Goal: Book appointment/travel/reservation

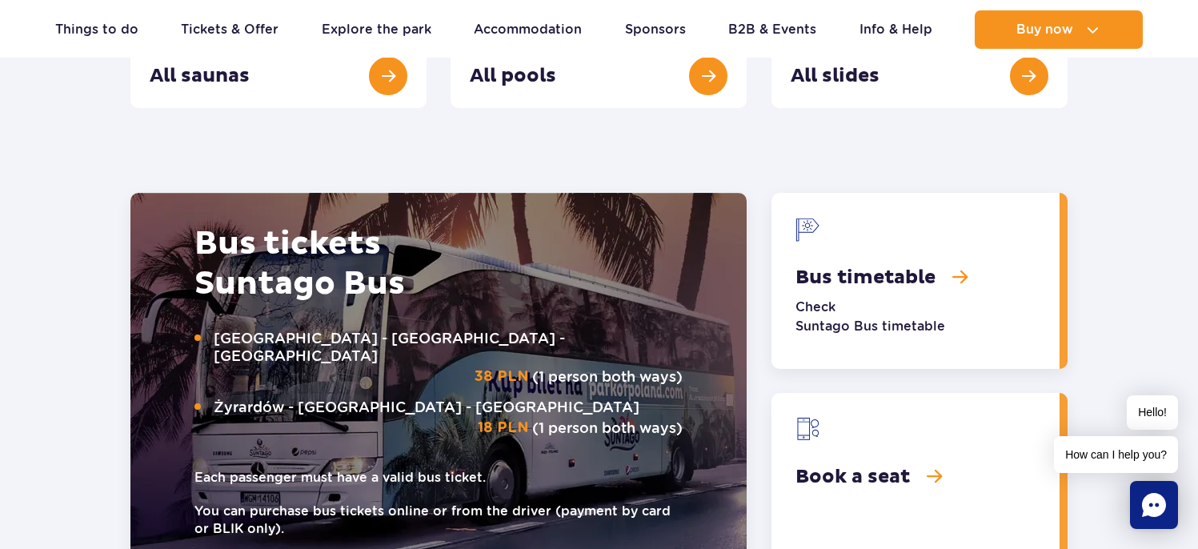
scroll to position [2044, 0]
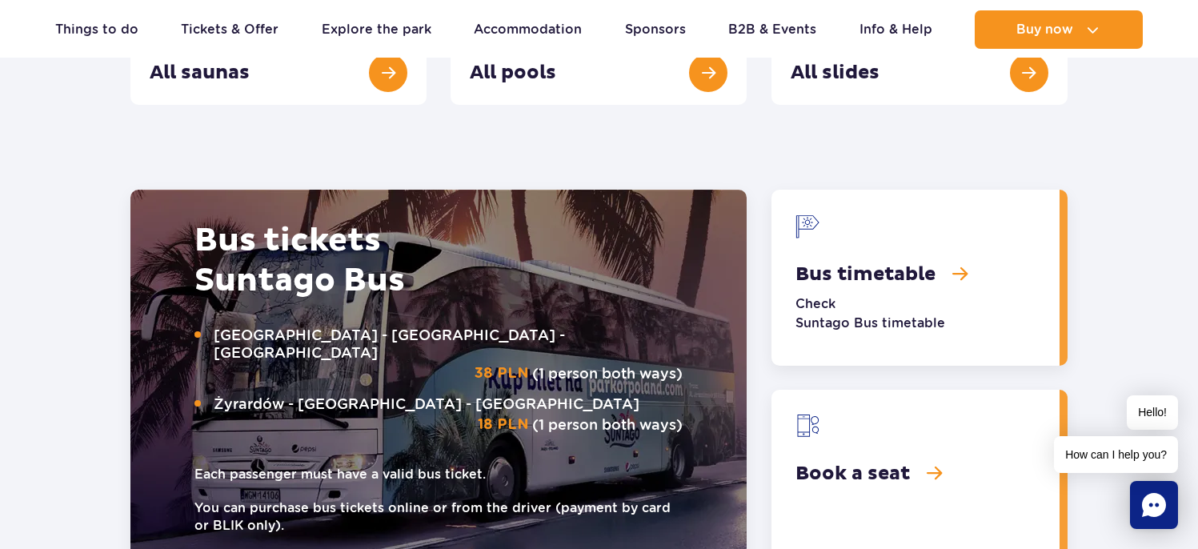
click at [866, 315] on link "Bus timetable" at bounding box center [916, 278] width 288 height 176
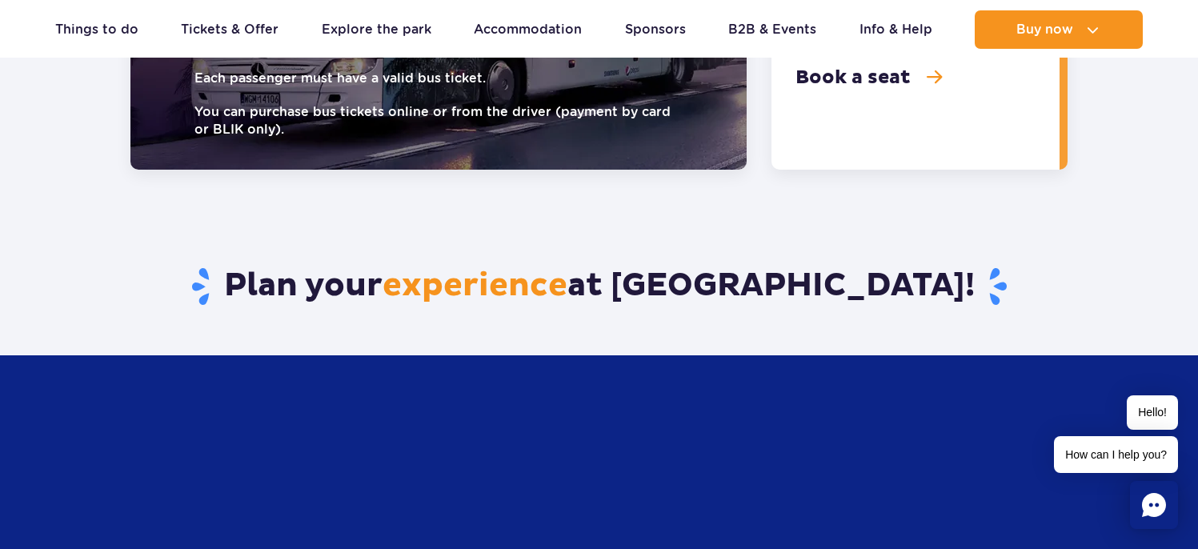
scroll to position [2105, 0]
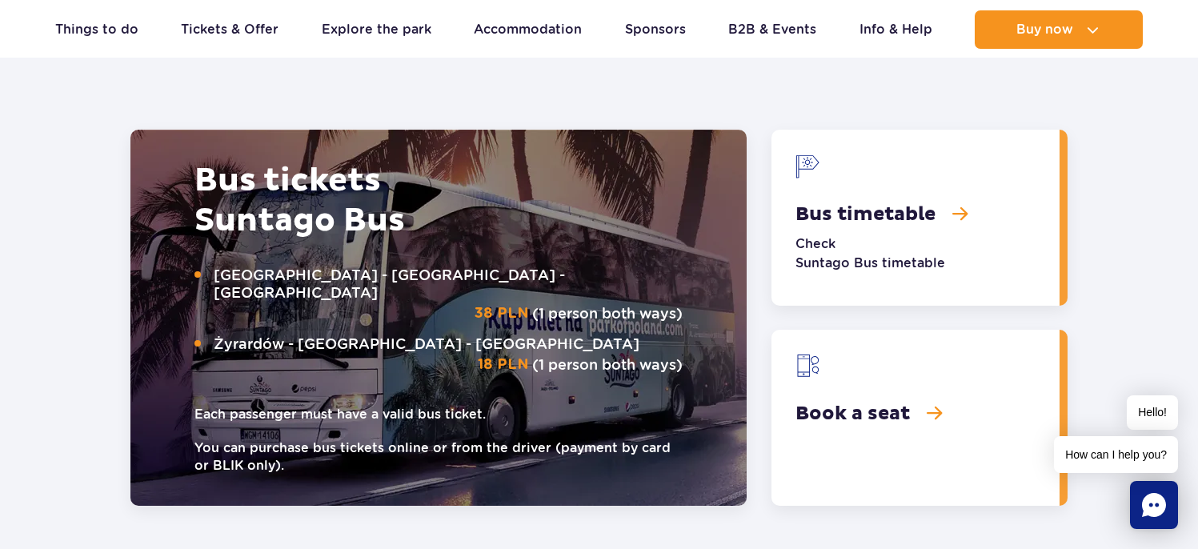
click at [881, 215] on link "Bus timetable" at bounding box center [916, 218] width 288 height 176
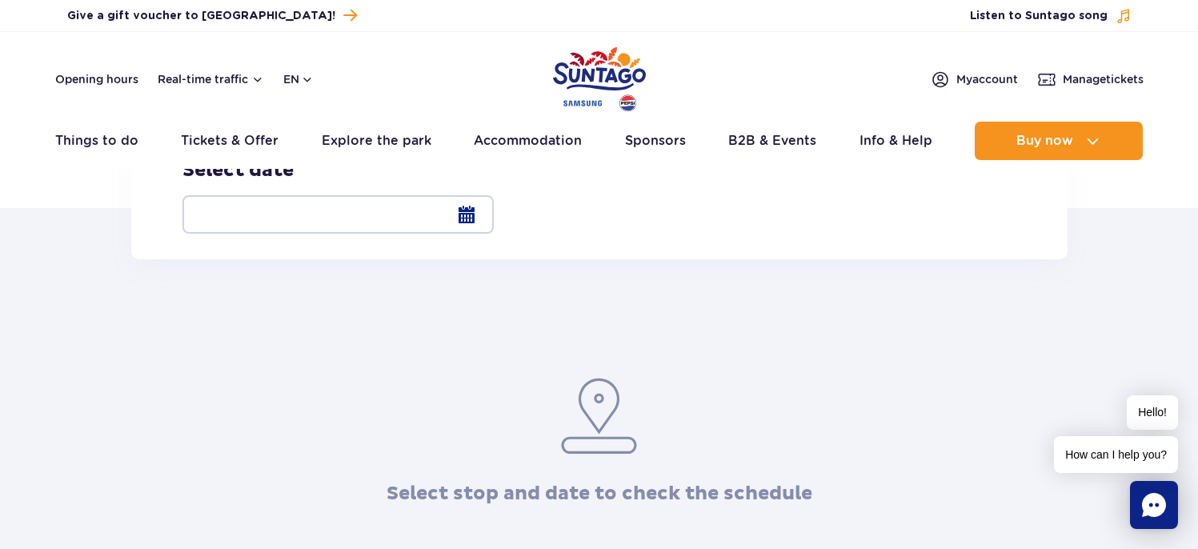
scroll to position [275, 0]
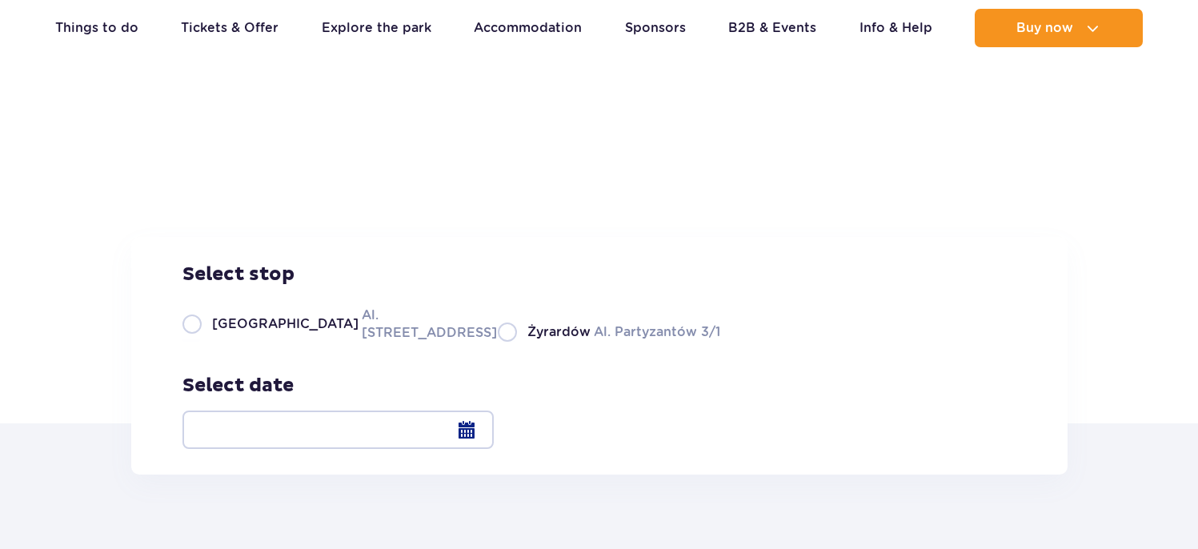
scroll to position [132, 0]
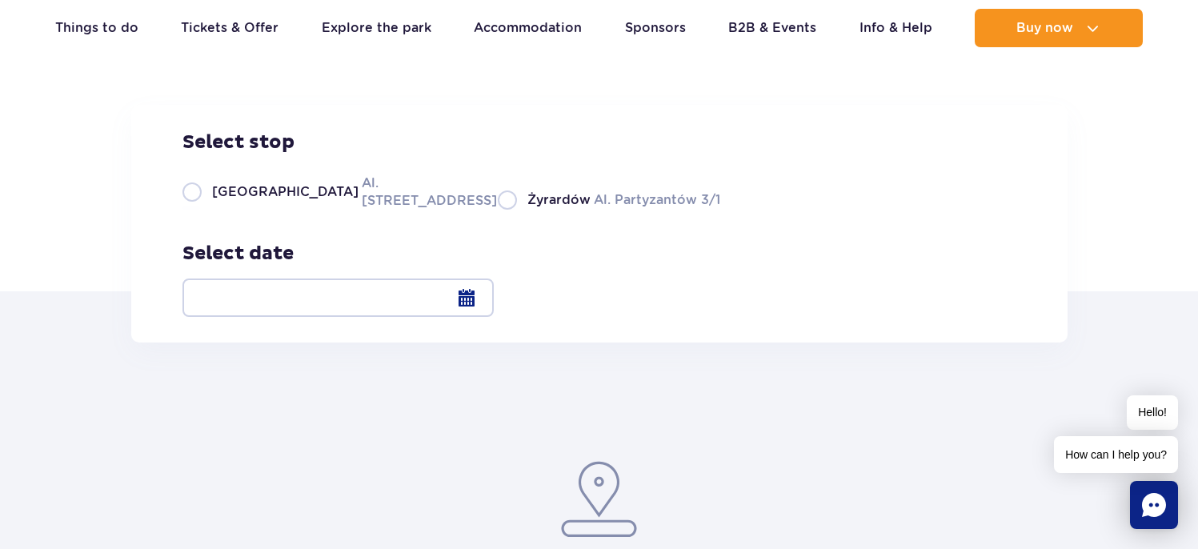
click at [313, 210] on label "Warsaw Al. Jerozolimskie 56" at bounding box center [331, 192] width 296 height 36
click at [200, 210] on input "Warsaw Al. Jerozolimskie 56" at bounding box center [192, 208] width 18 height 3
radio input "true"
click at [494, 304] on div at bounding box center [338, 298] width 311 height 38
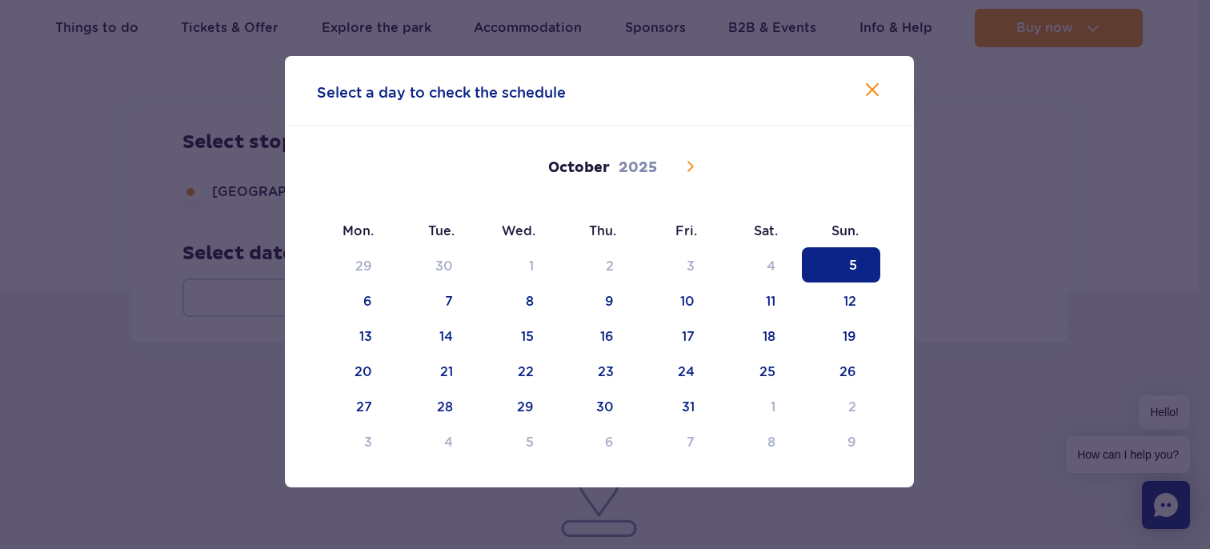
click at [688, 169] on icon at bounding box center [691, 166] width 6 height 10
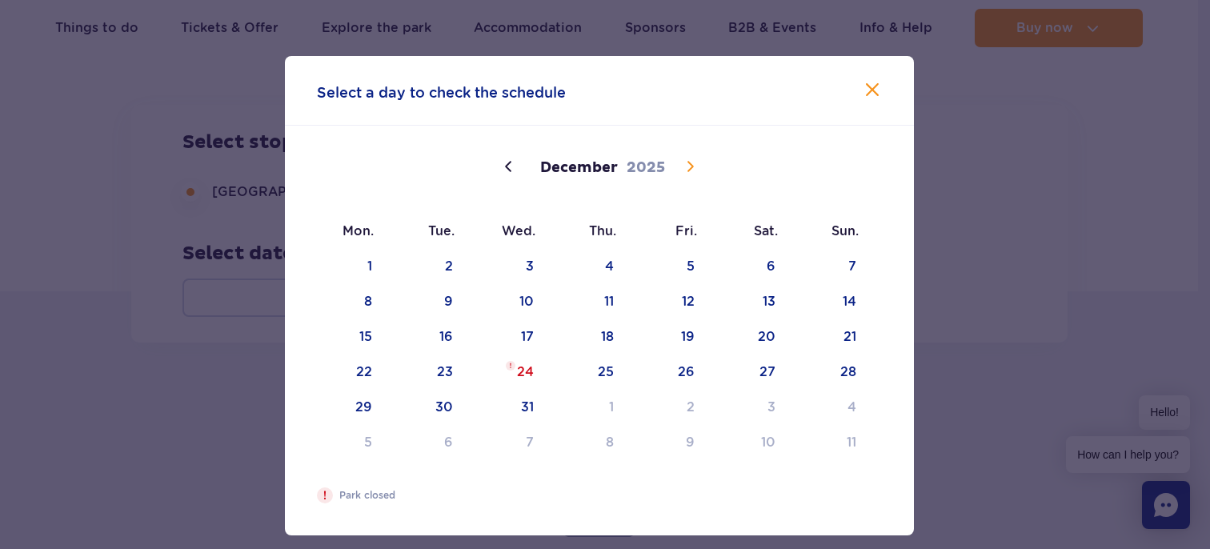
click at [688, 169] on icon at bounding box center [689, 166] width 19 height 19
type input "2026"
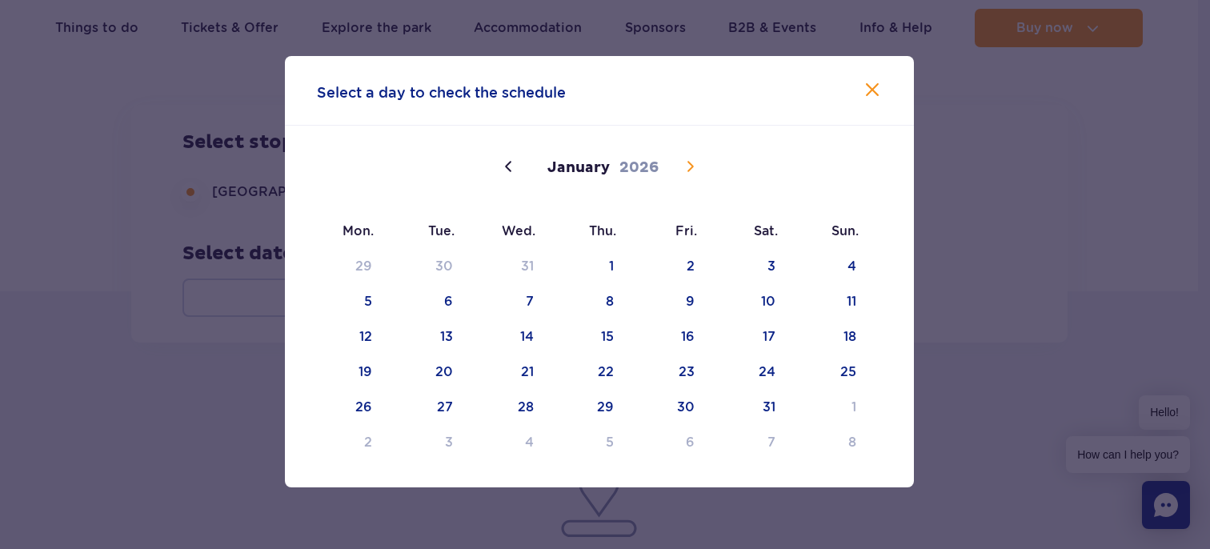
click at [688, 169] on icon at bounding box center [691, 166] width 6 height 10
click at [573, 414] on span "26" at bounding box center [599, 405] width 78 height 35
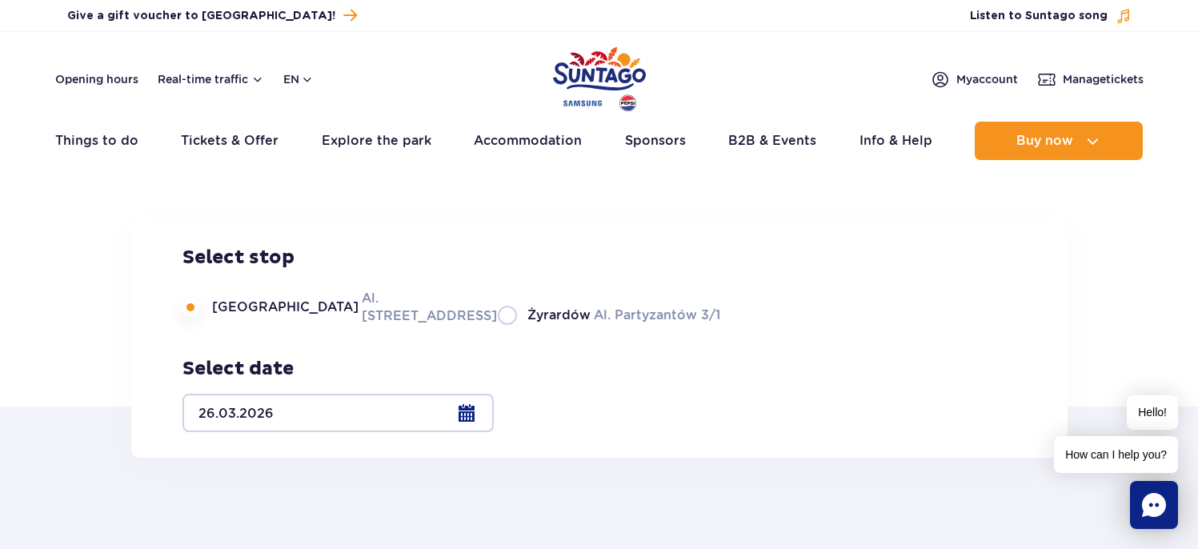
scroll to position [0, 0]
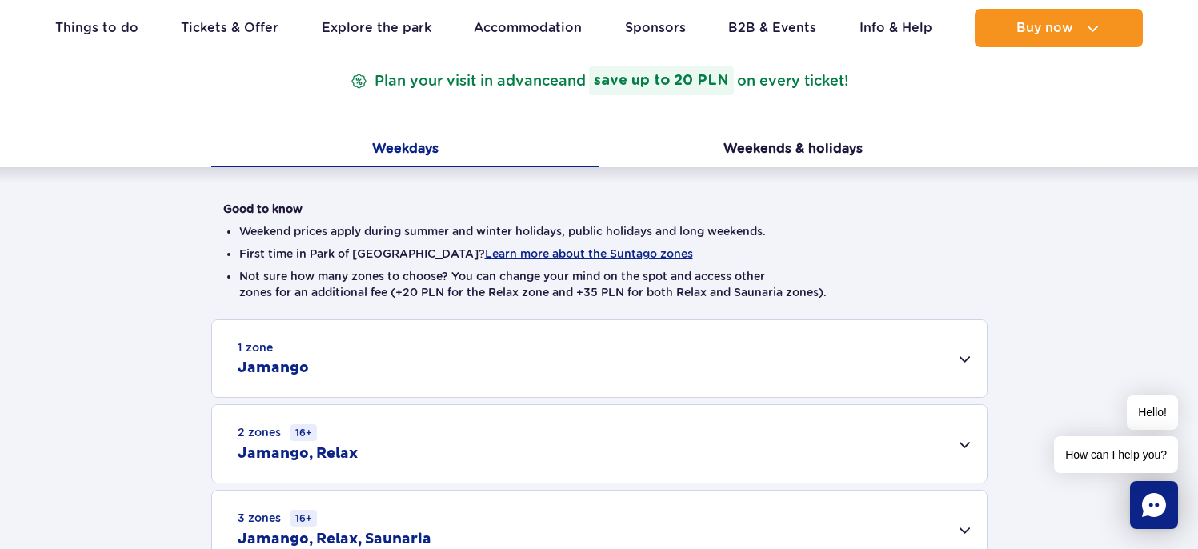
scroll to position [300, 0]
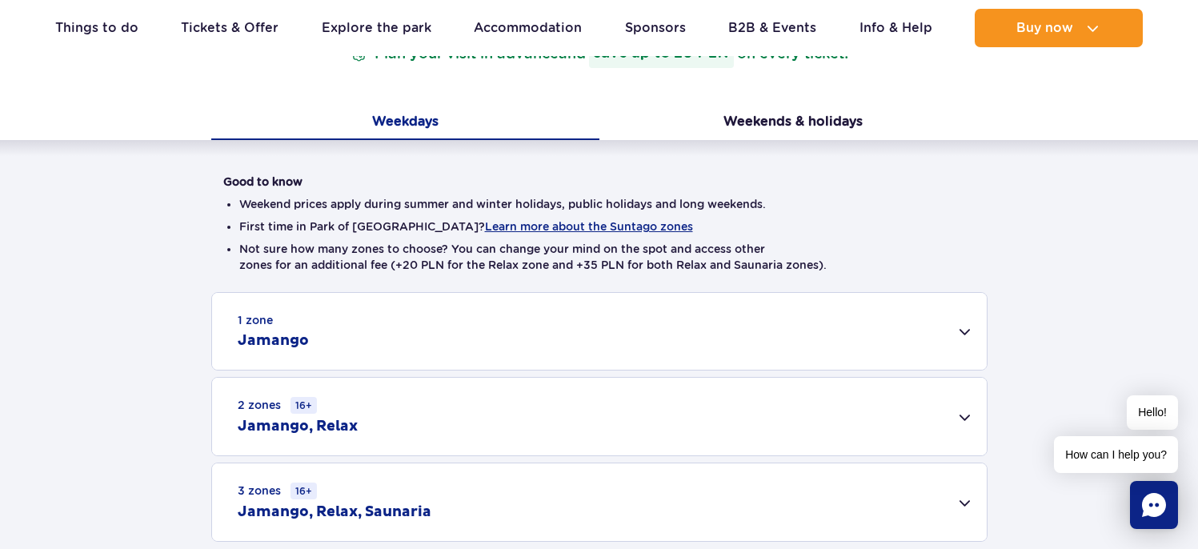
click at [968, 340] on div "1 zone Jamango" at bounding box center [599, 331] width 775 height 77
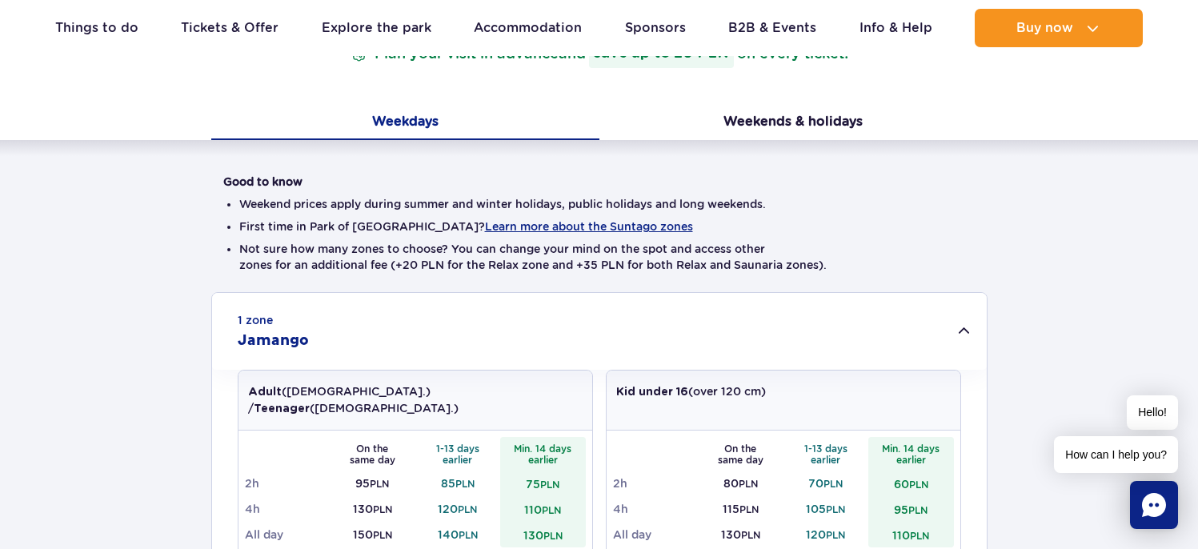
click at [968, 340] on div "1 zone Jamango" at bounding box center [599, 331] width 775 height 77
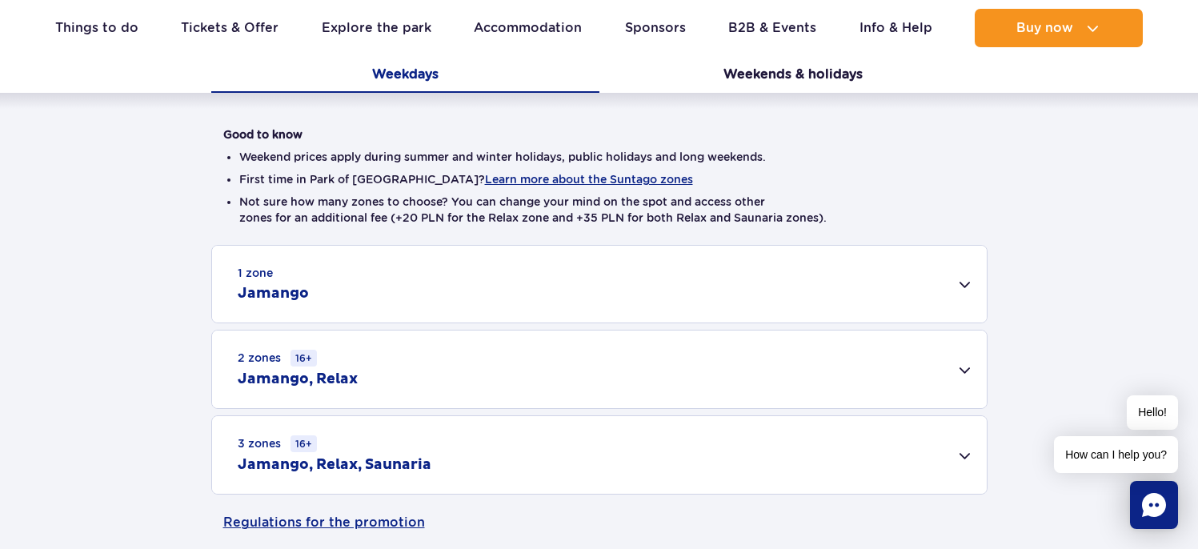
scroll to position [411, 0]
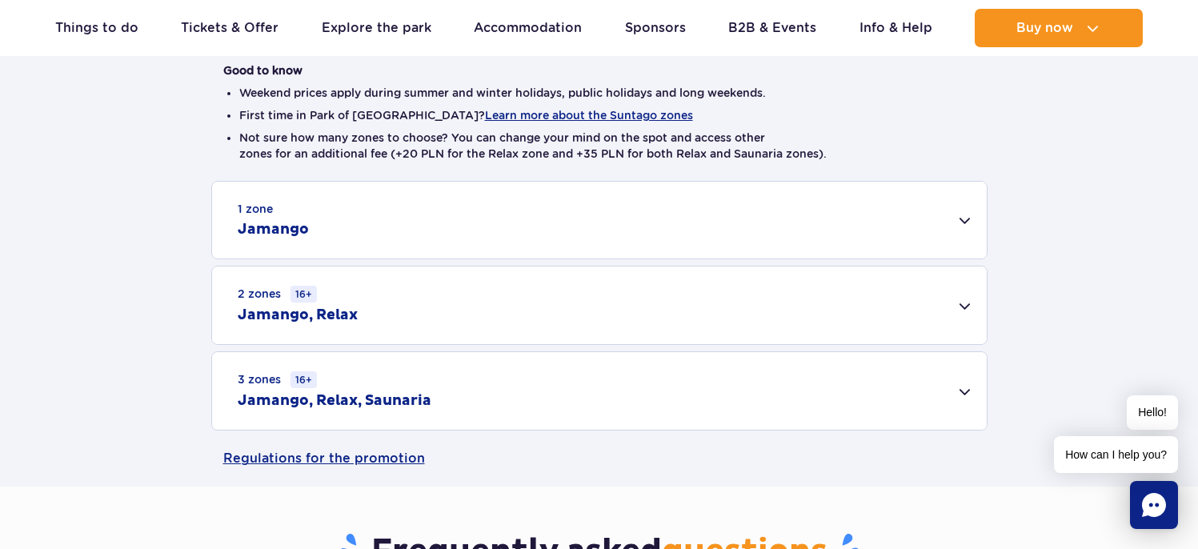
click at [957, 304] on div "2 zones 16+ Jamango, Relax" at bounding box center [599, 306] width 775 height 78
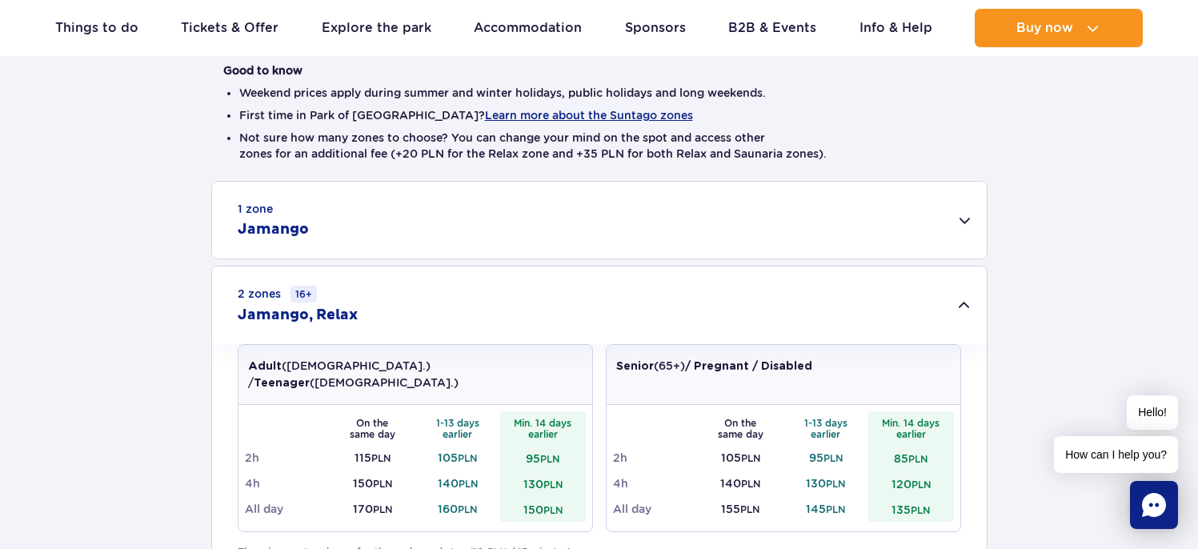
click at [957, 304] on div "2 zones 16+ Jamango, Relax" at bounding box center [599, 306] width 775 height 78
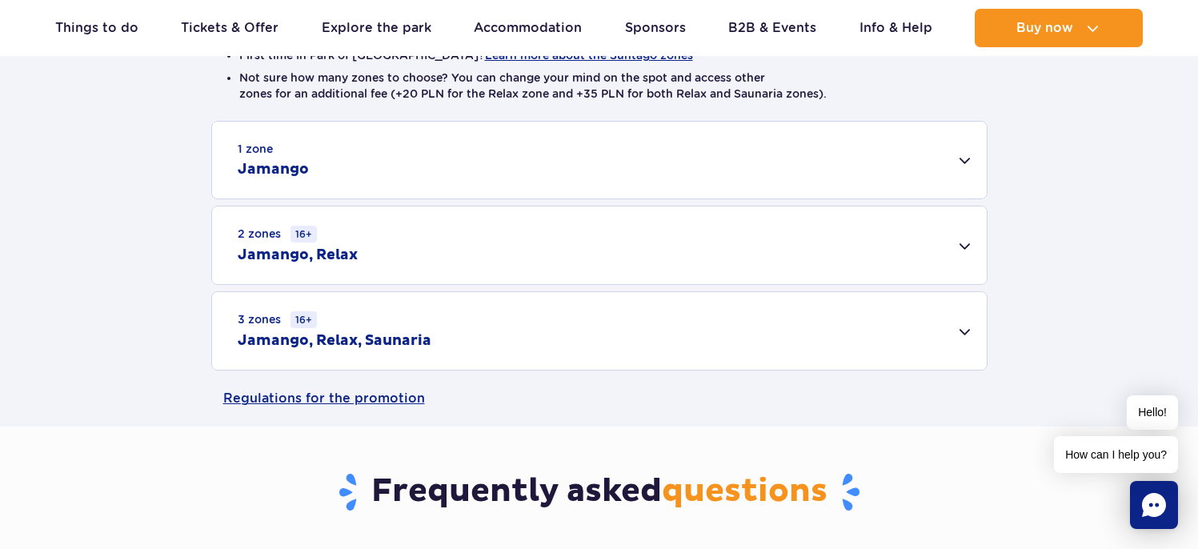
scroll to position [516, 0]
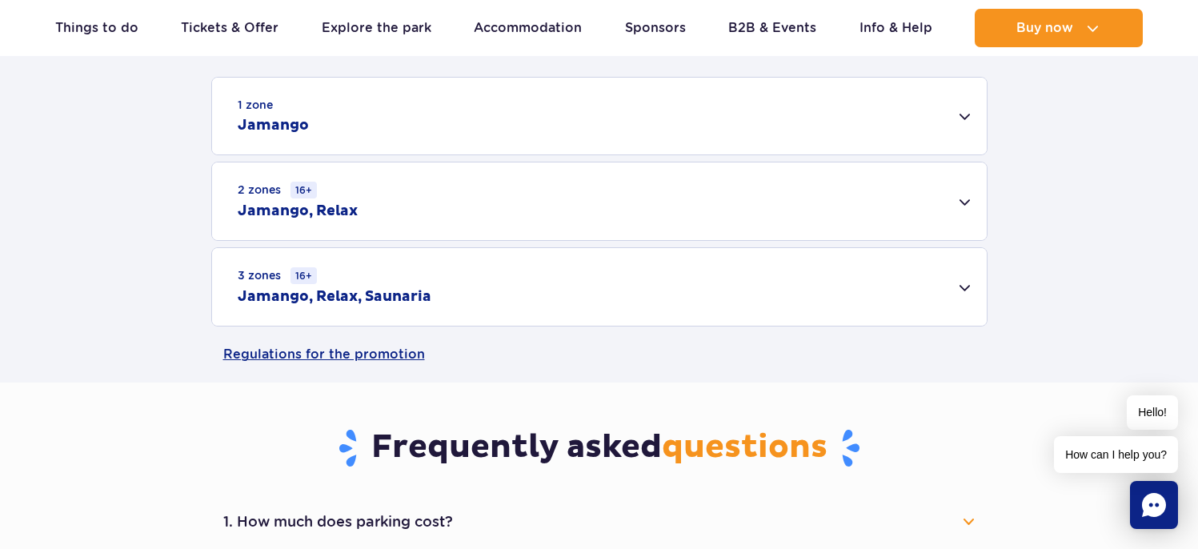
click at [961, 287] on div "3 zones 16+ Jamango, Relax, Saunaria" at bounding box center [599, 287] width 775 height 78
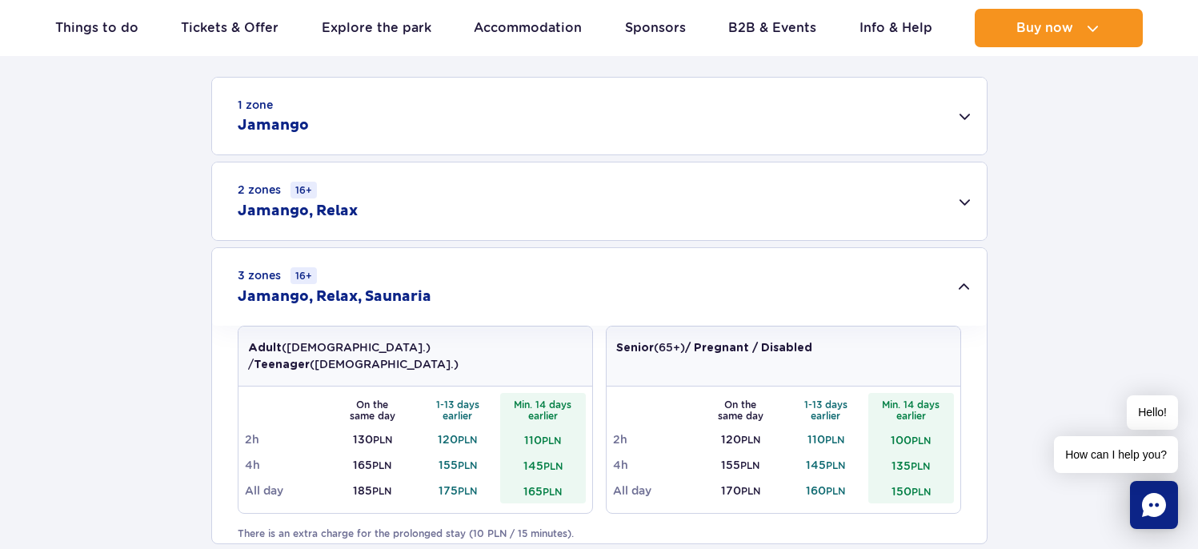
click at [363, 215] on div "2 zones 16+ Jamango, Relax" at bounding box center [599, 202] width 775 height 78
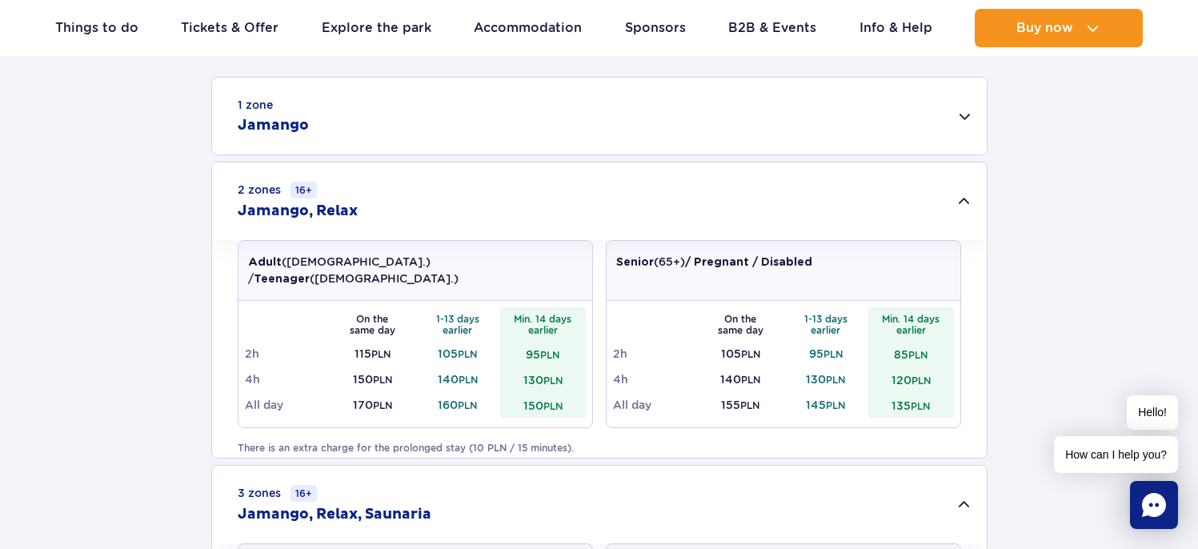
click at [343, 207] on h2 "Jamango, Relax" at bounding box center [298, 211] width 120 height 19
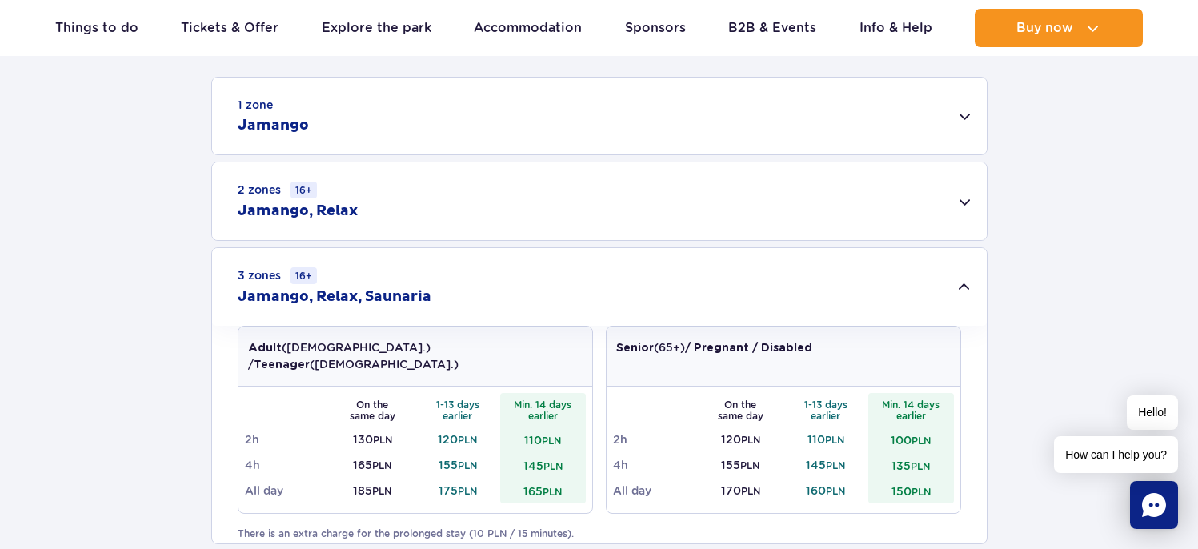
click at [287, 126] on h2 "Jamango" at bounding box center [273, 125] width 71 height 19
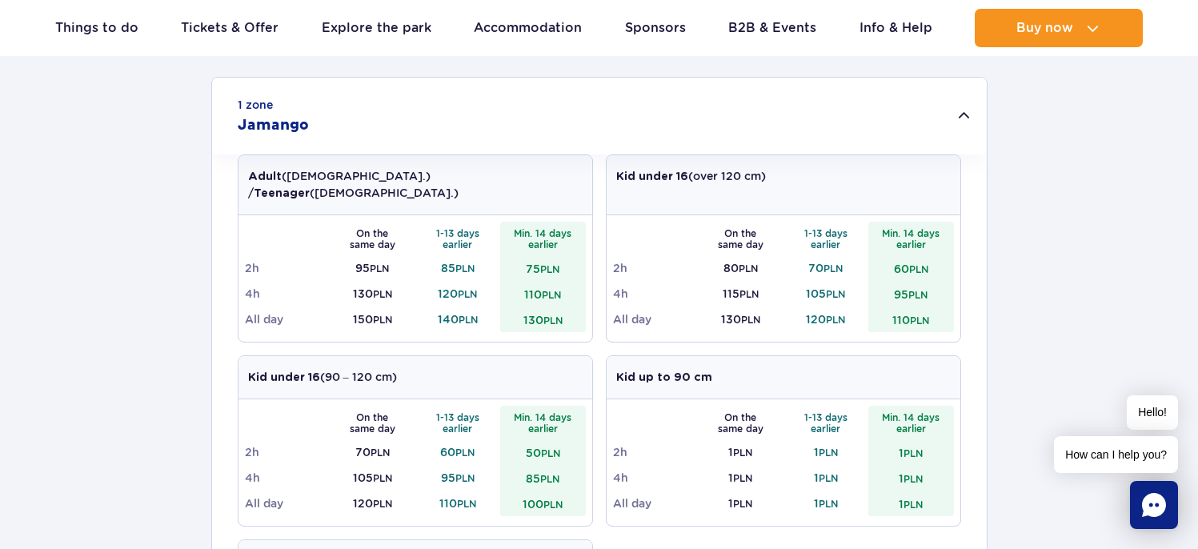
click at [287, 126] on h2 "Jamango" at bounding box center [273, 125] width 71 height 19
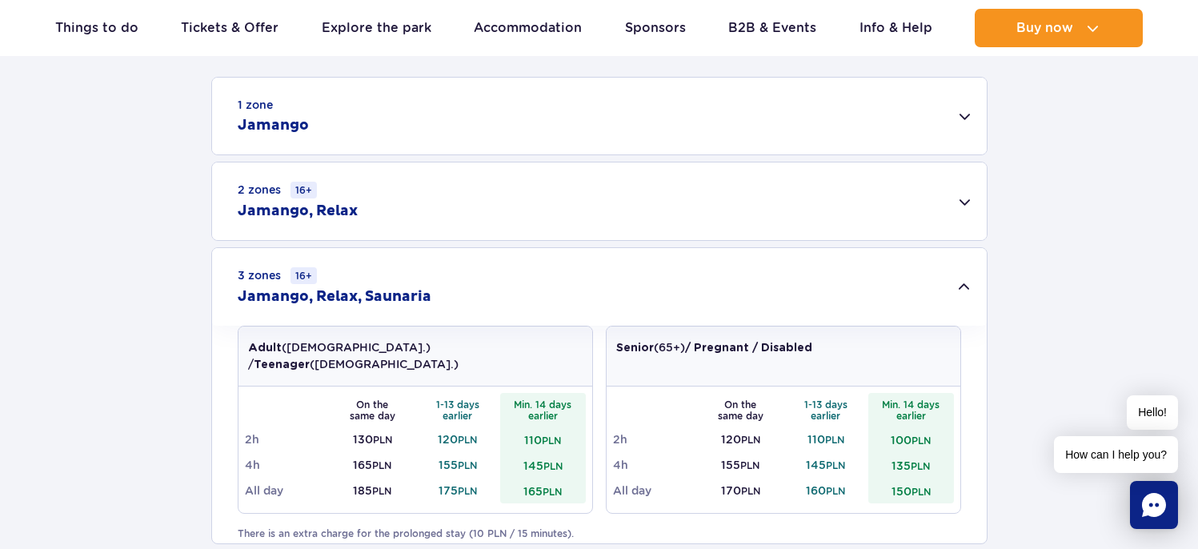
click at [311, 215] on h2 "Jamango, Relax" at bounding box center [298, 211] width 120 height 19
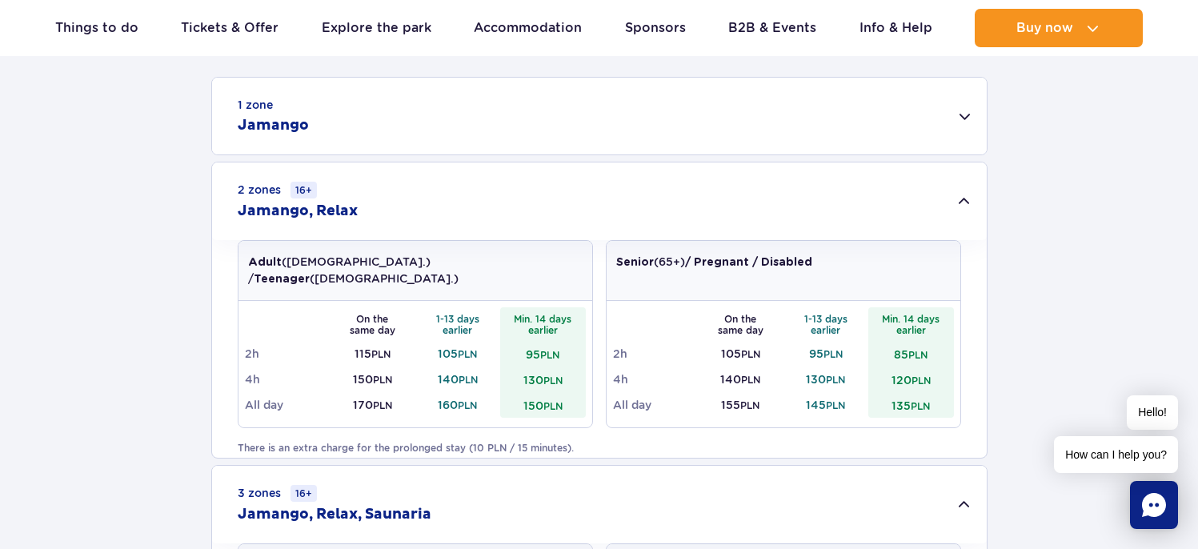
click at [307, 213] on h2 "Jamango, Relax" at bounding box center [298, 211] width 120 height 19
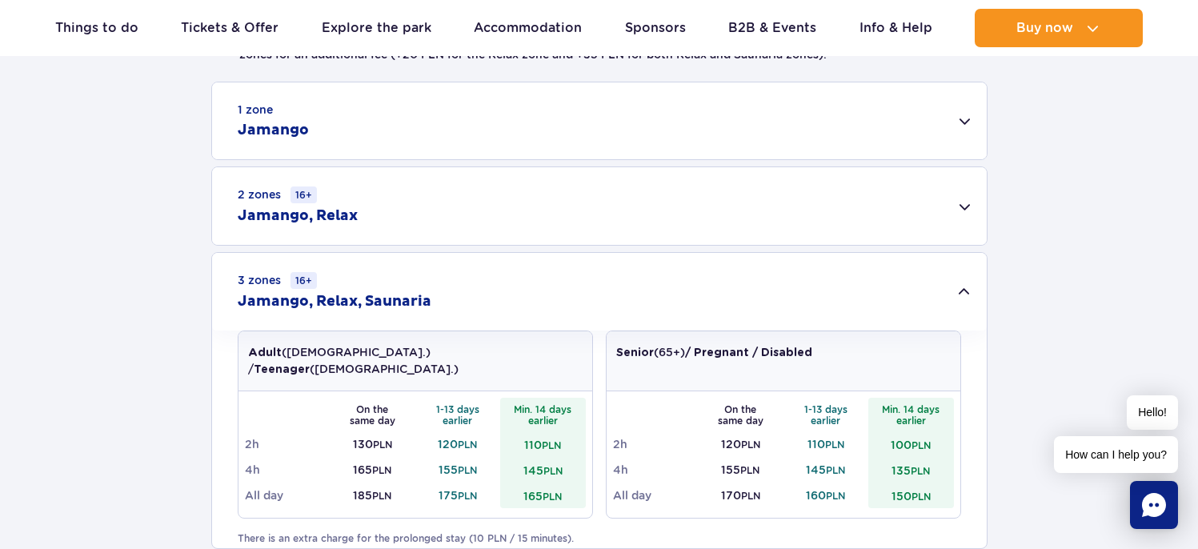
scroll to position [522, 0]
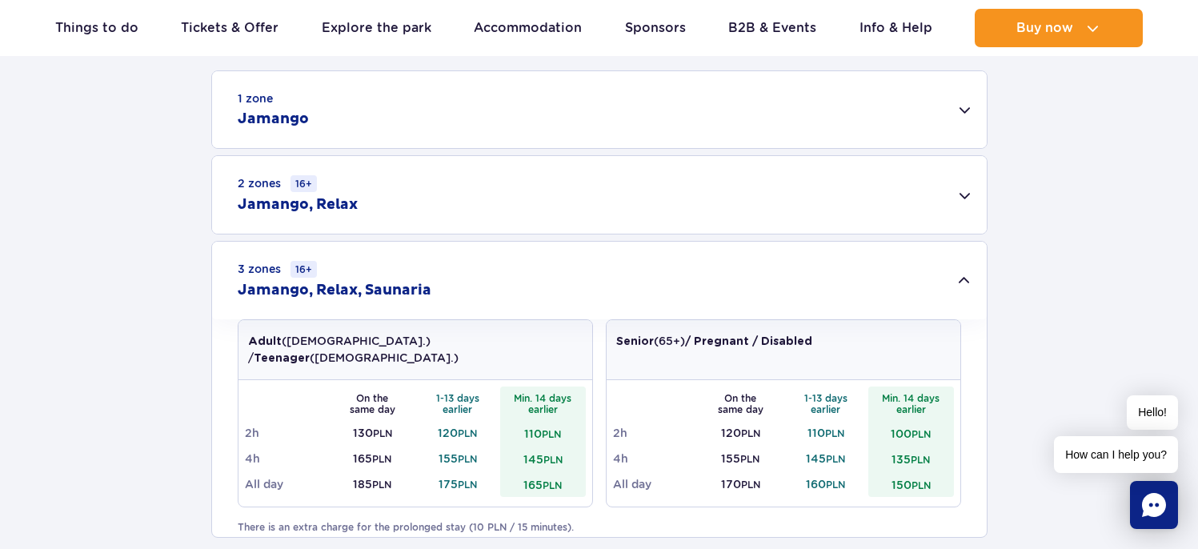
click at [293, 129] on div "1 zone Jamango" at bounding box center [599, 109] width 775 height 77
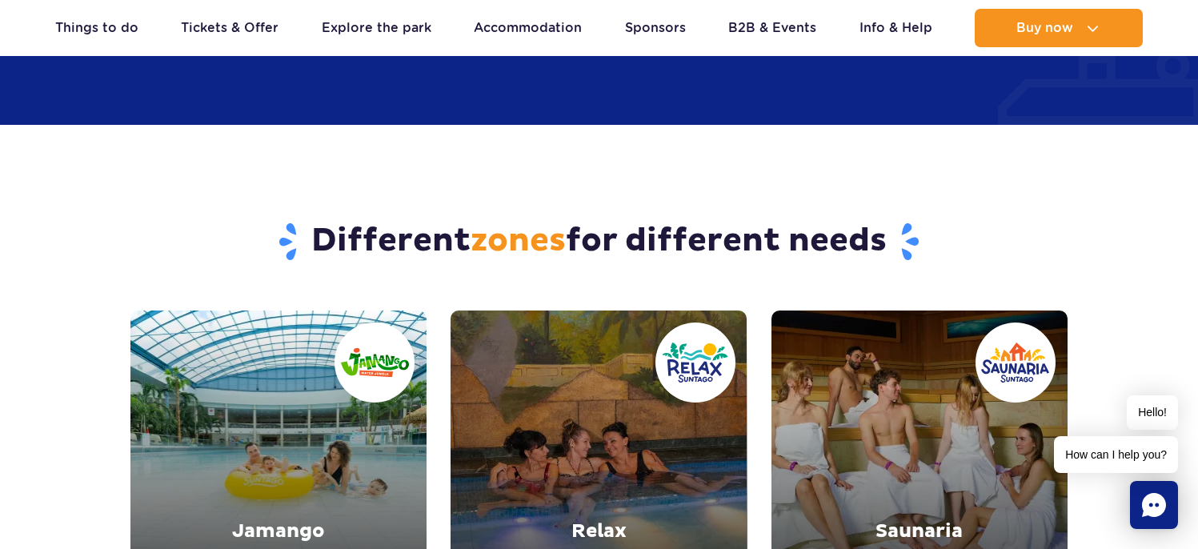
scroll to position [2557, 0]
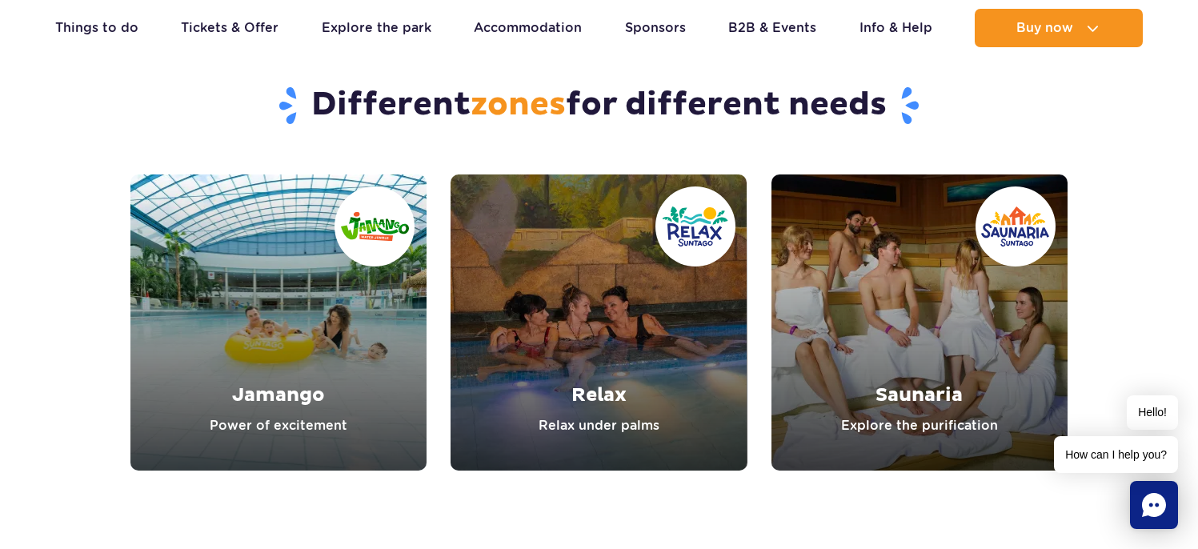
click at [331, 343] on link "Jamango" at bounding box center [278, 323] width 296 height 296
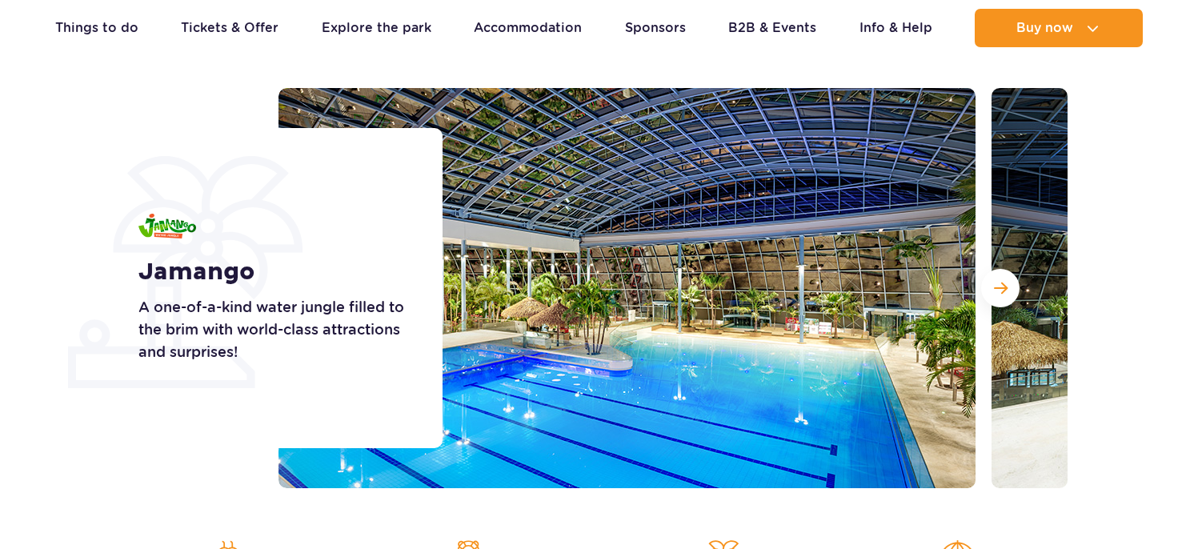
scroll to position [111, 0]
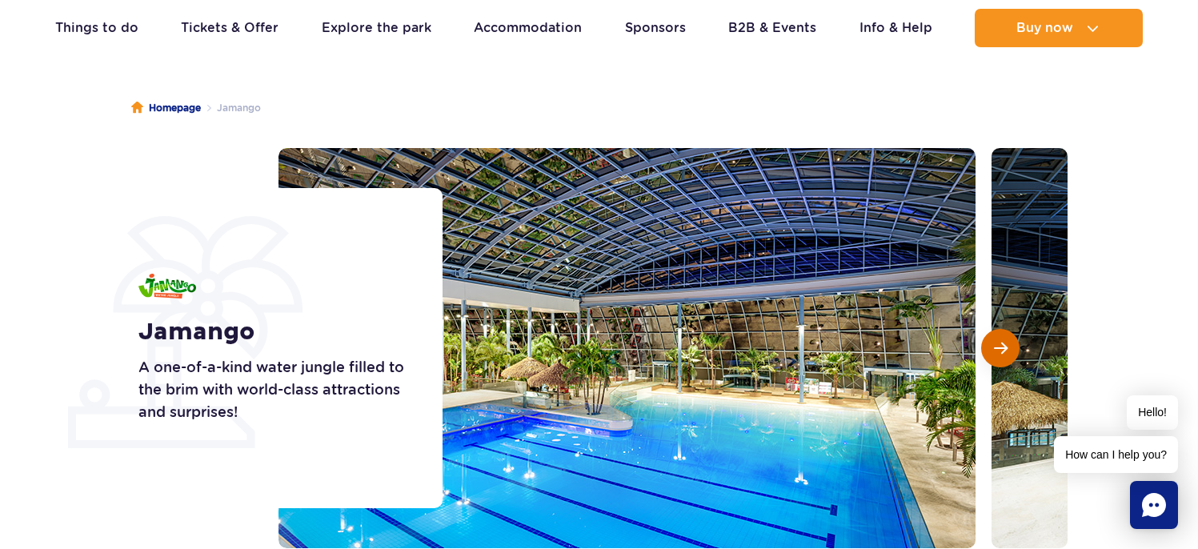
click at [1008, 346] on button "Next slide" at bounding box center [1000, 348] width 38 height 38
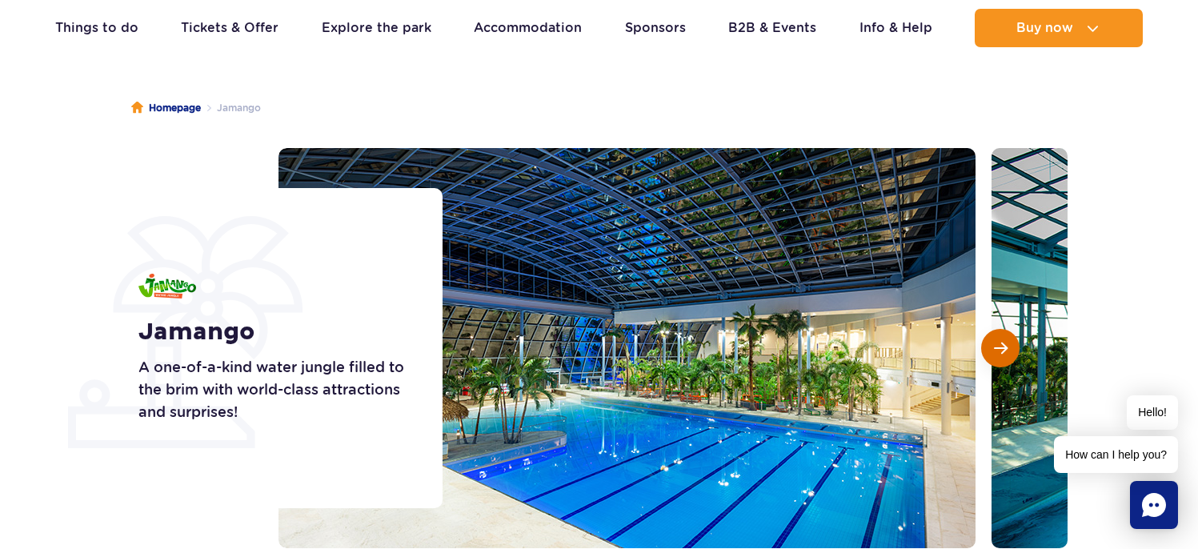
click at [1008, 346] on button "Next slide" at bounding box center [1000, 348] width 38 height 38
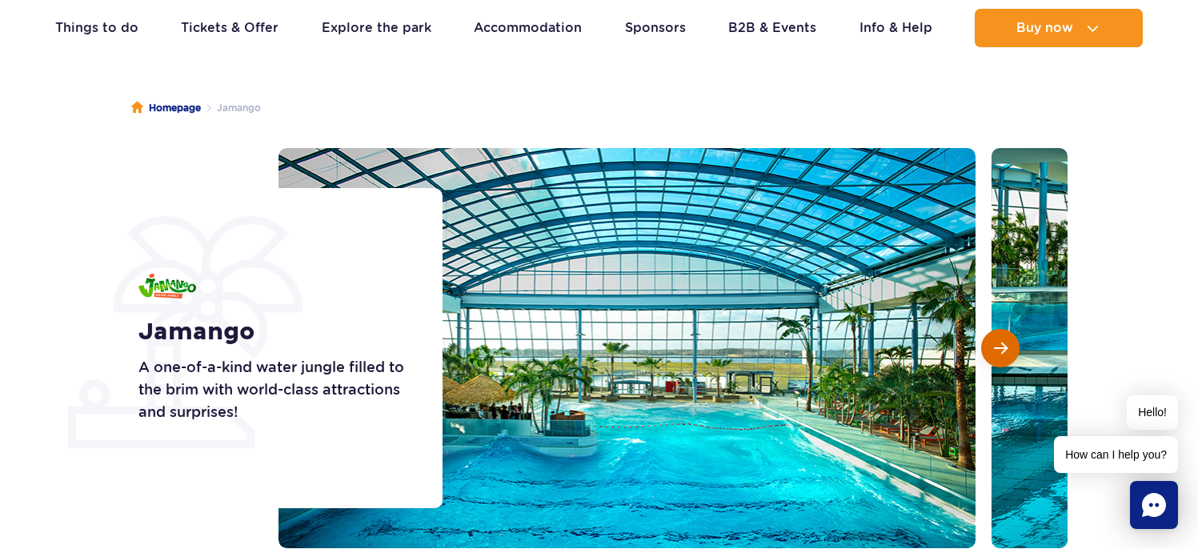
click at [1008, 346] on button "Next slide" at bounding box center [1000, 348] width 38 height 38
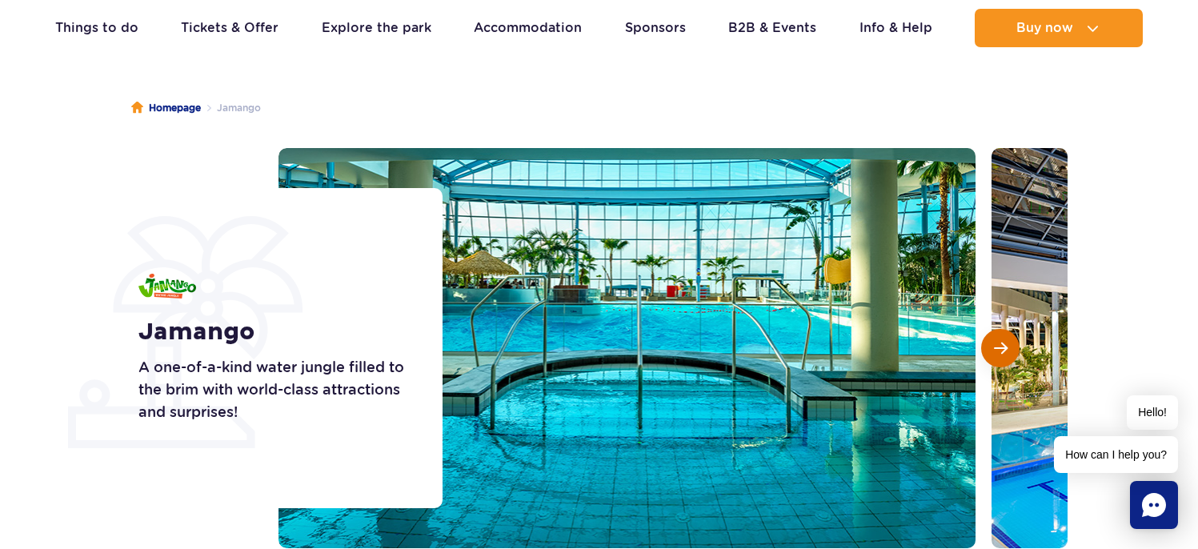
click at [1008, 346] on button "Next slide" at bounding box center [1000, 348] width 38 height 38
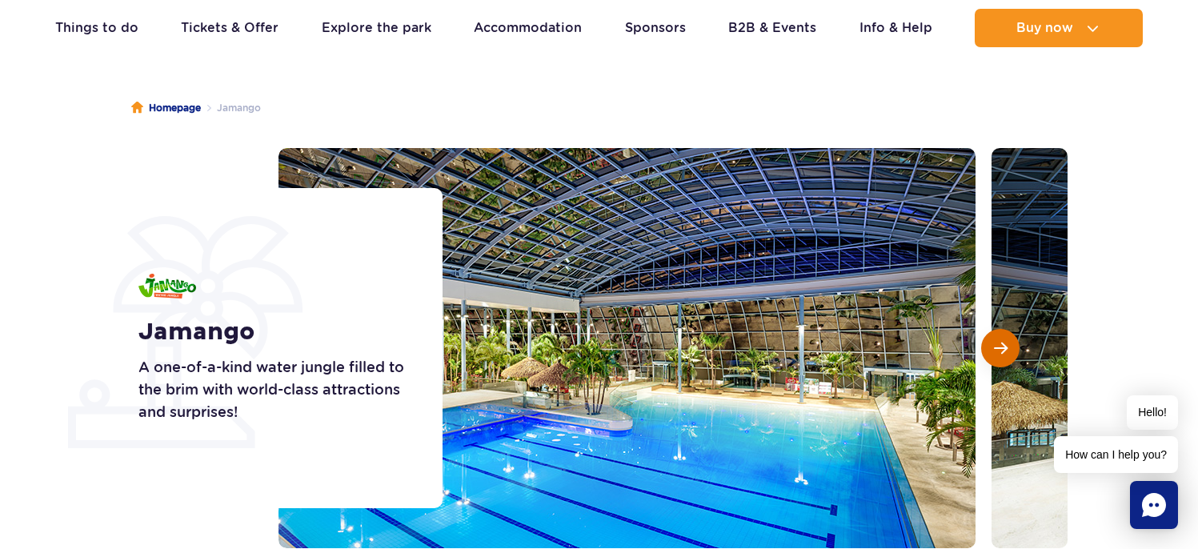
click at [1008, 346] on button "Next slide" at bounding box center [1000, 348] width 38 height 38
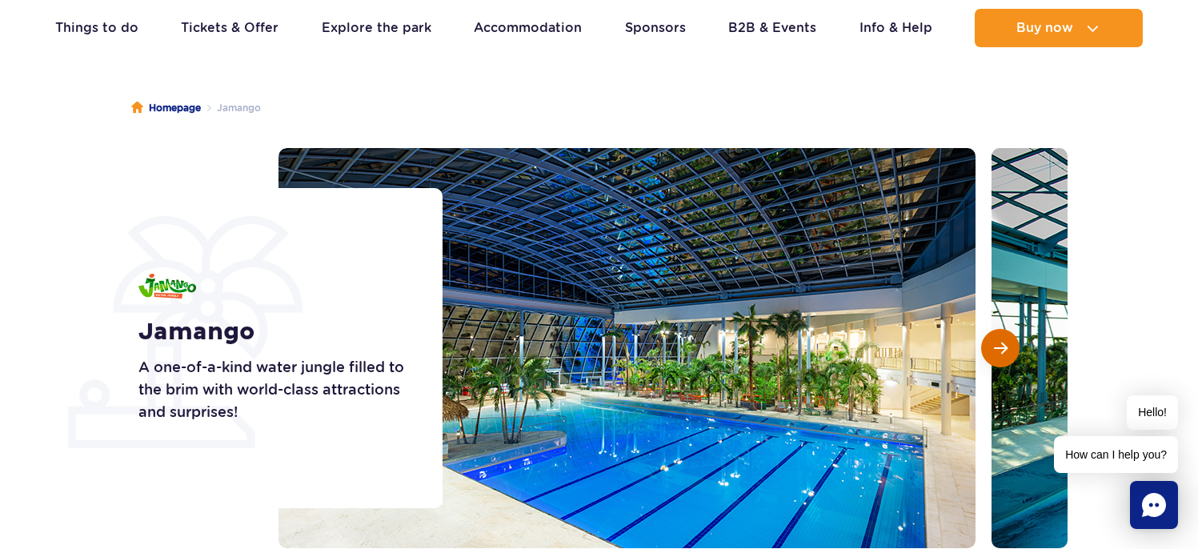
click at [1008, 346] on button "Next slide" at bounding box center [1000, 348] width 38 height 38
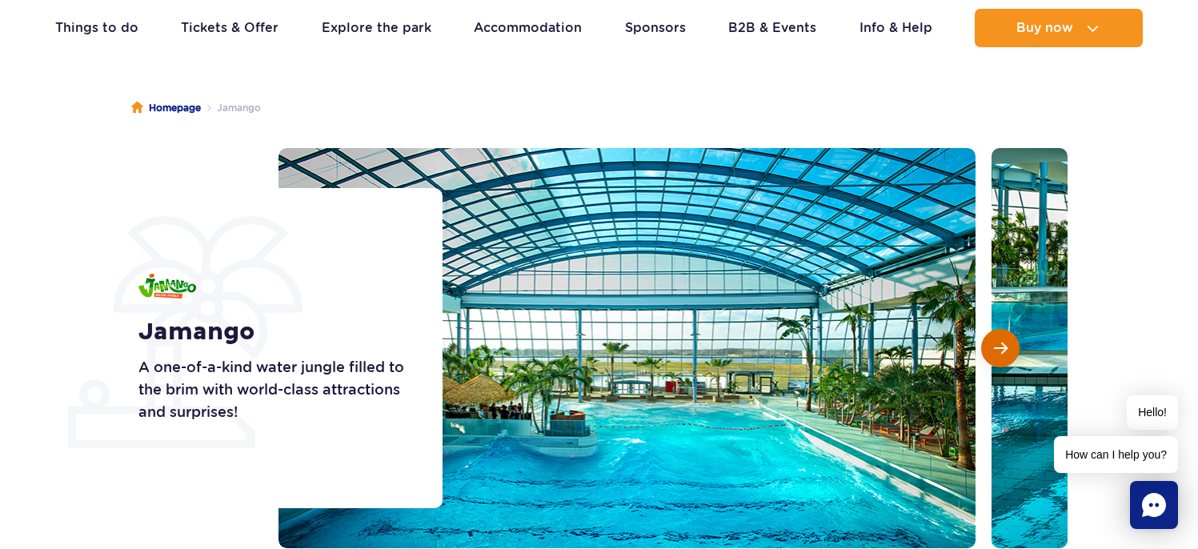
click at [1008, 346] on button "Next slide" at bounding box center [1000, 348] width 38 height 38
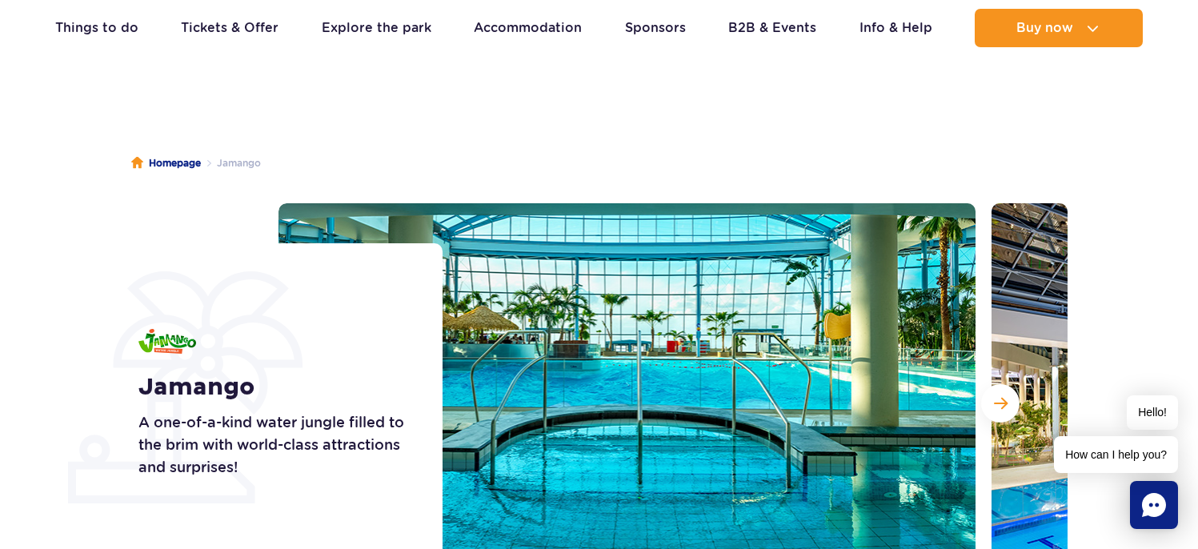
scroll to position [0, 0]
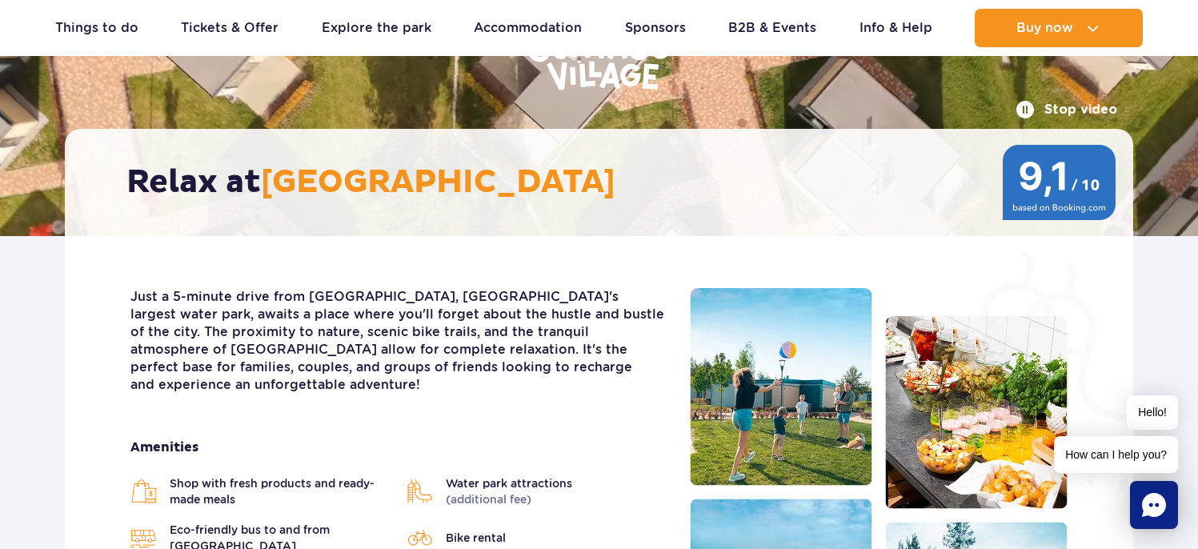
scroll to position [188, 0]
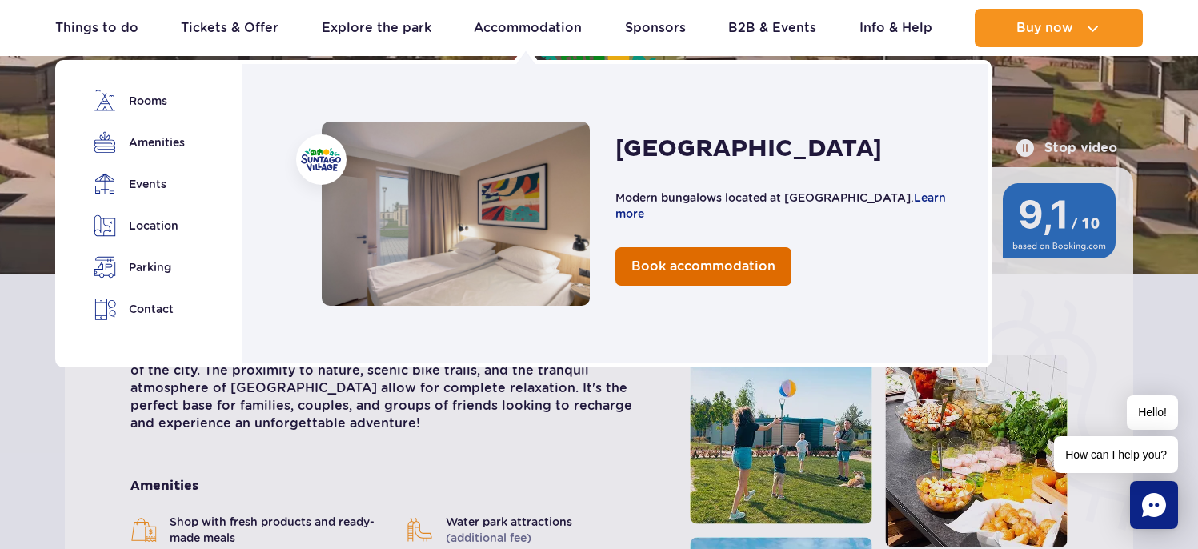
click at [710, 271] on span "Book accommodation" at bounding box center [704, 266] width 144 height 15
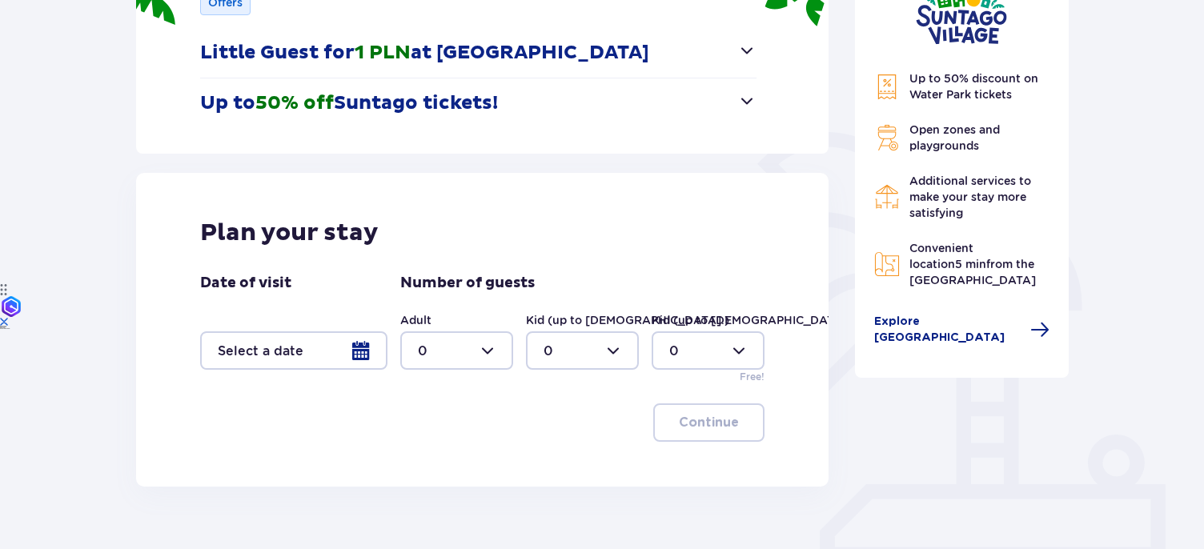
scroll to position [276, 0]
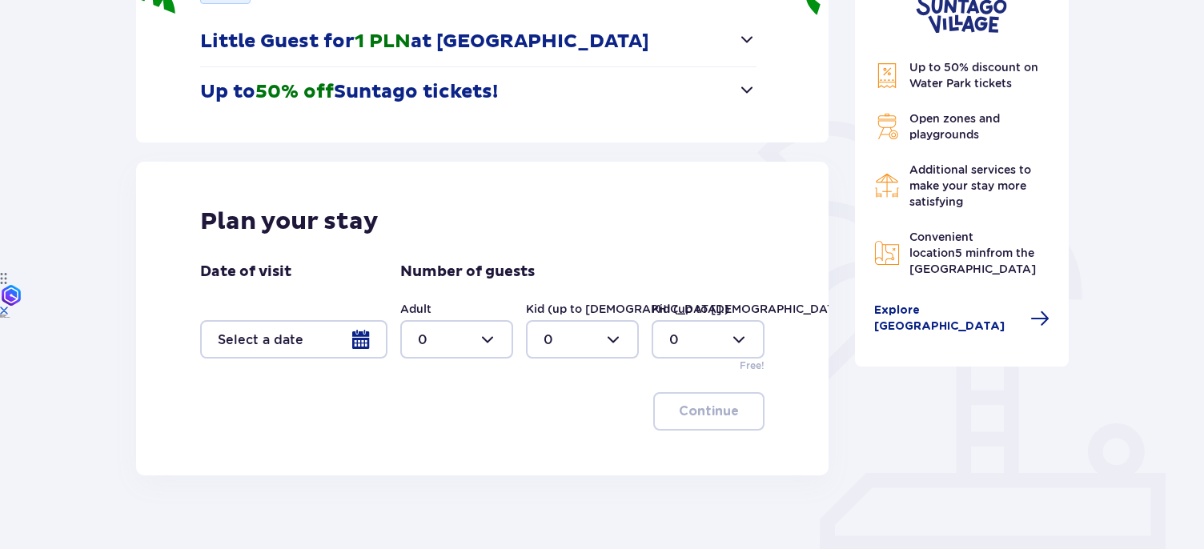
click at [360, 339] on div at bounding box center [293, 339] width 187 height 38
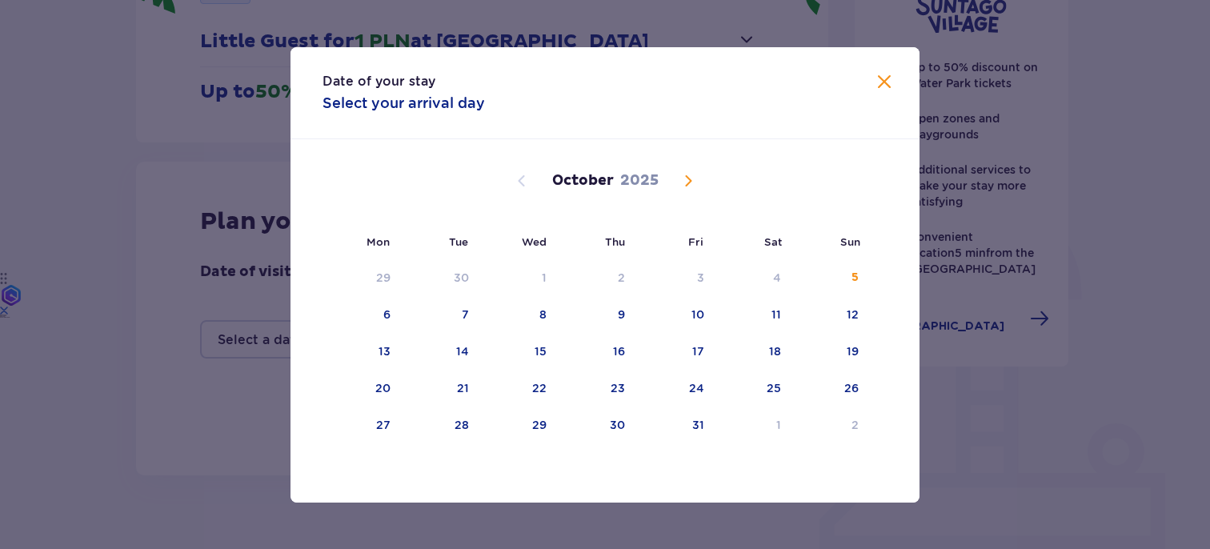
click at [1042, 323] on div "Date of your stay Select your arrival day Mon Tue Wed Thu Fri Sat Sun [DATE] 1 …" at bounding box center [605, 274] width 1210 height 549
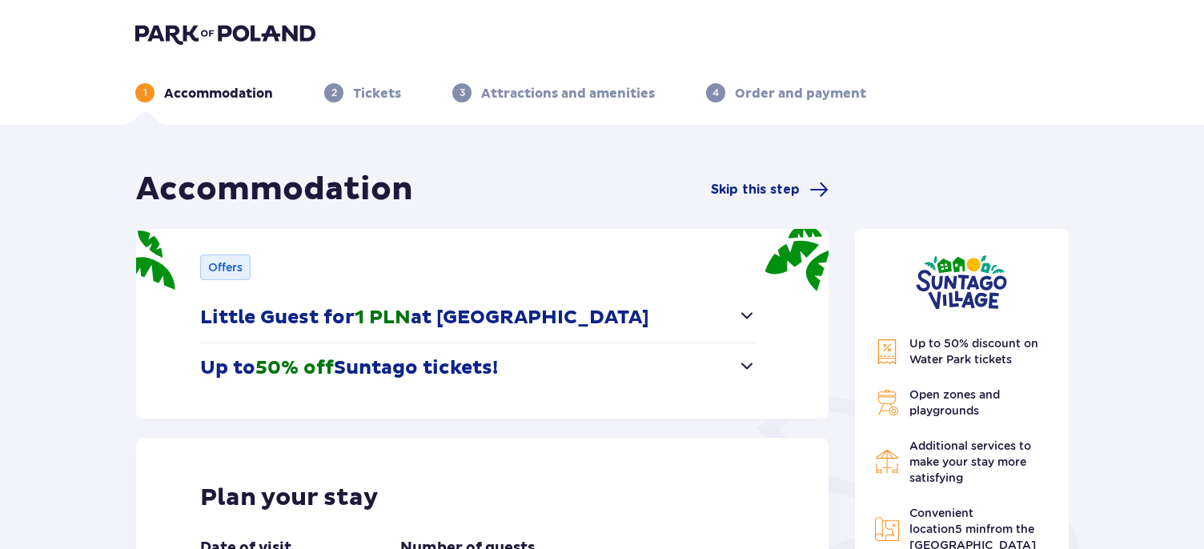
click at [749, 315] on span "button" at bounding box center [746, 315] width 19 height 19
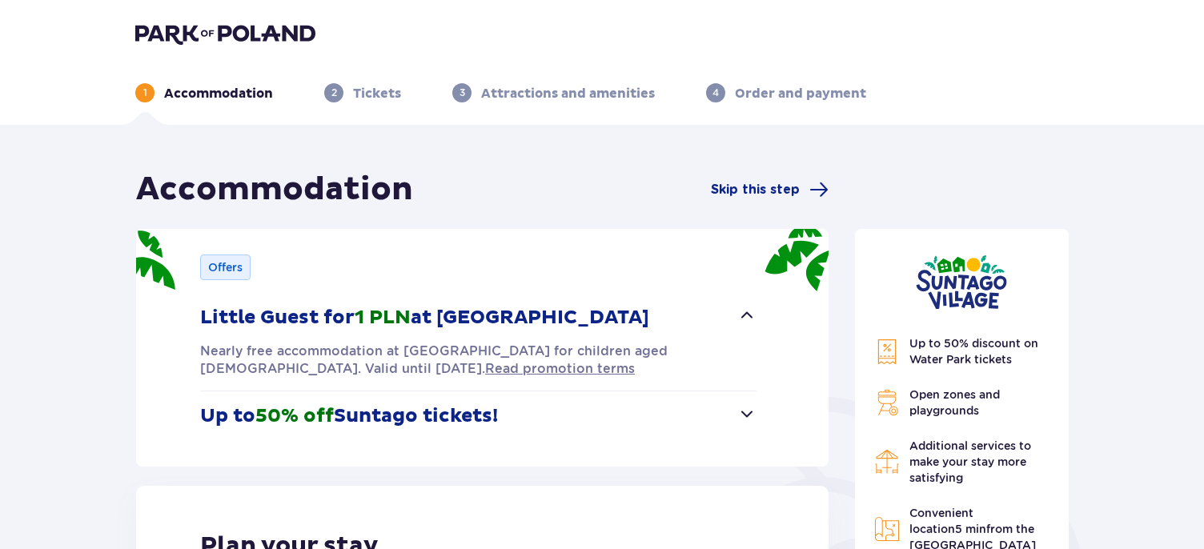
click at [743, 420] on span "button" at bounding box center [746, 413] width 19 height 19
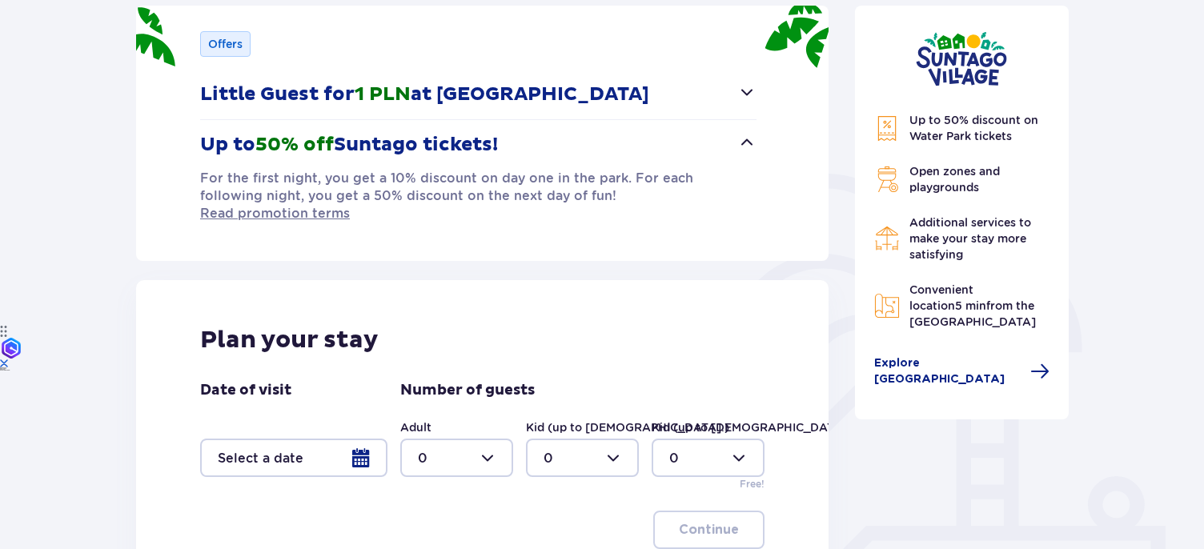
scroll to position [360, 0]
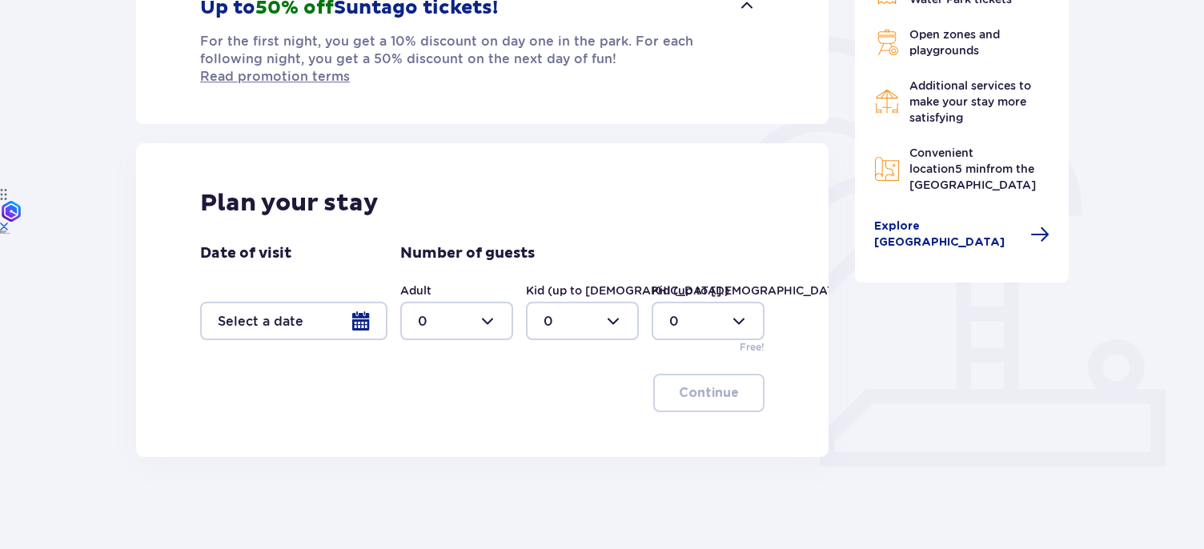
click at [357, 308] on div at bounding box center [293, 321] width 187 height 38
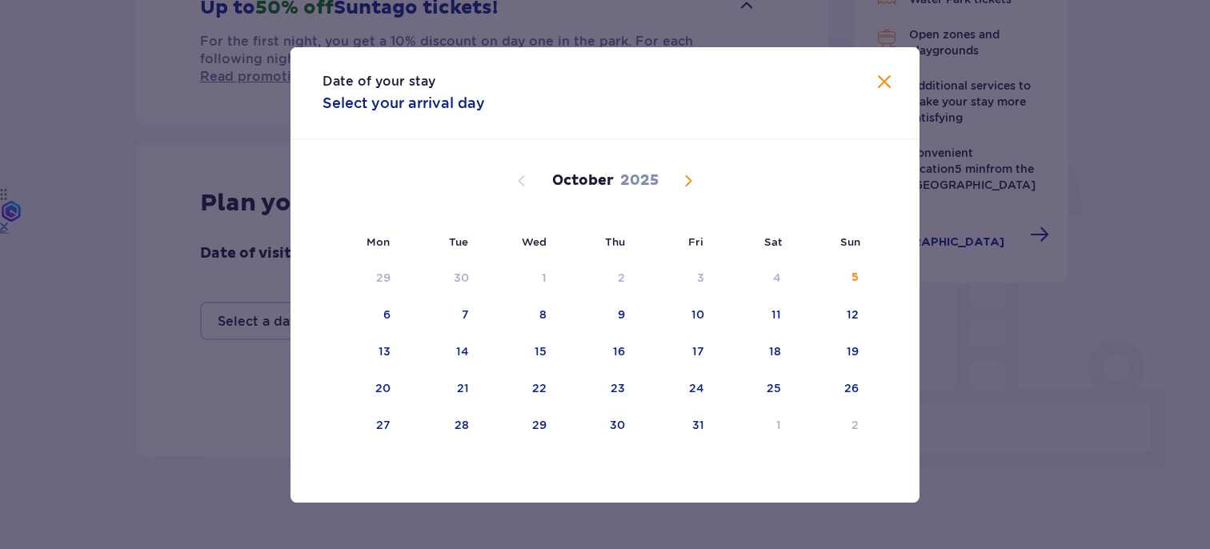
click at [687, 179] on span "Next month" at bounding box center [688, 180] width 19 height 19
click at [685, 180] on span "Next month" at bounding box center [688, 180] width 19 height 19
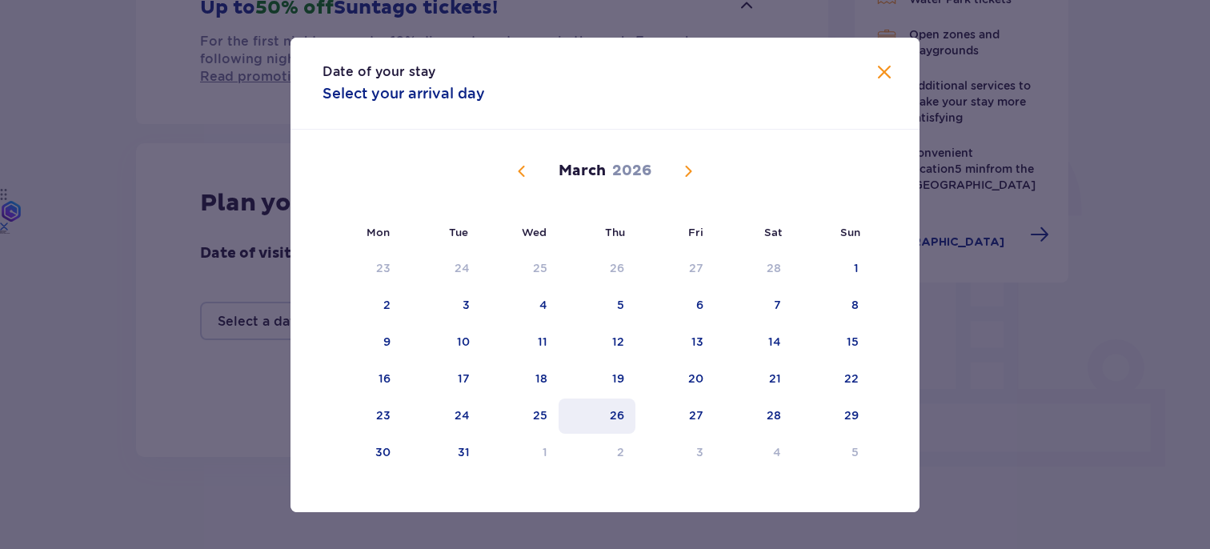
click at [608, 423] on div "26" at bounding box center [598, 416] width 78 height 35
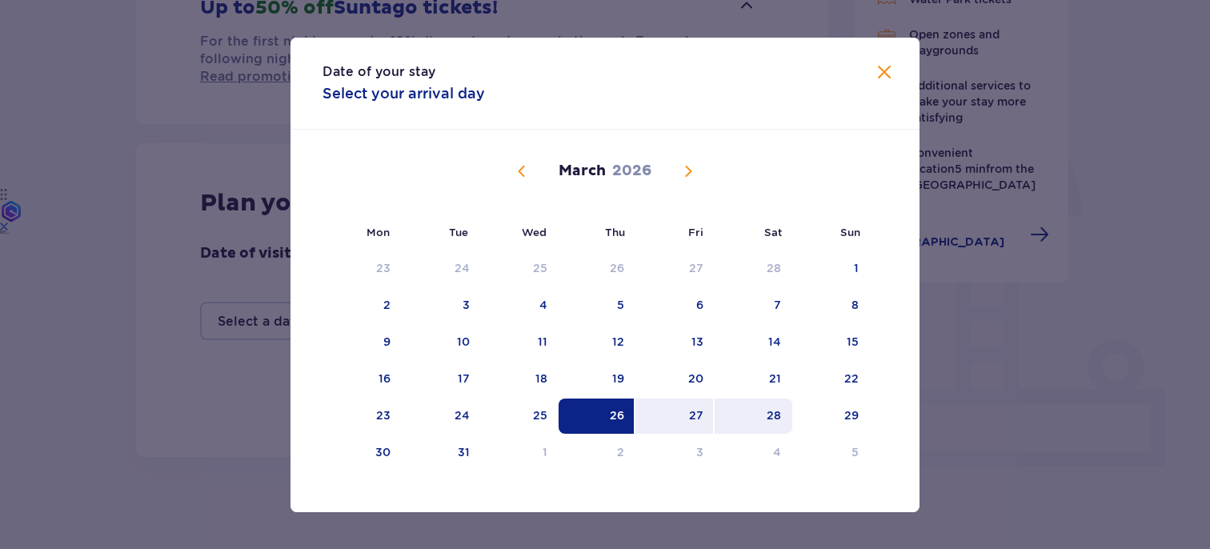
click at [788, 412] on div "28" at bounding box center [754, 416] width 78 height 35
type input "[DATE] - [DATE]"
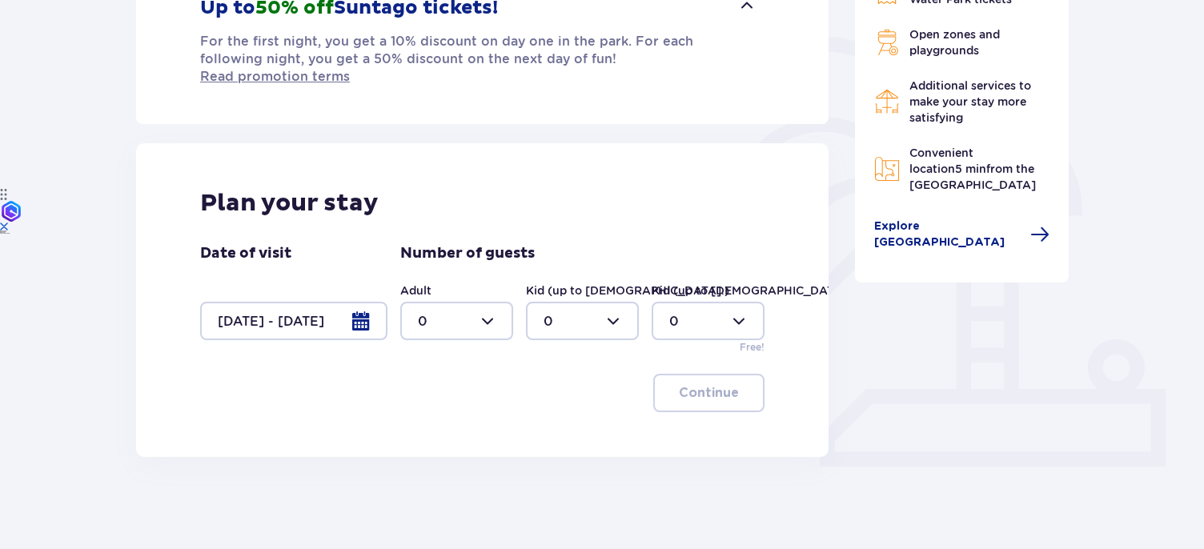
click at [475, 306] on div at bounding box center [456, 321] width 113 height 38
click at [444, 417] on div "2" at bounding box center [457, 420] width 78 height 18
type input "2"
click at [586, 313] on div at bounding box center [582, 321] width 113 height 38
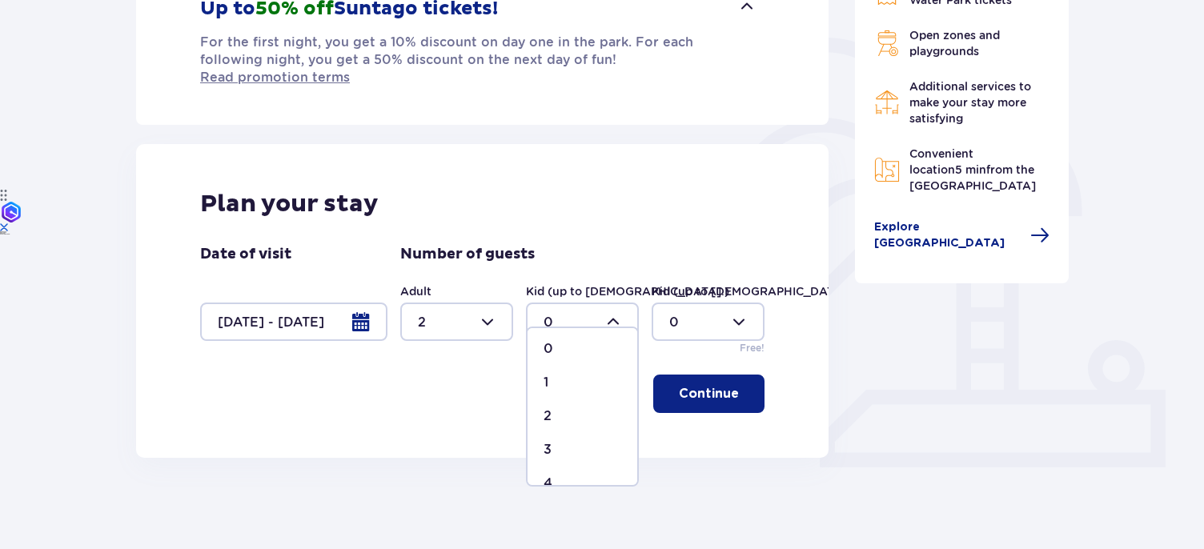
scroll to position [18, 0]
click at [568, 372] on div "1" at bounding box center [583, 369] width 78 height 18
click at [581, 305] on div at bounding box center [582, 322] width 113 height 38
click at [554, 419] on div "2" at bounding box center [583, 420] width 78 height 18
type input "2"
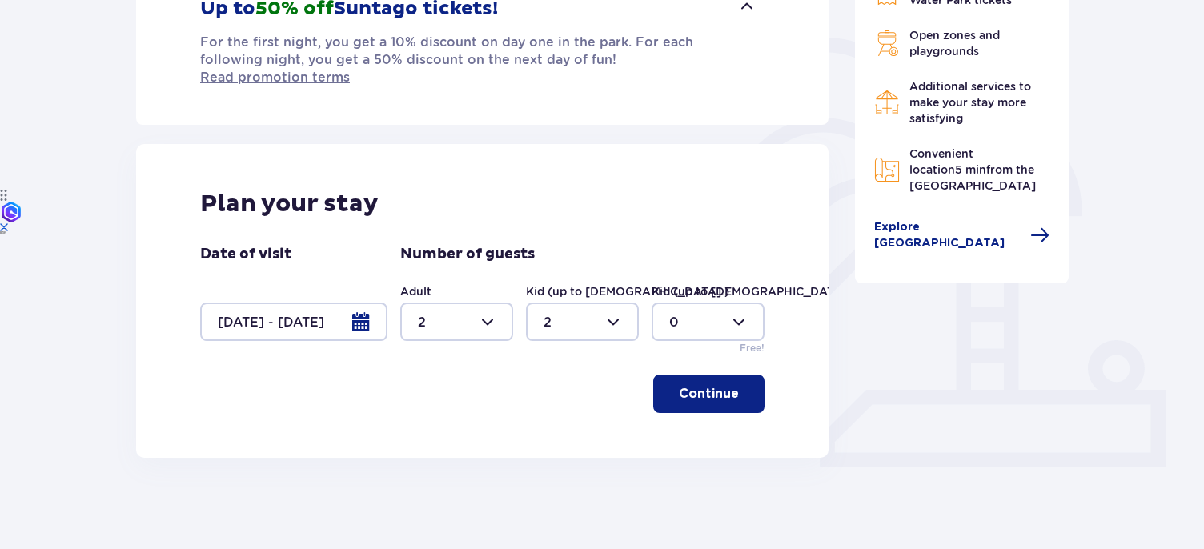
click at [691, 385] on p "Continue" at bounding box center [709, 394] width 60 height 18
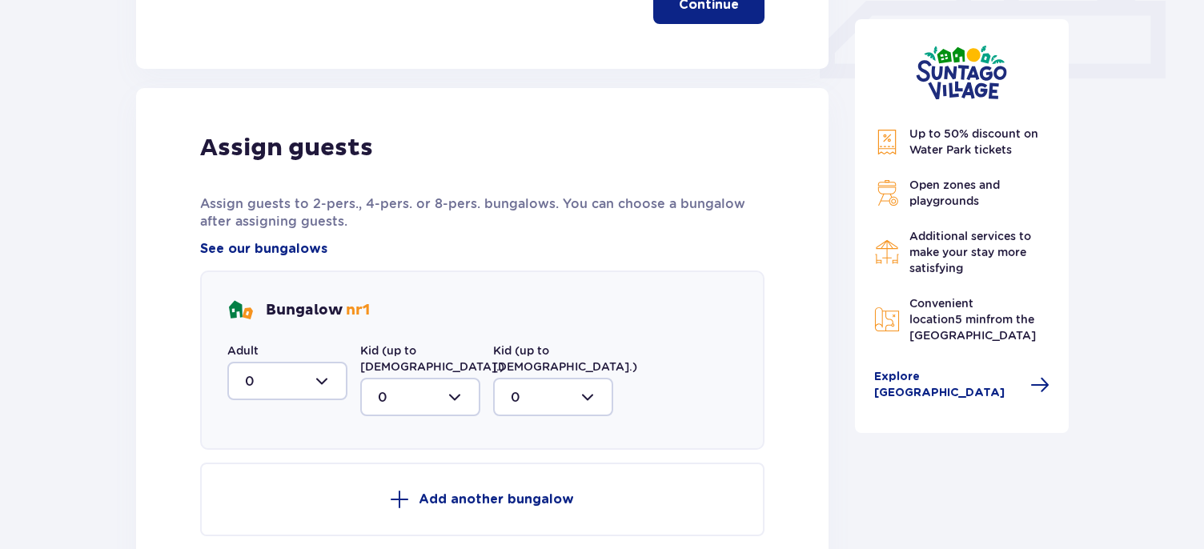
scroll to position [760, 0]
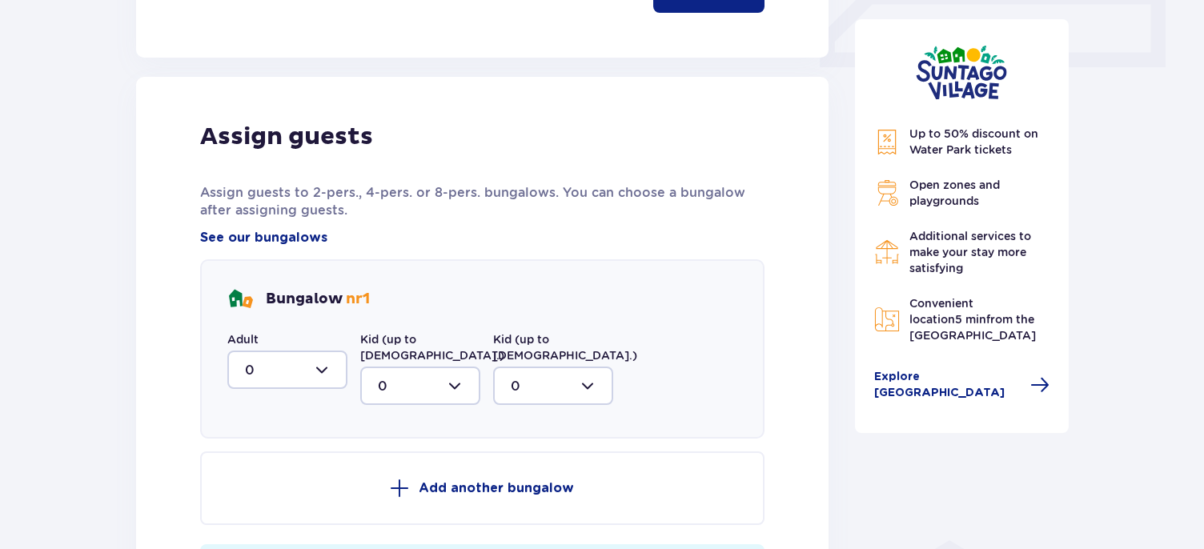
click at [335, 355] on div at bounding box center [287, 370] width 120 height 38
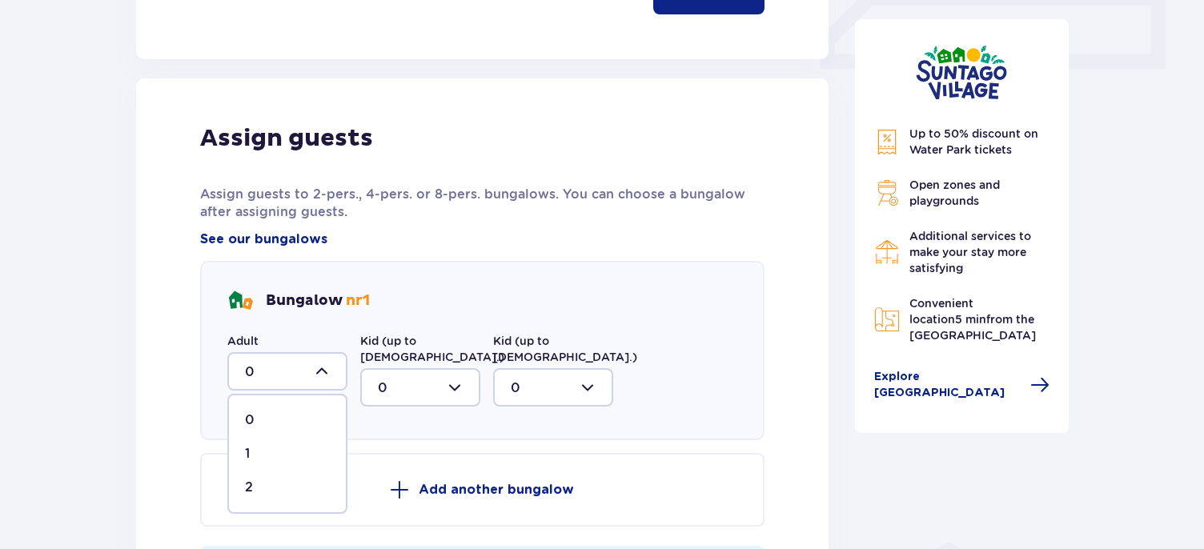
click at [271, 479] on div "2" at bounding box center [287, 488] width 85 height 18
type input "2"
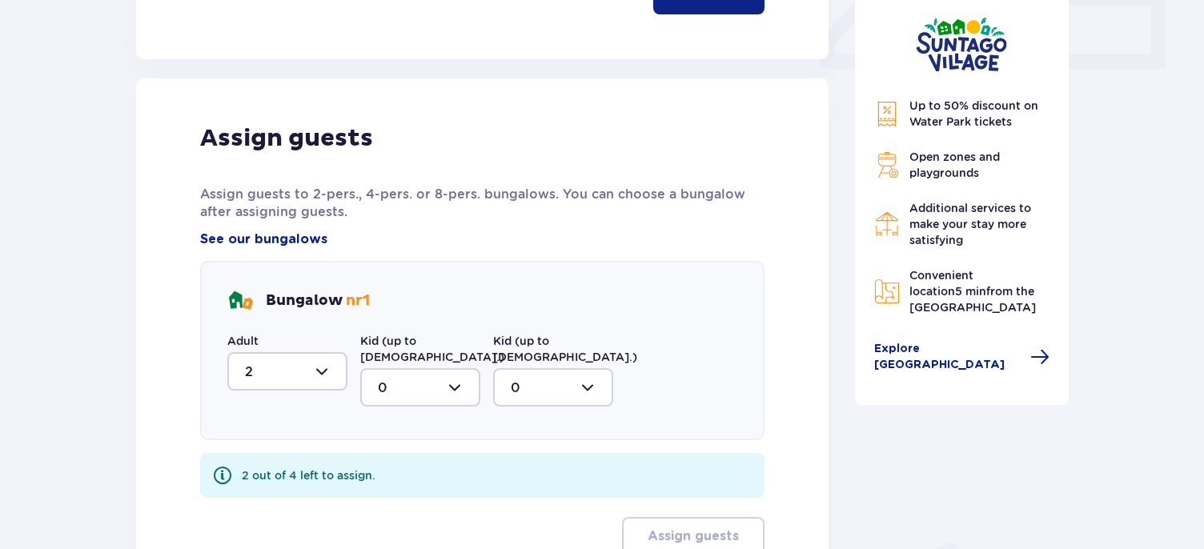
click at [415, 368] on div at bounding box center [420, 387] width 120 height 38
click at [402, 495] on div "2" at bounding box center [420, 504] width 85 height 18
type input "2"
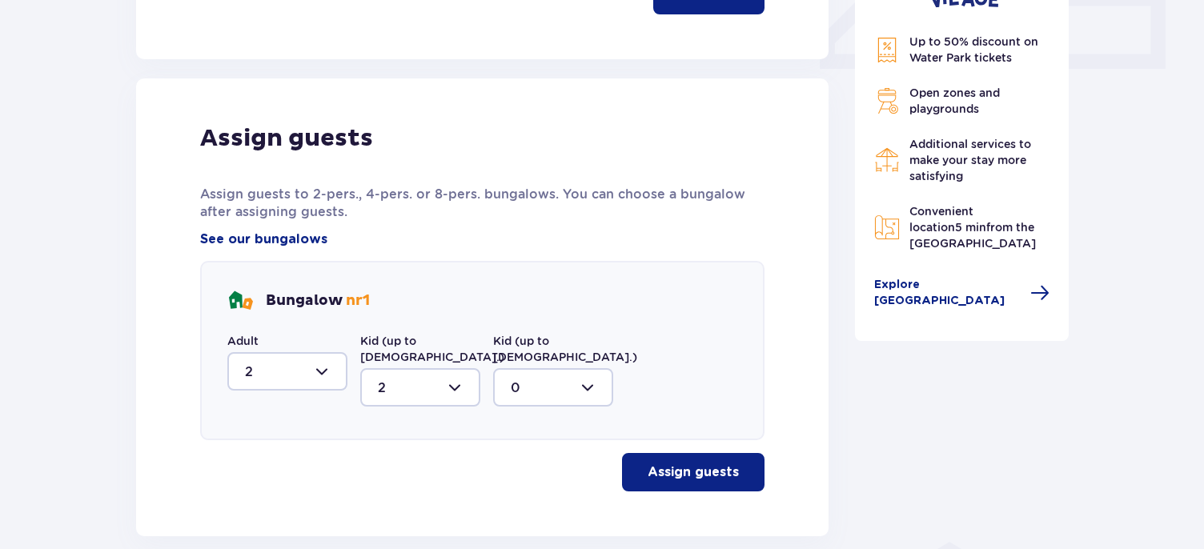
click at [708, 463] on p "Assign guests" at bounding box center [693, 472] width 91 height 18
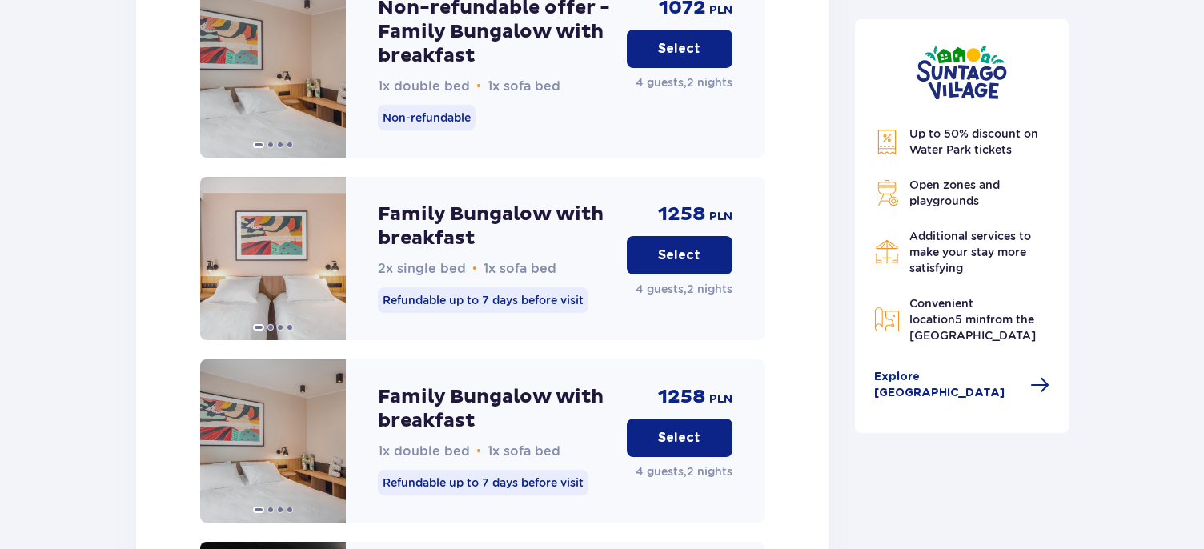
scroll to position [2441, 0]
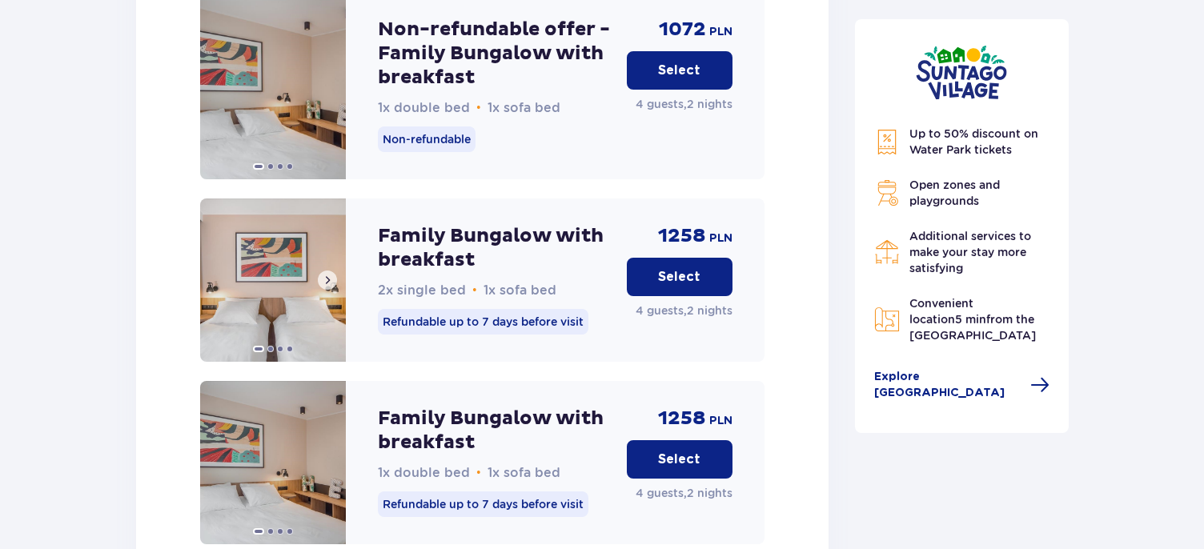
click at [236, 268] on img at bounding box center [273, 280] width 146 height 163
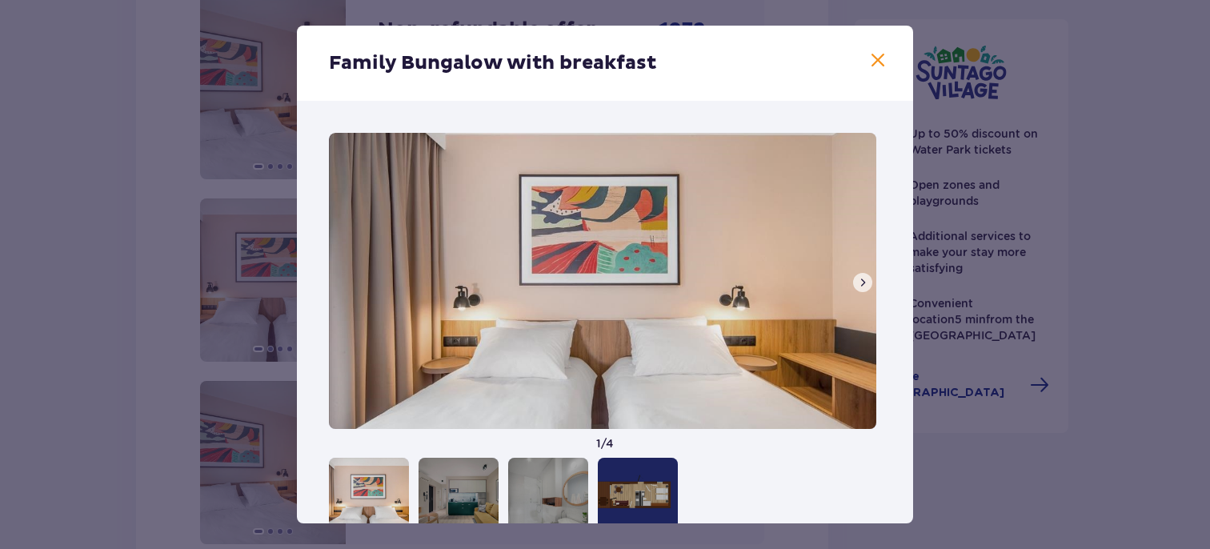
click at [649, 495] on div at bounding box center [638, 498] width 80 height 80
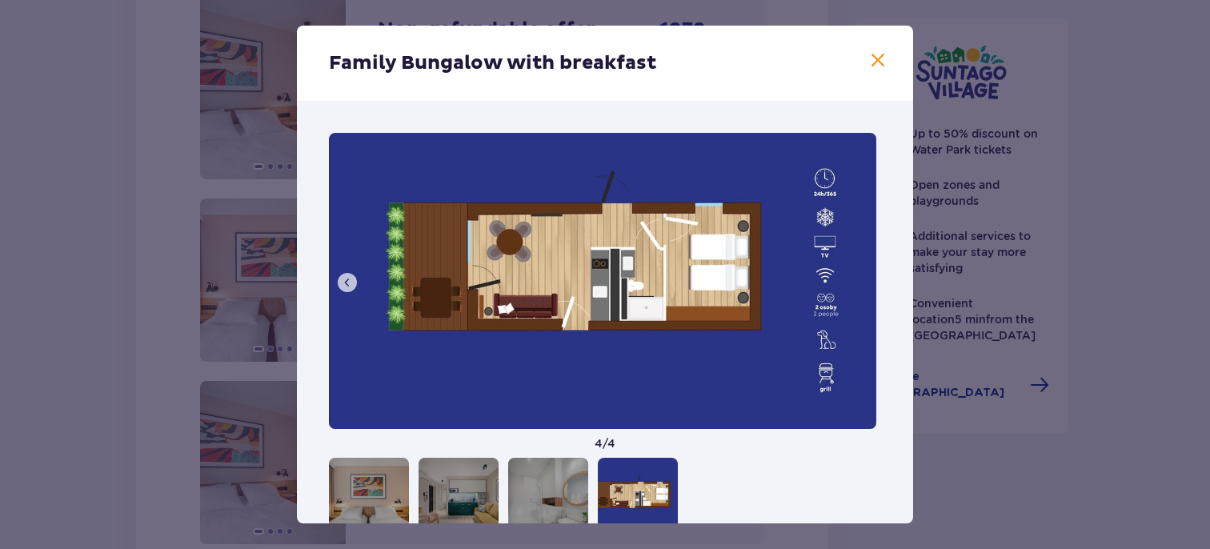
click at [528, 481] on div at bounding box center [548, 498] width 80 height 80
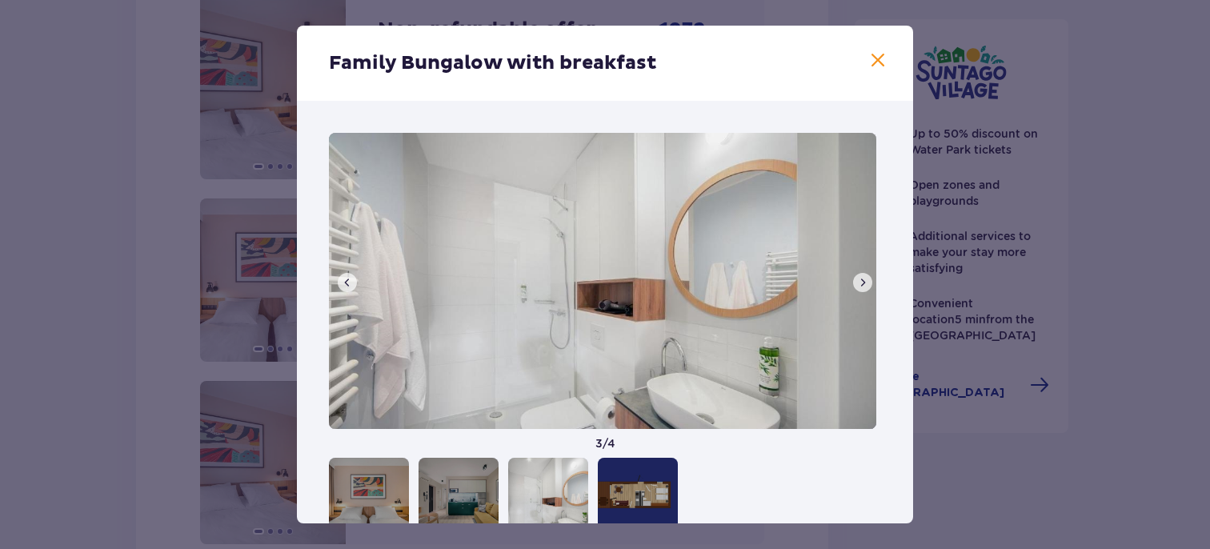
click at [467, 481] on div at bounding box center [459, 498] width 80 height 80
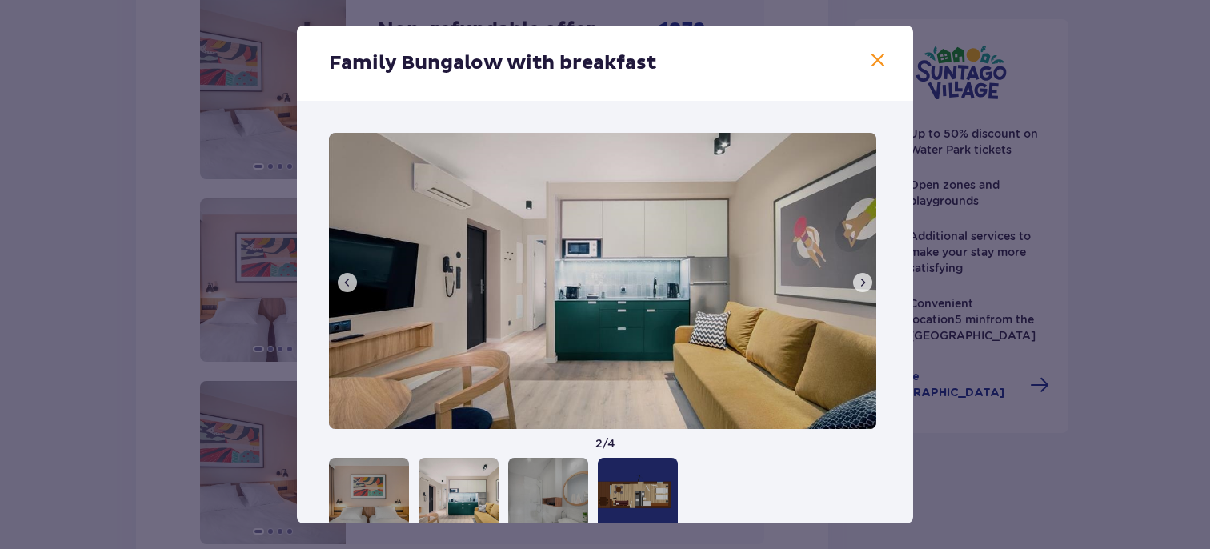
click at [392, 486] on div at bounding box center [369, 498] width 80 height 80
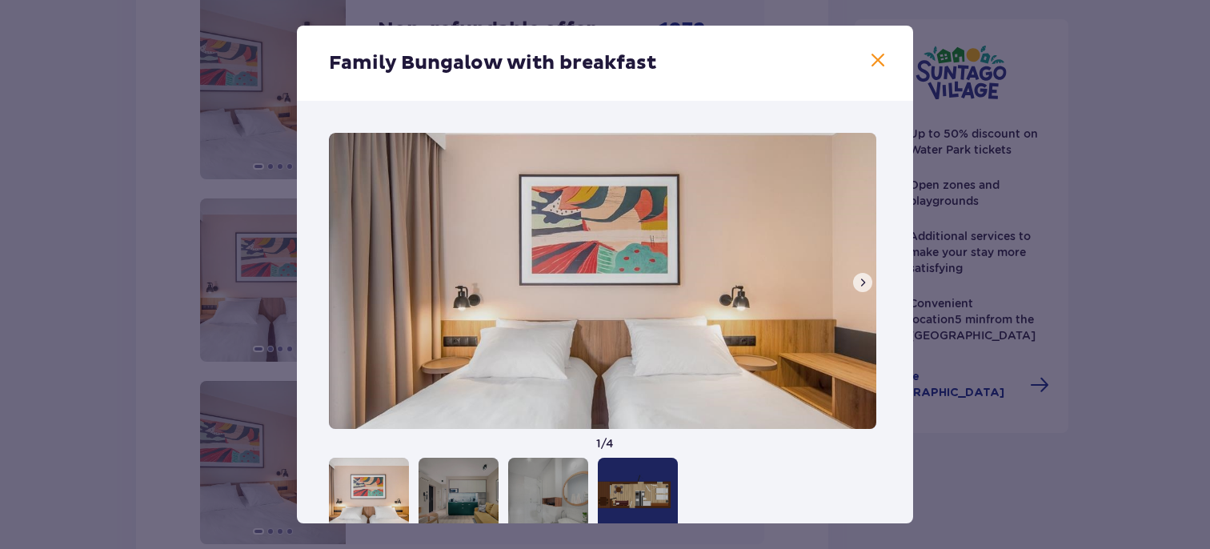
click at [465, 487] on div at bounding box center [459, 498] width 80 height 80
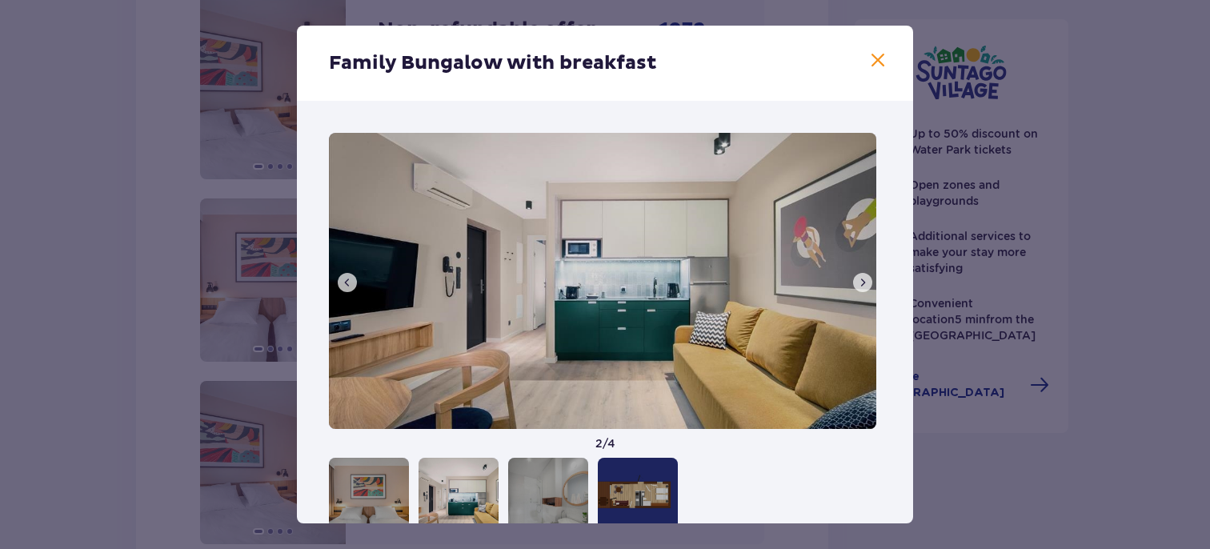
click at [558, 493] on div at bounding box center [548, 498] width 80 height 80
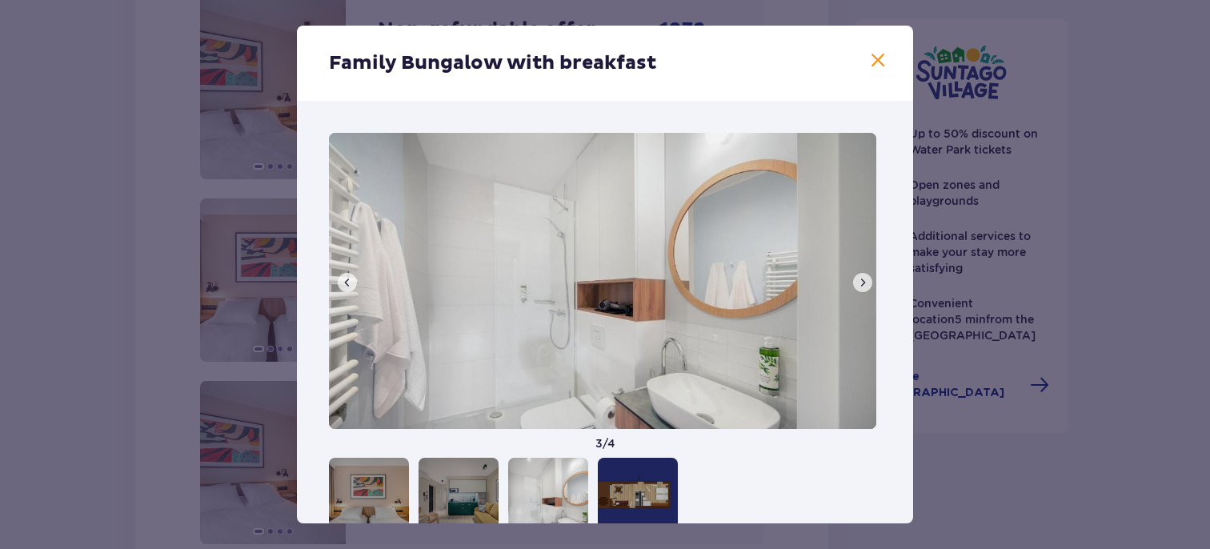
click at [636, 492] on div at bounding box center [638, 498] width 80 height 80
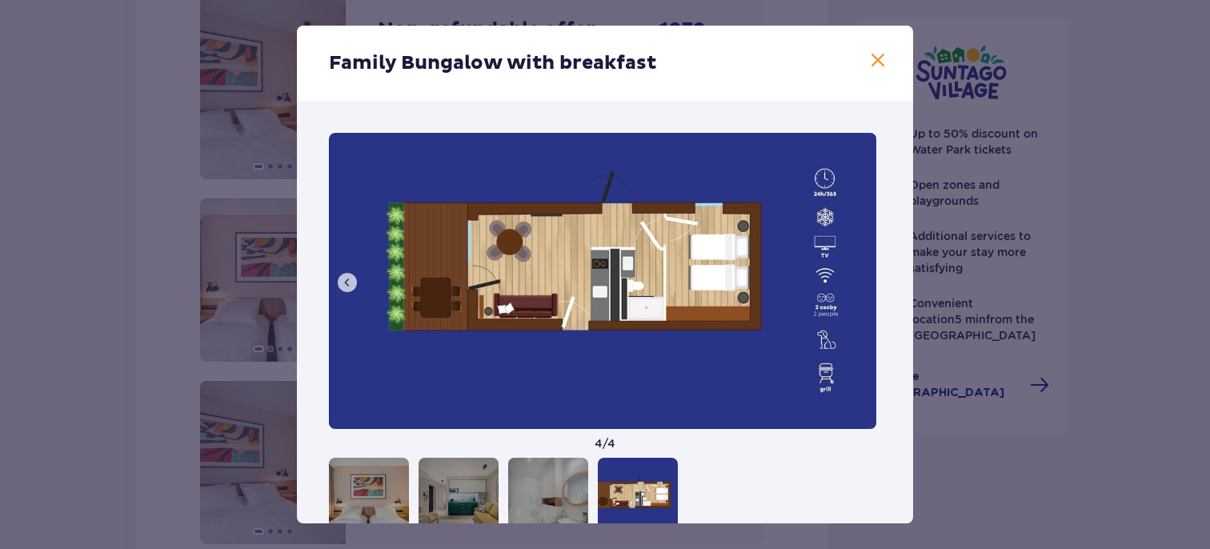
click at [536, 486] on div at bounding box center [548, 498] width 80 height 80
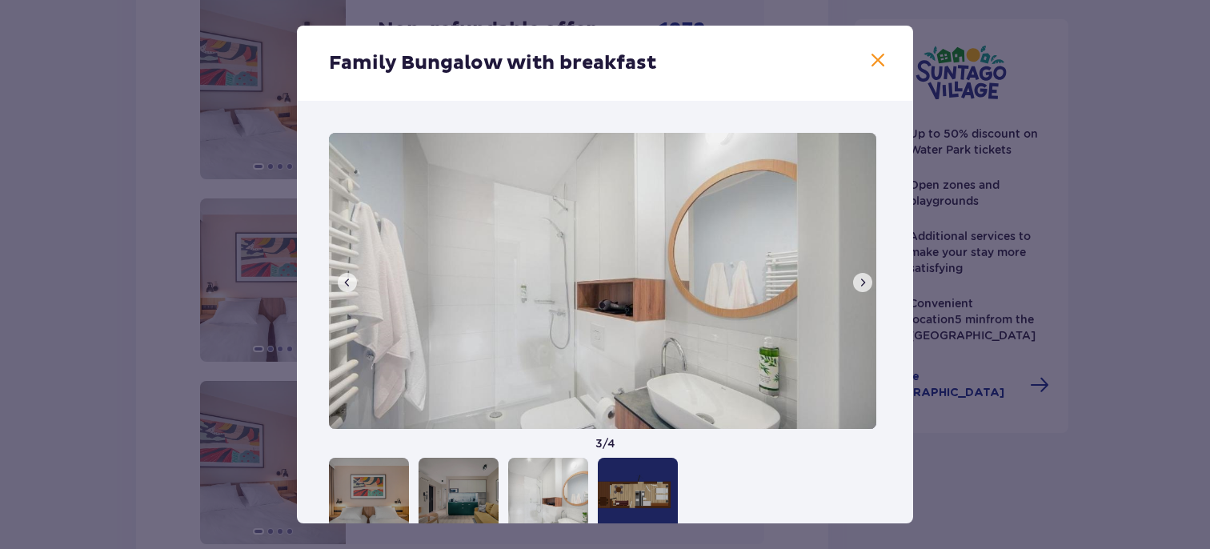
click at [475, 488] on div at bounding box center [459, 498] width 80 height 80
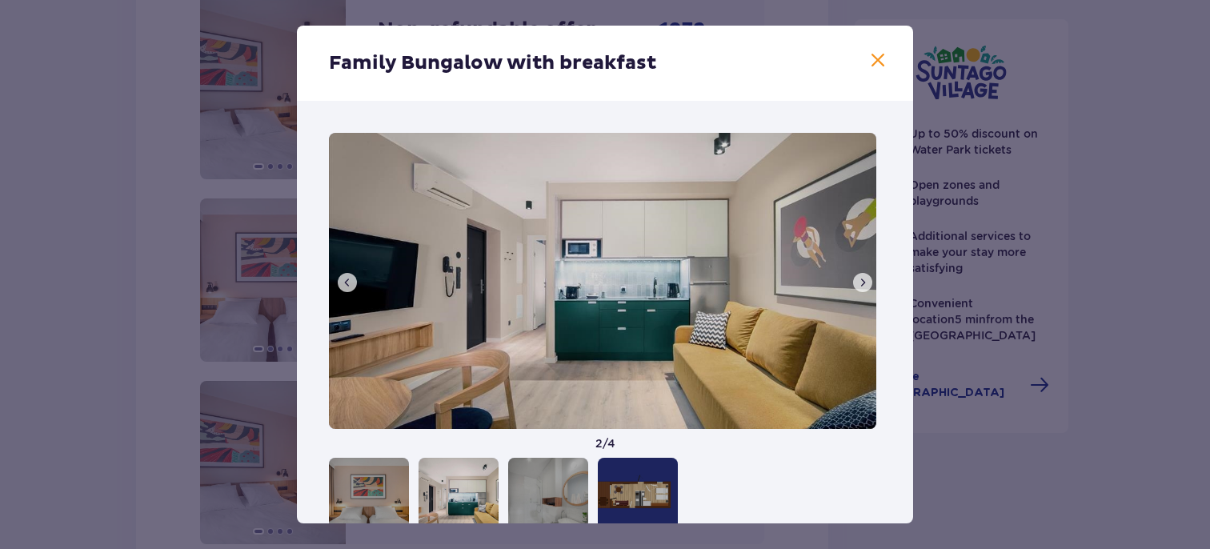
click at [383, 475] on div at bounding box center [369, 498] width 80 height 80
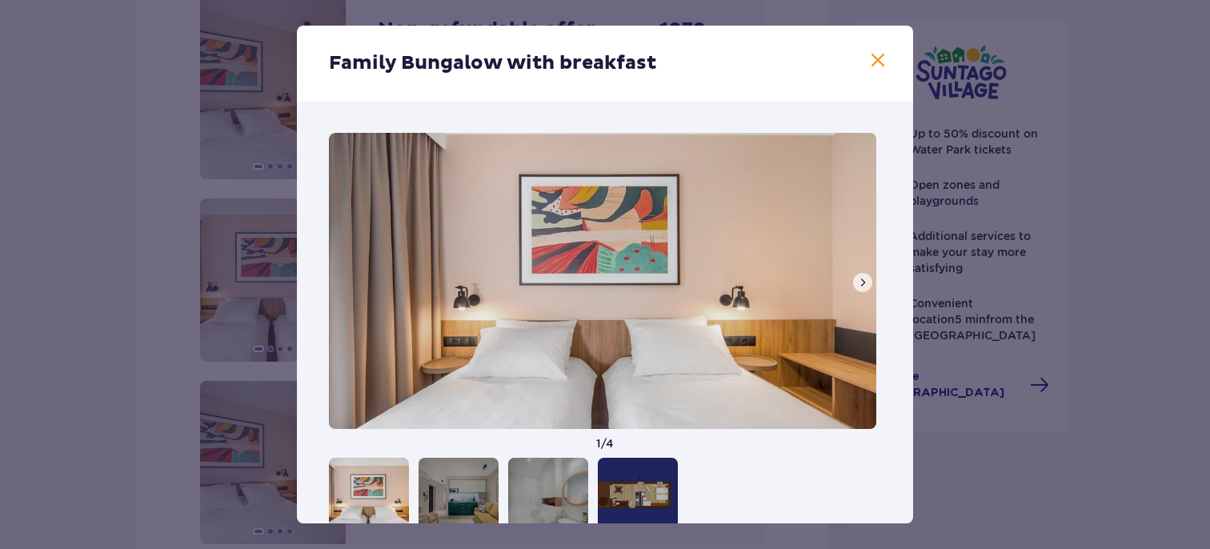
click at [625, 490] on div at bounding box center [638, 498] width 80 height 80
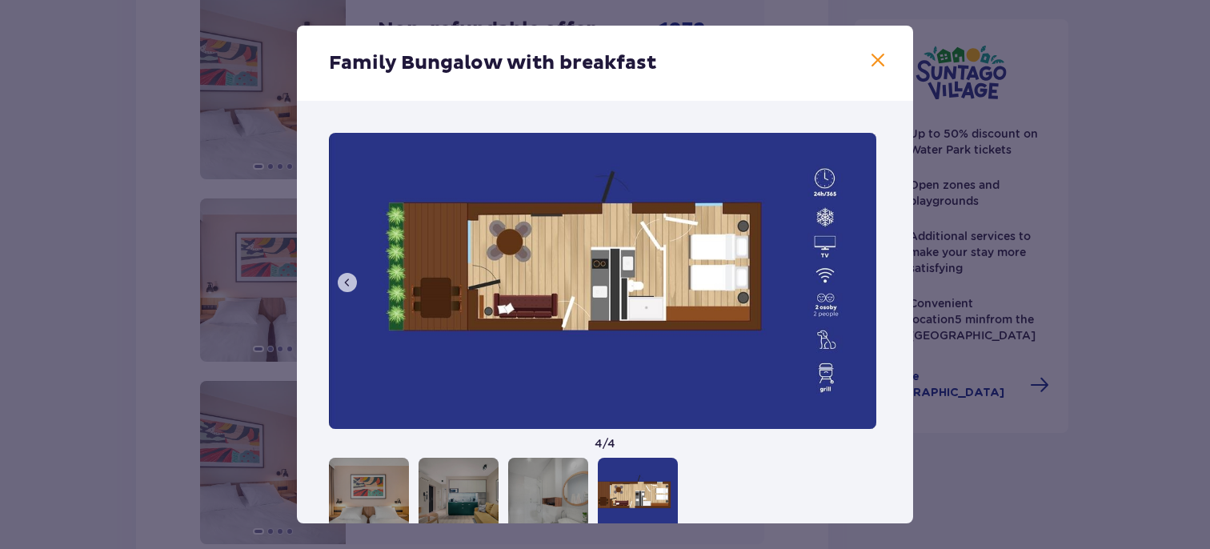
click at [549, 491] on div at bounding box center [548, 498] width 80 height 80
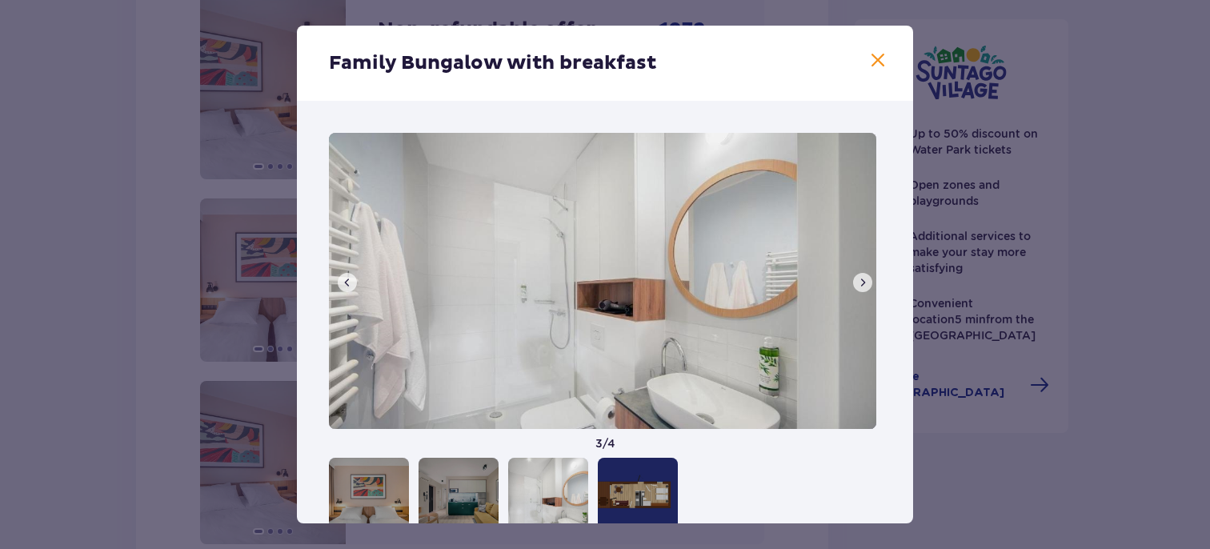
click at [488, 490] on div at bounding box center [459, 498] width 80 height 80
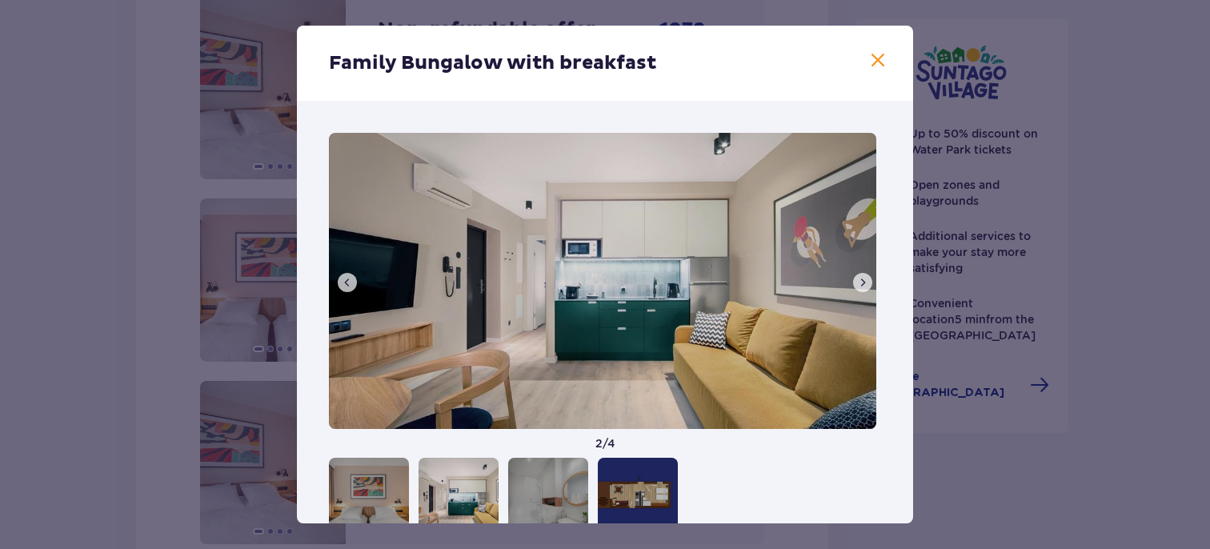
click at [377, 489] on div at bounding box center [369, 498] width 80 height 80
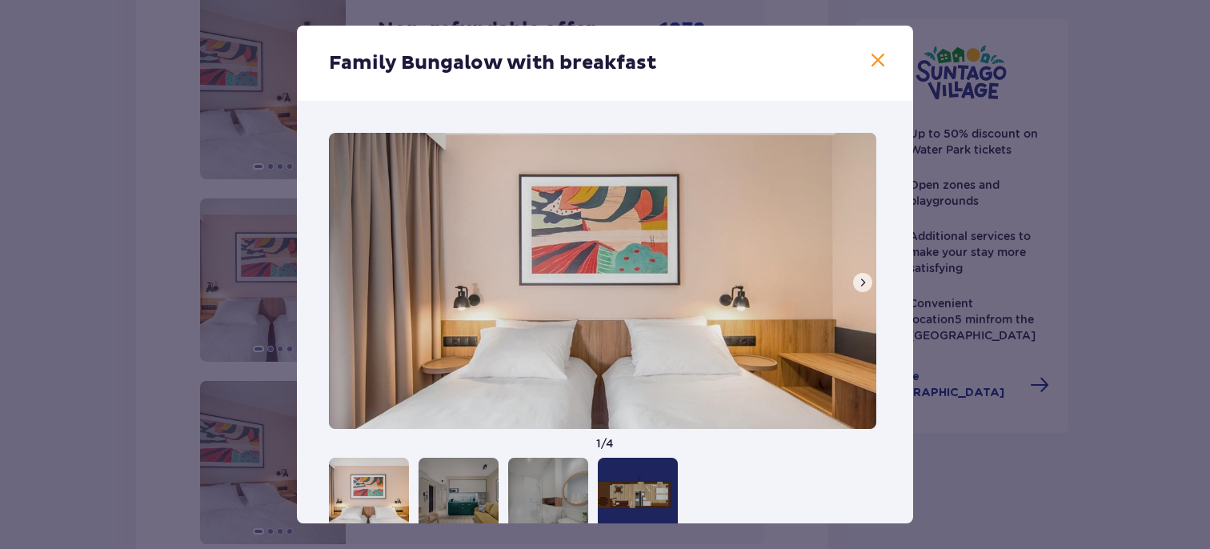
click at [881, 64] on span at bounding box center [878, 60] width 19 height 19
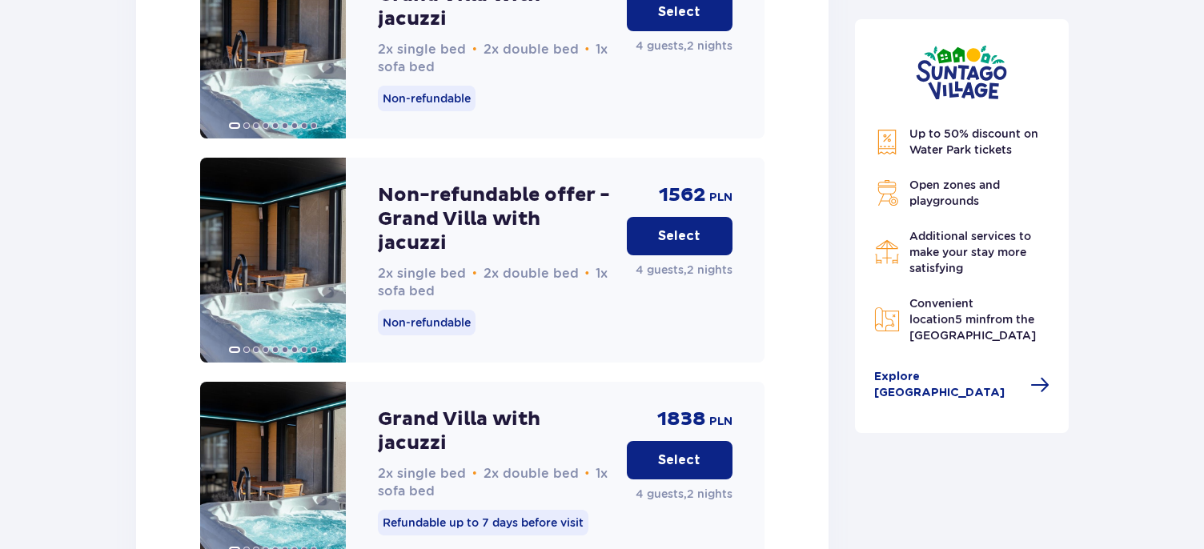
scroll to position [3039, 0]
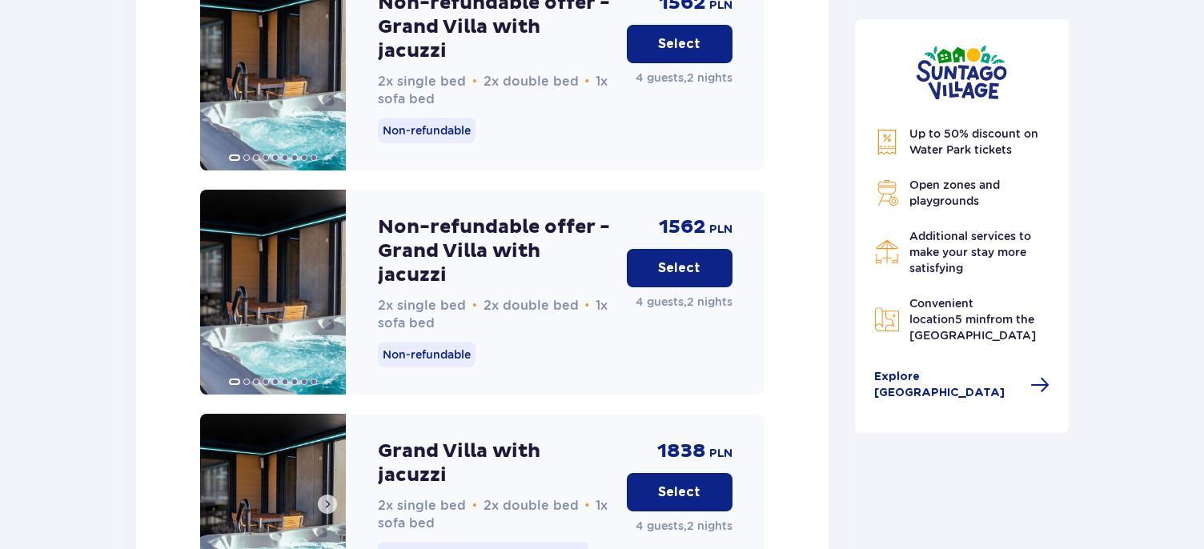
click at [324, 498] on span at bounding box center [327, 504] width 13 height 13
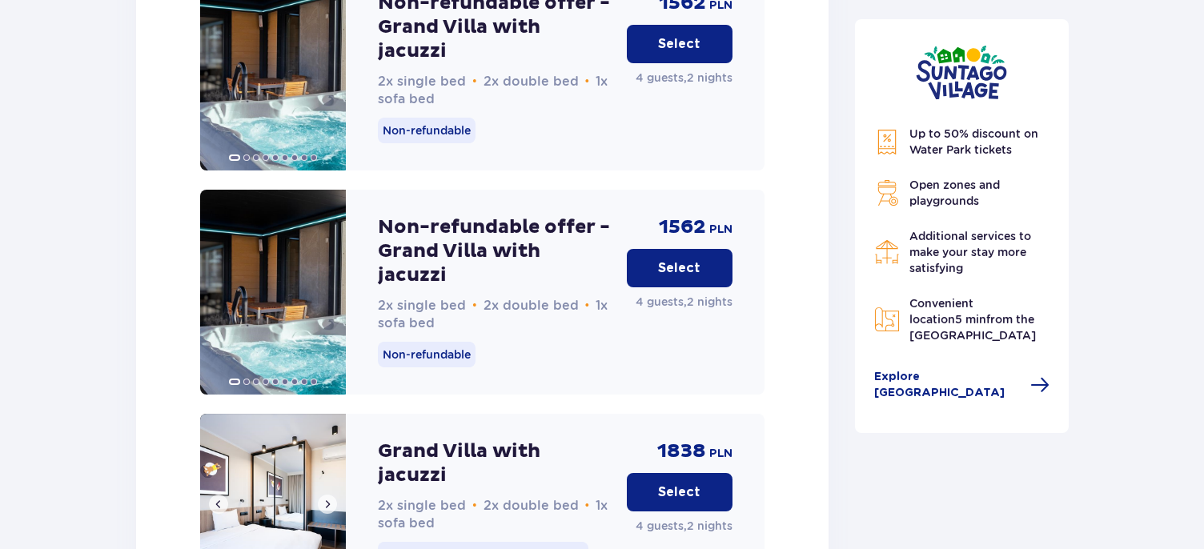
click at [257, 414] on img at bounding box center [273, 504] width 146 height 181
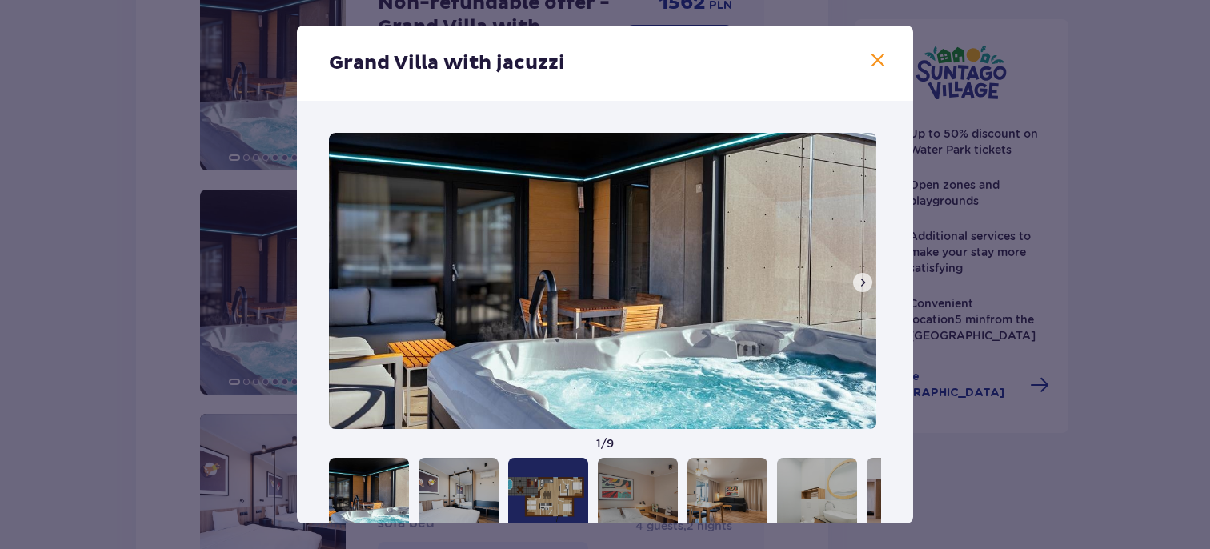
click at [866, 281] on button at bounding box center [862, 282] width 19 height 19
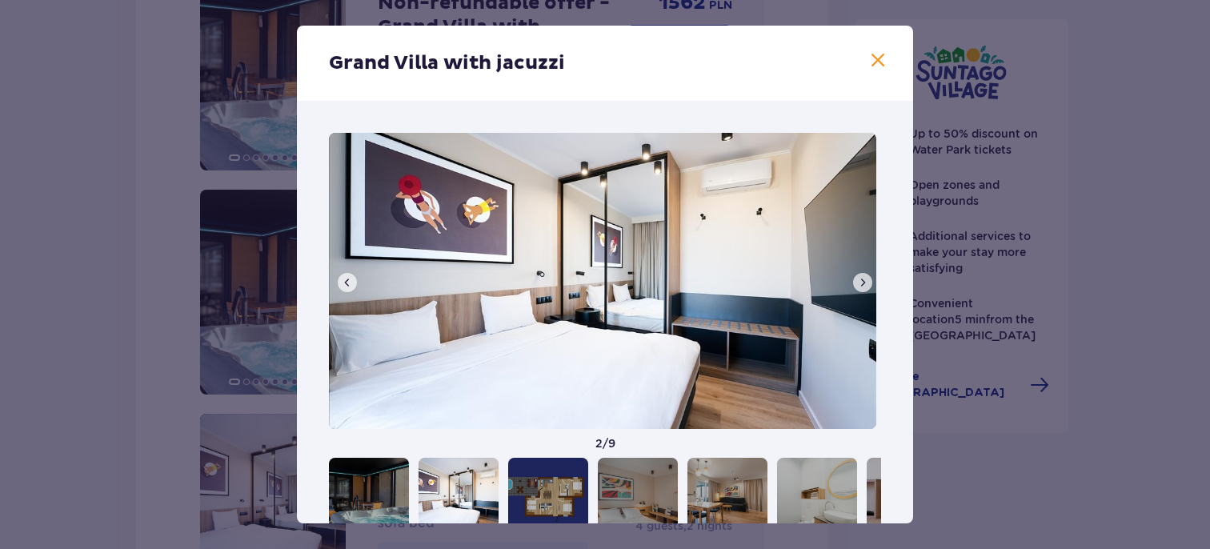
click at [866, 282] on button at bounding box center [862, 282] width 19 height 19
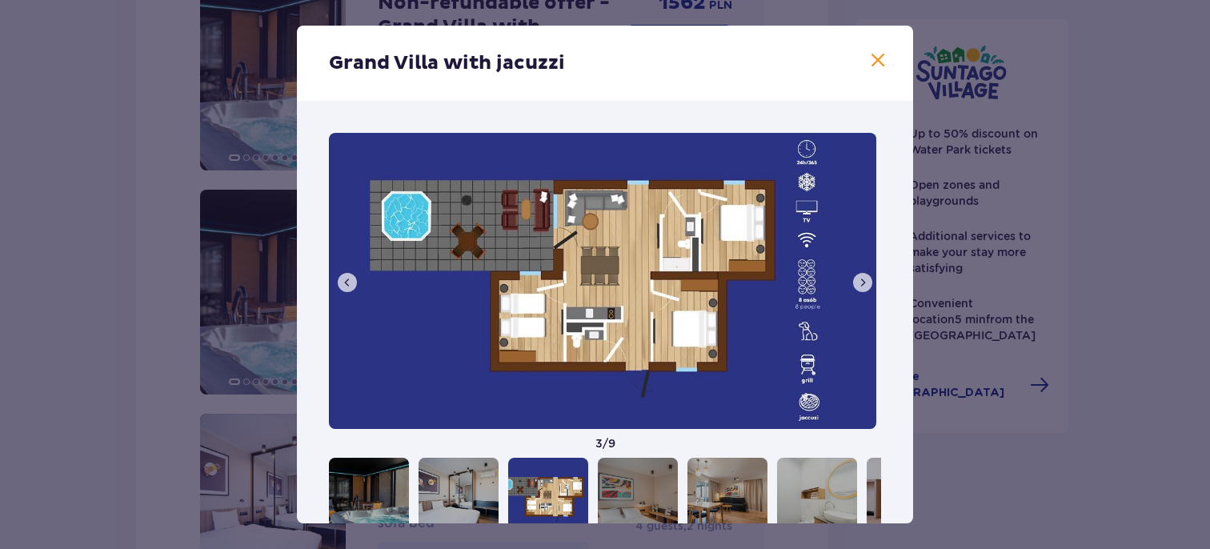
click at [866, 282] on button at bounding box center [862, 282] width 19 height 19
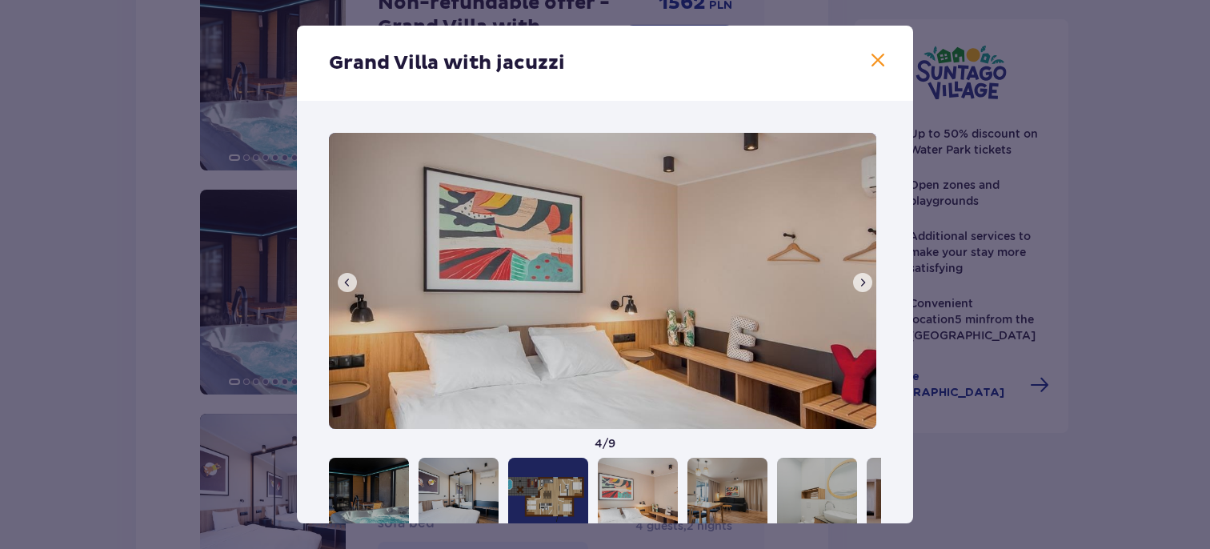
click at [866, 282] on button at bounding box center [862, 282] width 19 height 19
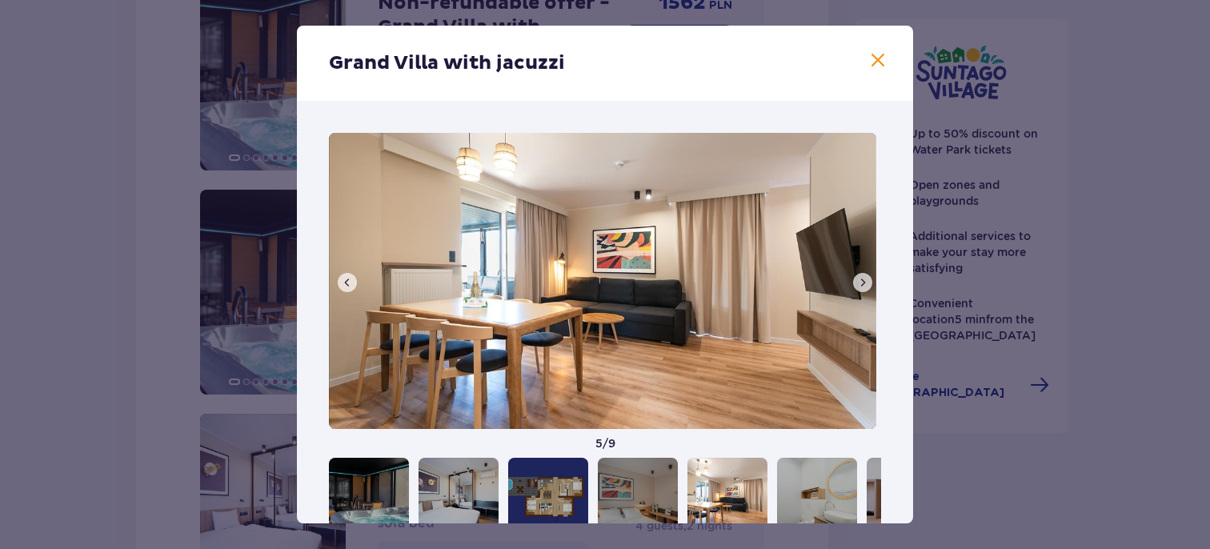
click at [866, 282] on button at bounding box center [862, 282] width 19 height 19
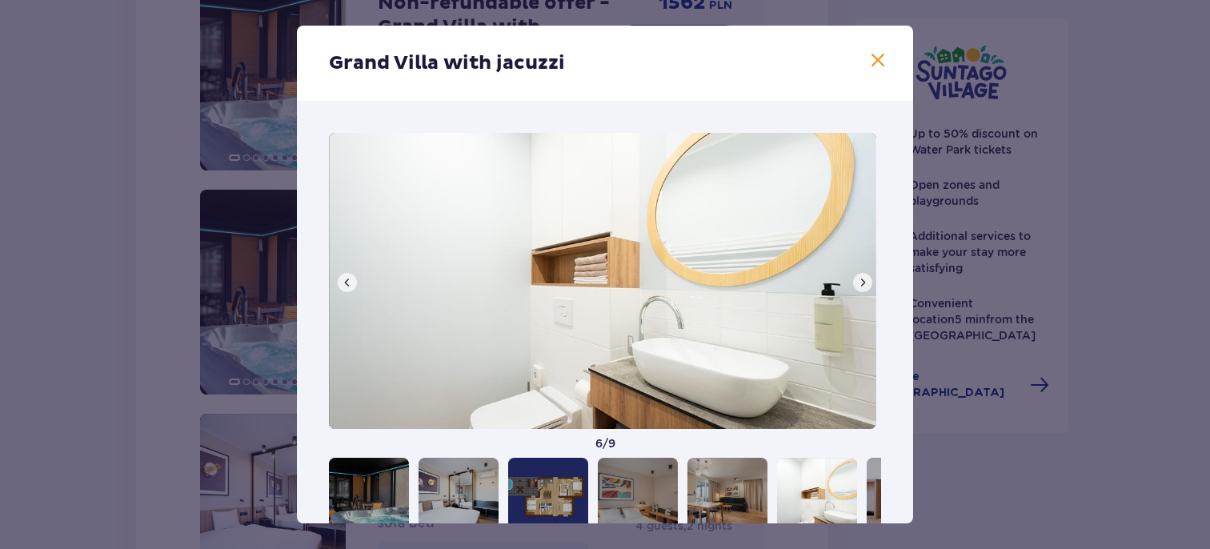
click at [866, 282] on button at bounding box center [862, 282] width 19 height 19
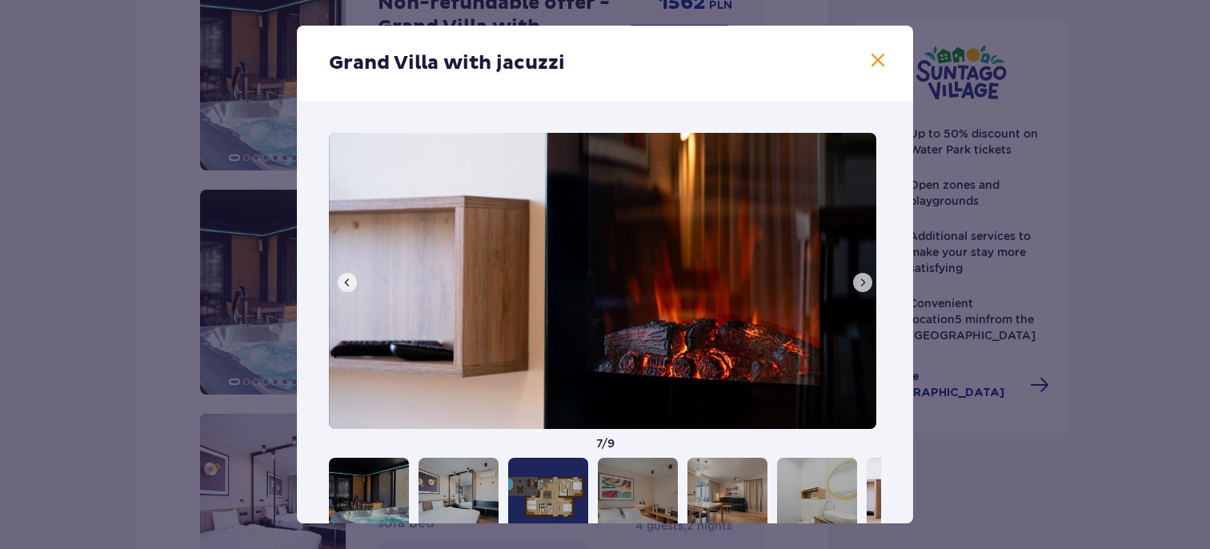
click at [866, 282] on button at bounding box center [862, 282] width 19 height 19
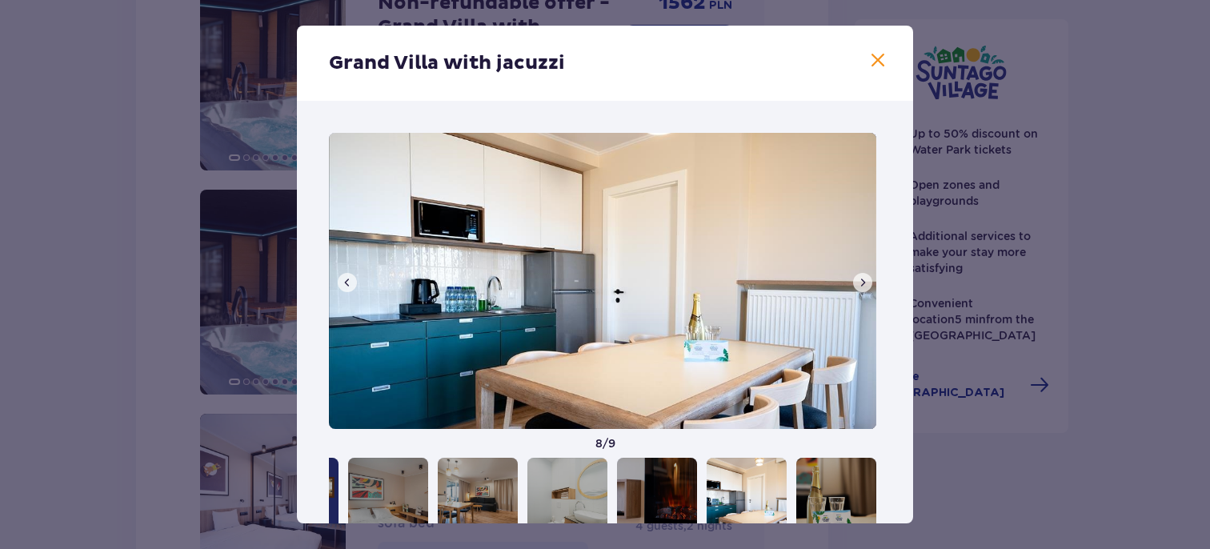
click at [866, 282] on button at bounding box center [862, 282] width 19 height 19
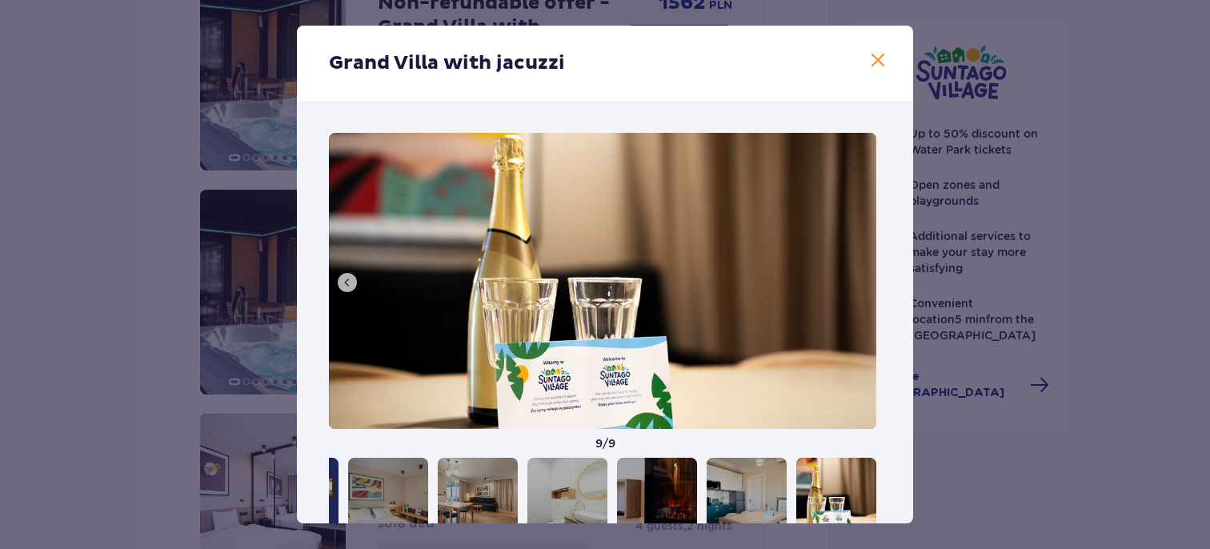
click at [866, 282] on img at bounding box center [603, 281] width 548 height 296
click at [871, 63] on span at bounding box center [878, 60] width 19 height 19
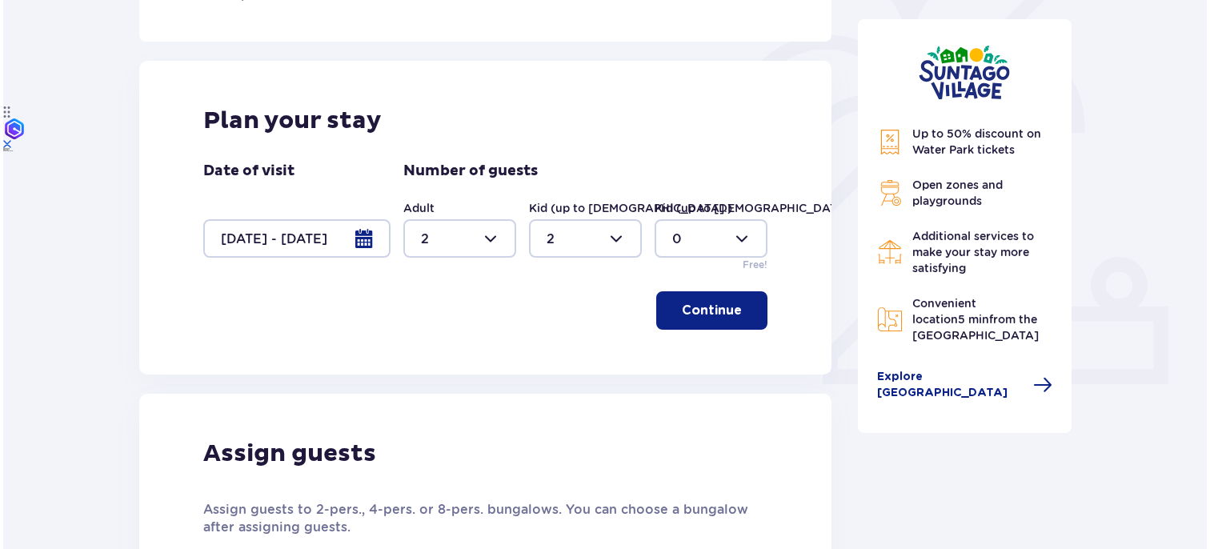
scroll to position [449, 0]
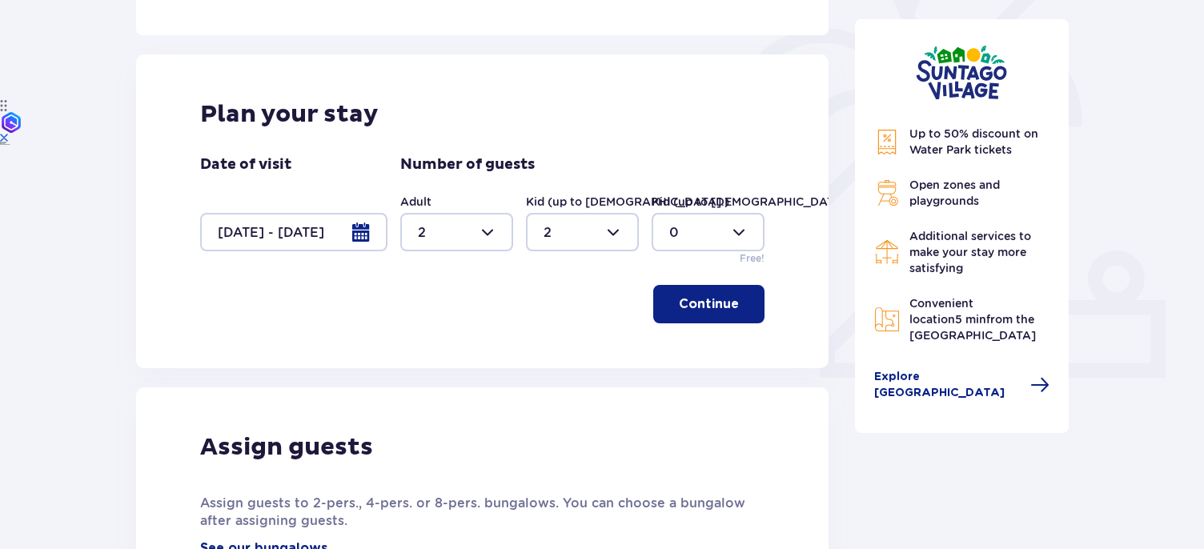
click at [355, 215] on div at bounding box center [293, 232] width 187 height 38
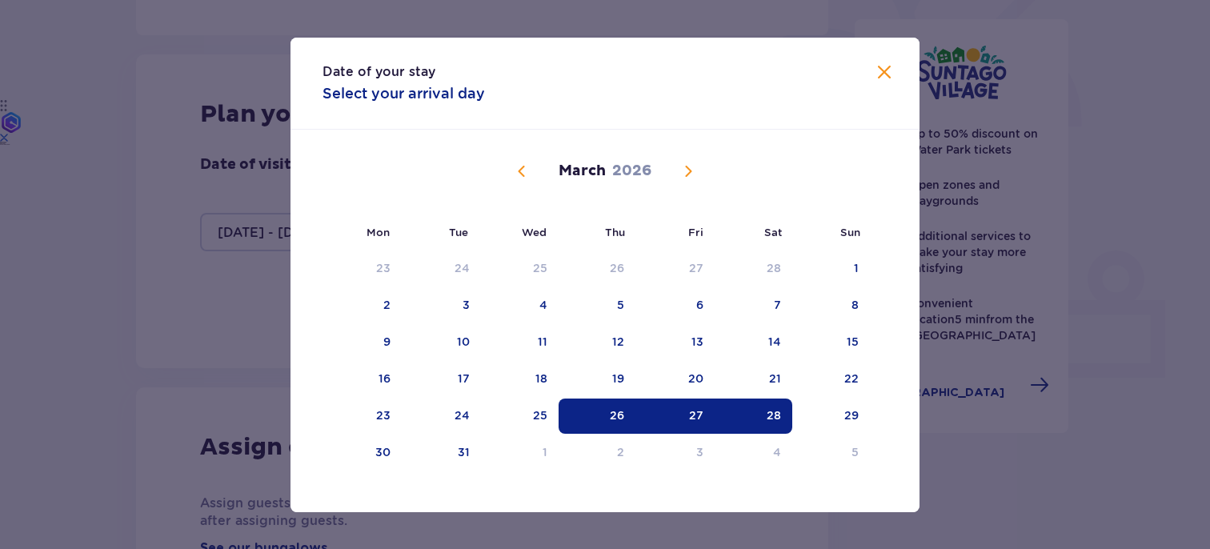
click at [618, 415] on div "26" at bounding box center [617, 415] width 14 height 16
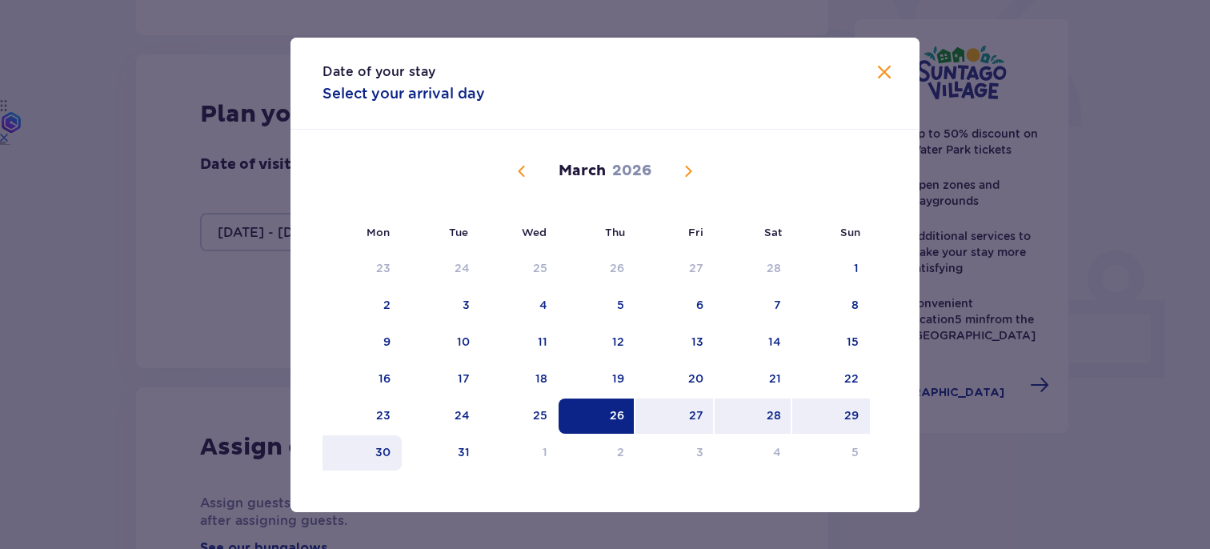
click at [371, 451] on div "30" at bounding box center [362, 452] width 79 height 35
type input "[DATE] - [DATE]"
type input "0"
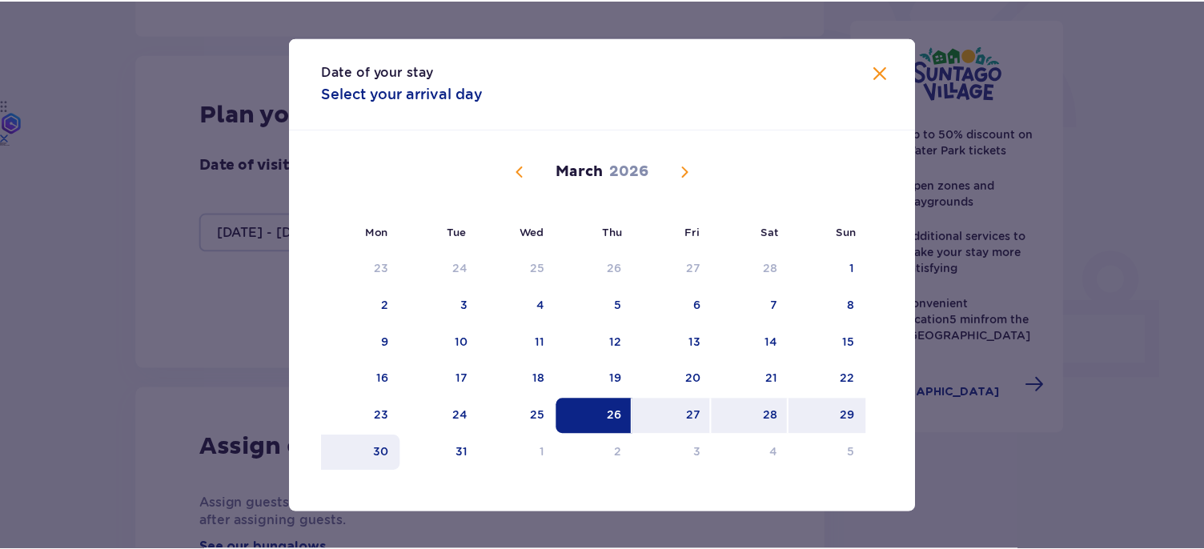
scroll to position [372, 0]
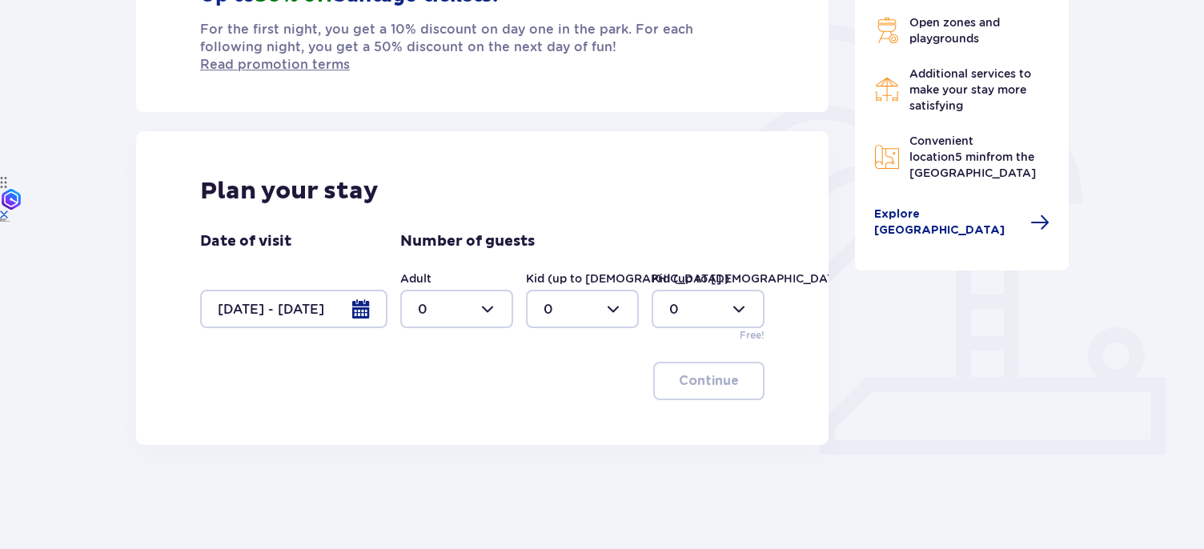
click at [498, 301] on div at bounding box center [456, 309] width 113 height 38
click at [454, 403] on div "2" at bounding box center [457, 408] width 78 height 18
type input "2"
click at [570, 291] on div at bounding box center [582, 309] width 113 height 38
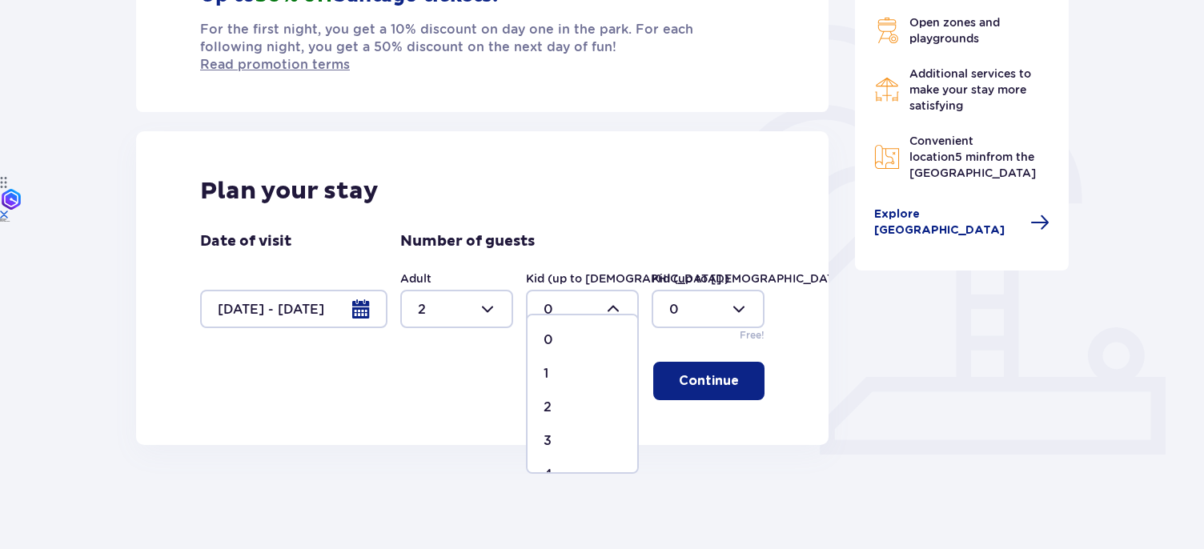
click at [560, 407] on div "2" at bounding box center [583, 408] width 78 height 18
type input "2"
click at [744, 300] on div at bounding box center [708, 309] width 113 height 38
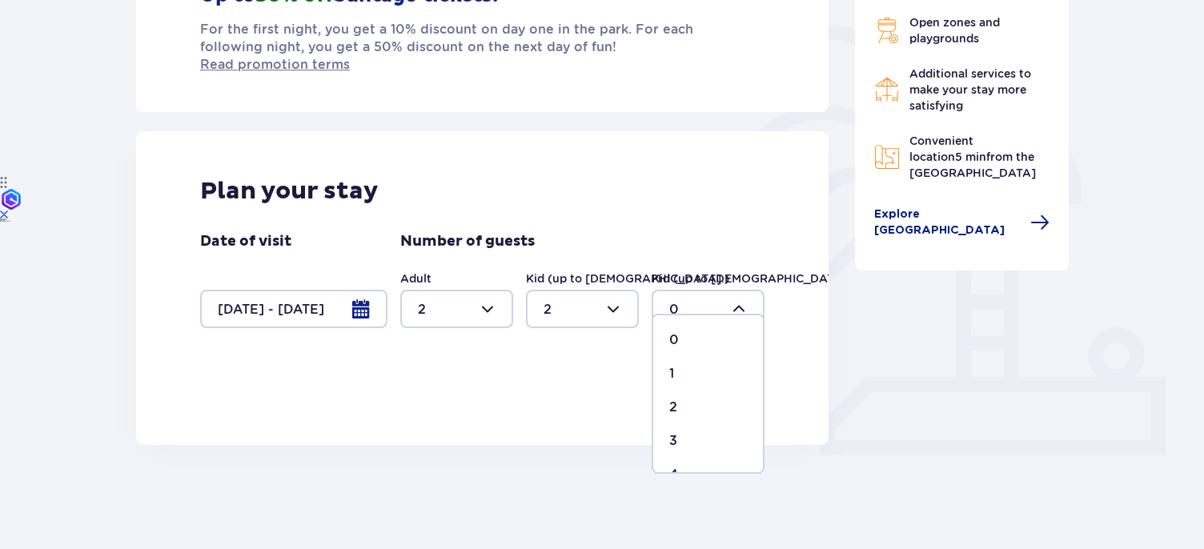
click at [829, 276] on div "Accommodation Skip this step Offers Little Guest for 1 PLN at [GEOGRAPHIC_DATA]…" at bounding box center [482, 121] width 718 height 648
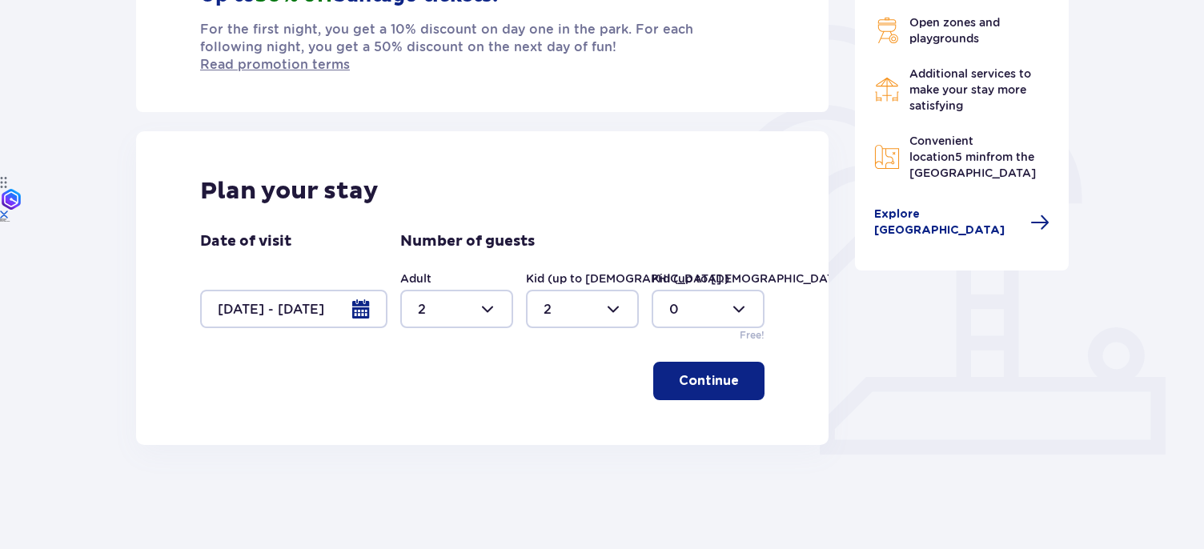
click at [716, 372] on p "Continue" at bounding box center [709, 381] width 60 height 18
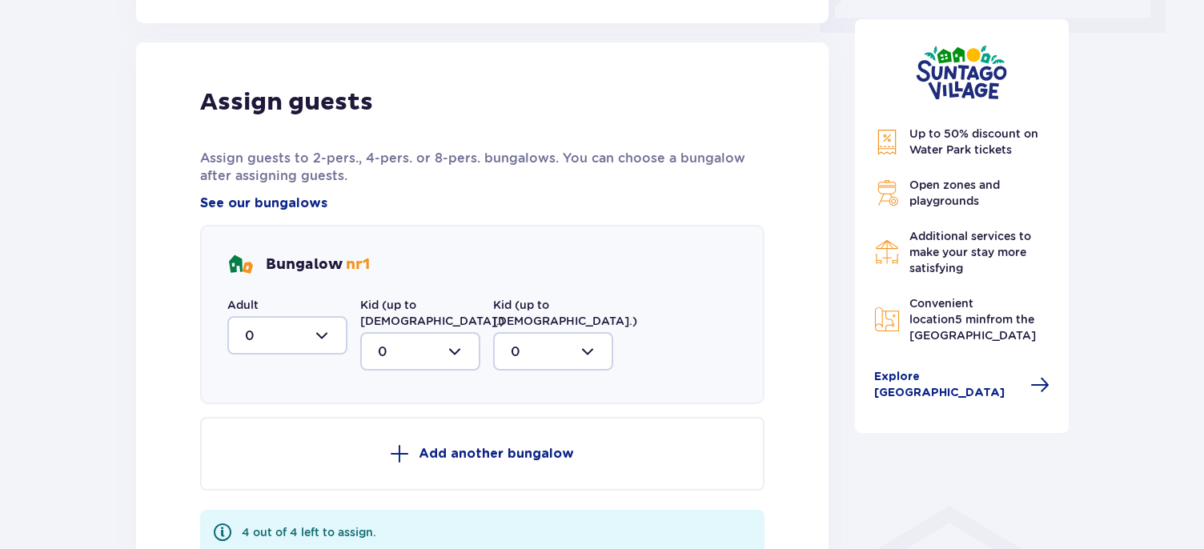
scroll to position [800, 0]
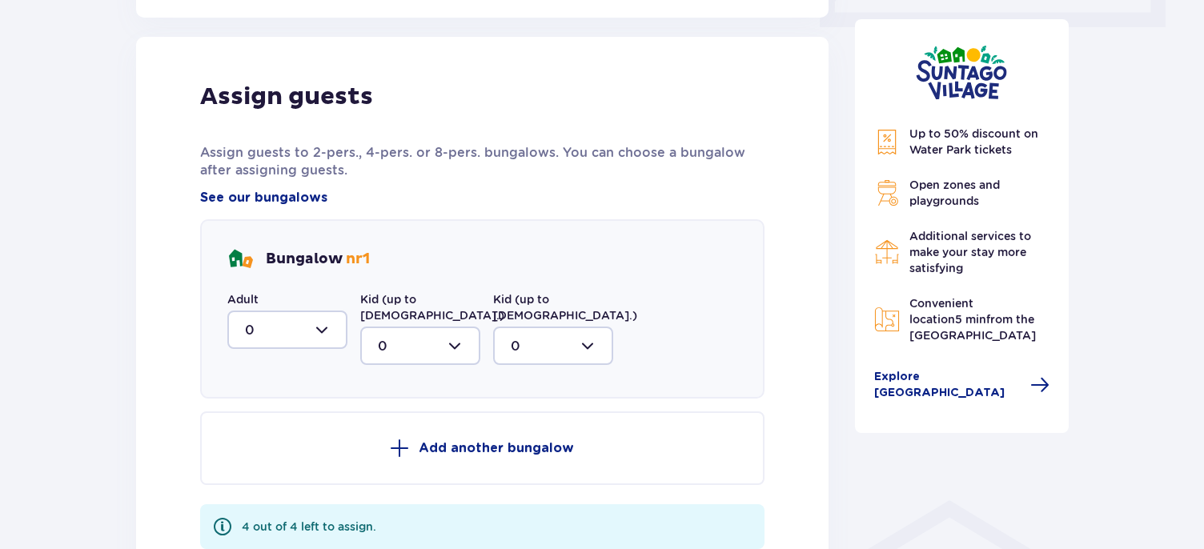
click at [323, 315] on div at bounding box center [287, 330] width 120 height 38
click at [283, 437] on div "2" at bounding box center [287, 446] width 85 height 18
type input "2"
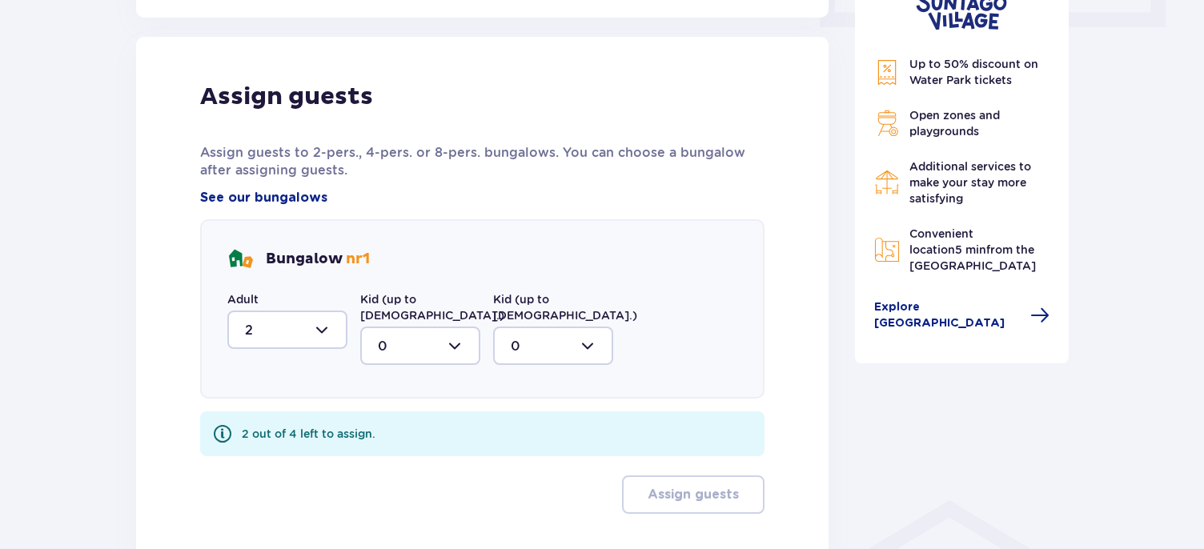
click at [451, 327] on div at bounding box center [420, 346] width 120 height 38
click at [418, 453] on div "2" at bounding box center [420, 462] width 85 height 18
type input "2"
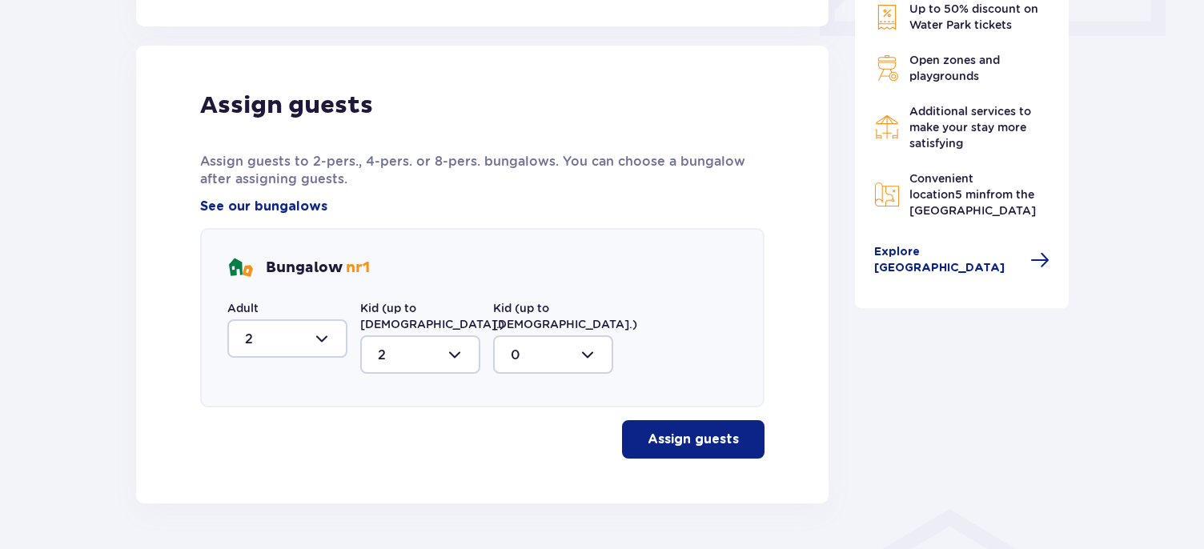
scroll to position [789, 0]
click at [749, 431] on span "button" at bounding box center [741, 440] width 19 height 19
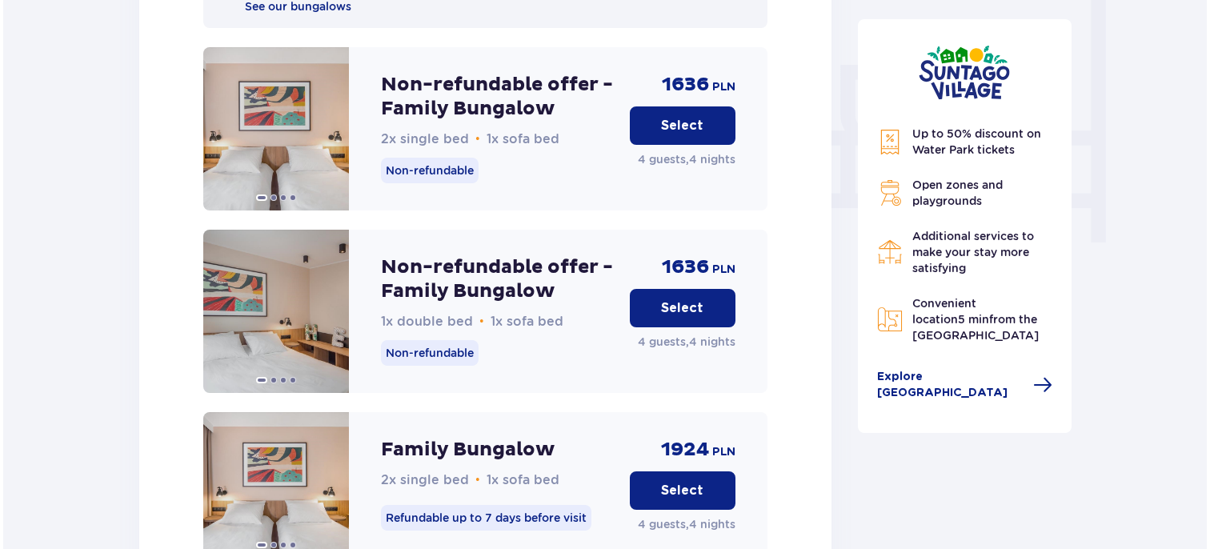
scroll to position [1593, 0]
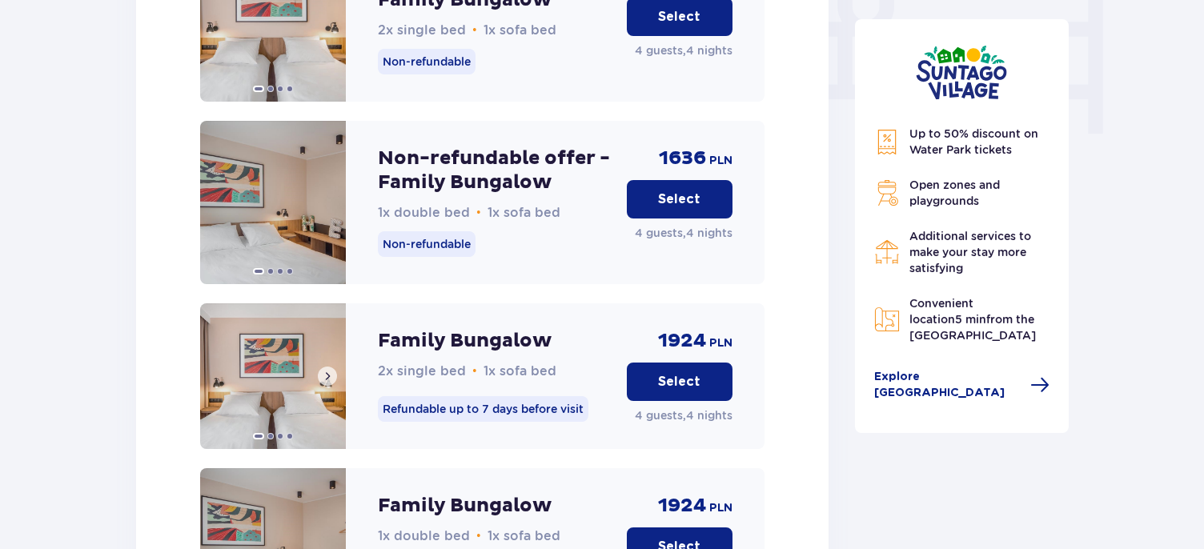
click at [285, 349] on img at bounding box center [273, 376] width 146 height 146
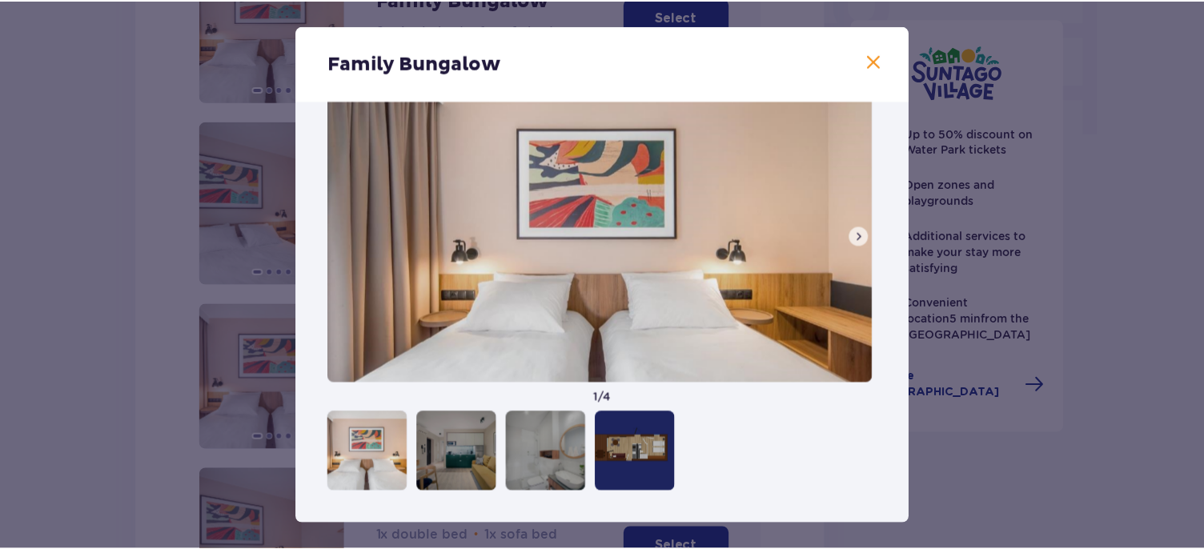
scroll to position [44, 0]
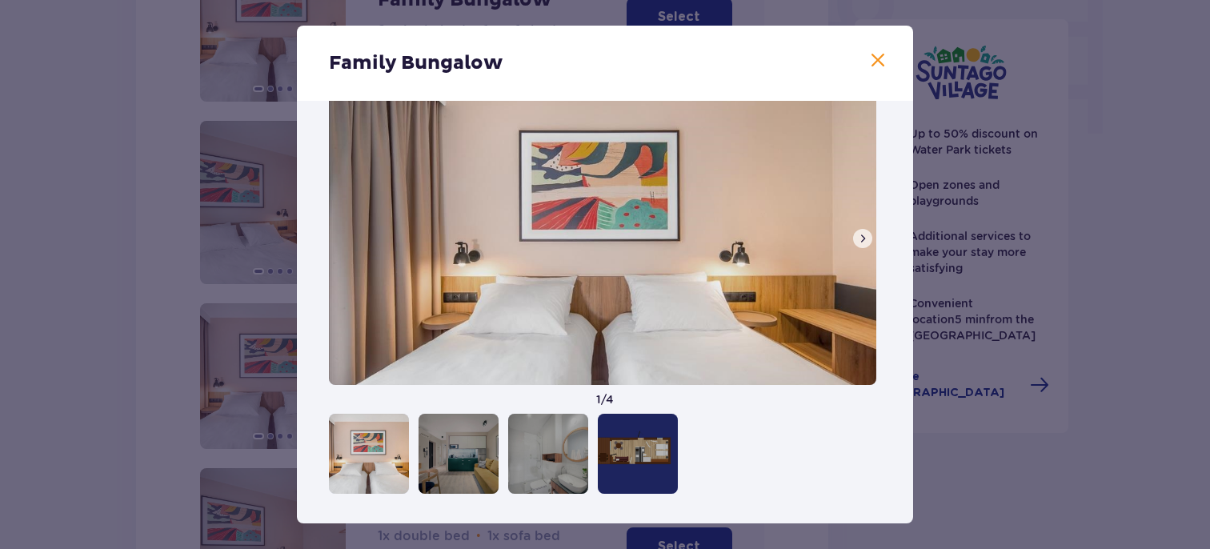
click at [453, 461] on div at bounding box center [459, 454] width 80 height 80
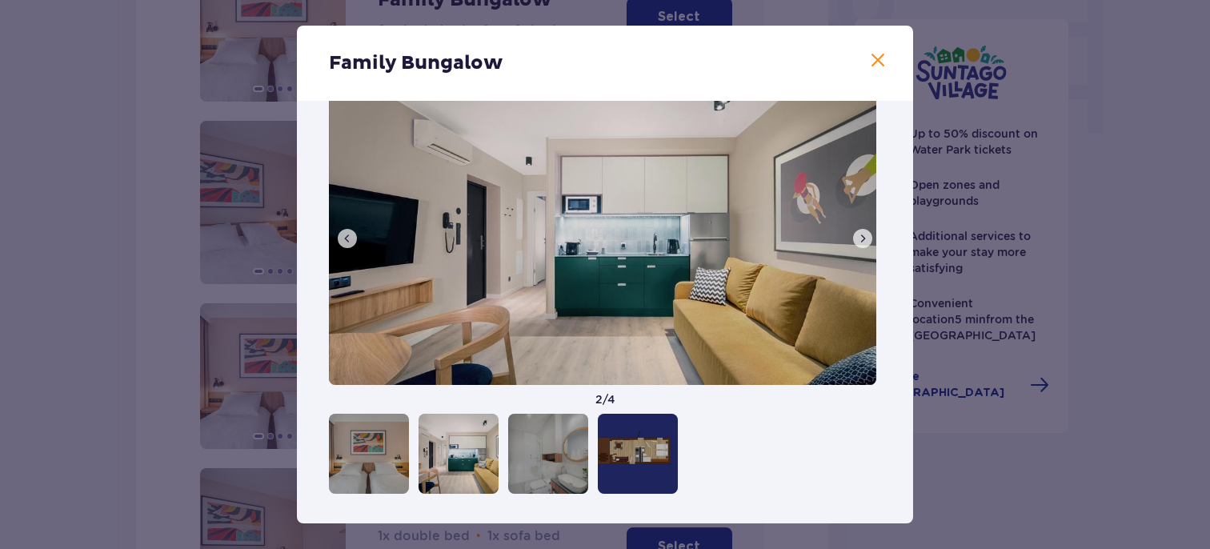
click at [548, 461] on div at bounding box center [548, 454] width 80 height 80
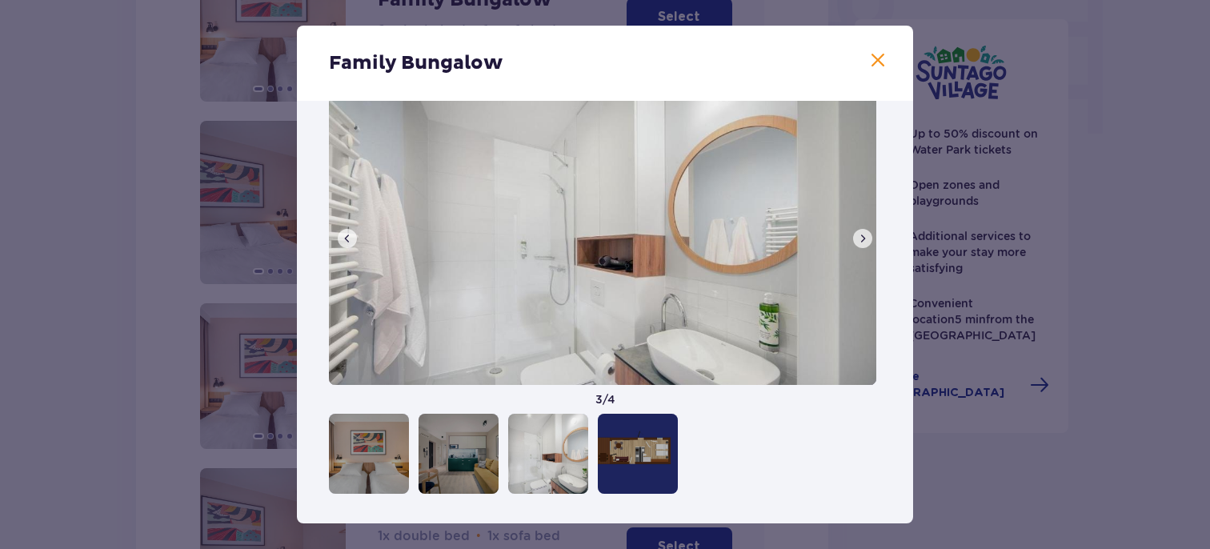
click at [395, 459] on div at bounding box center [369, 454] width 80 height 80
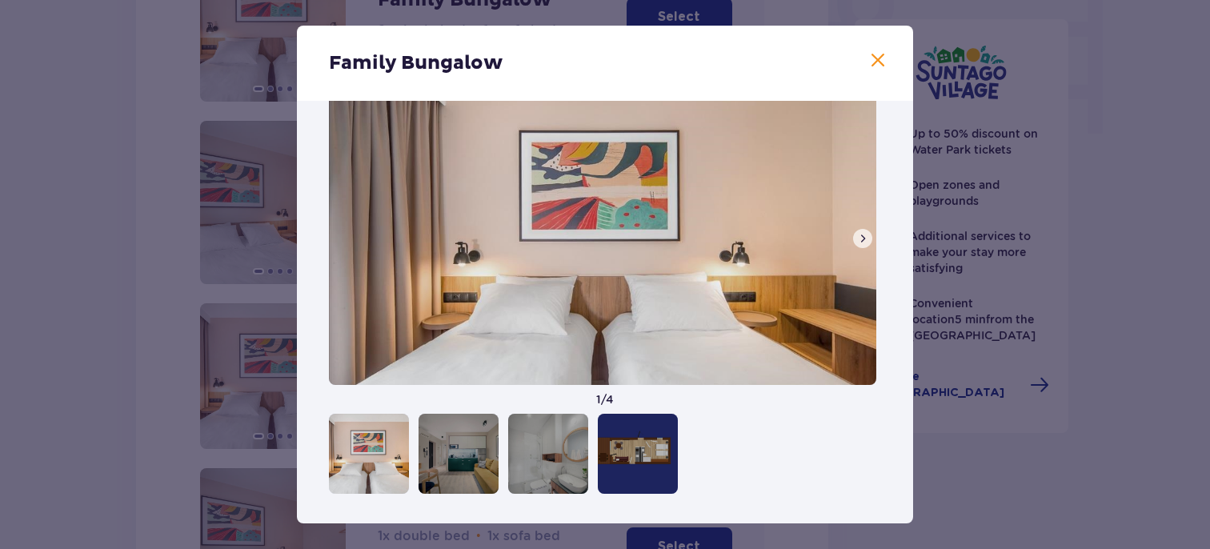
click at [875, 58] on span at bounding box center [878, 60] width 19 height 19
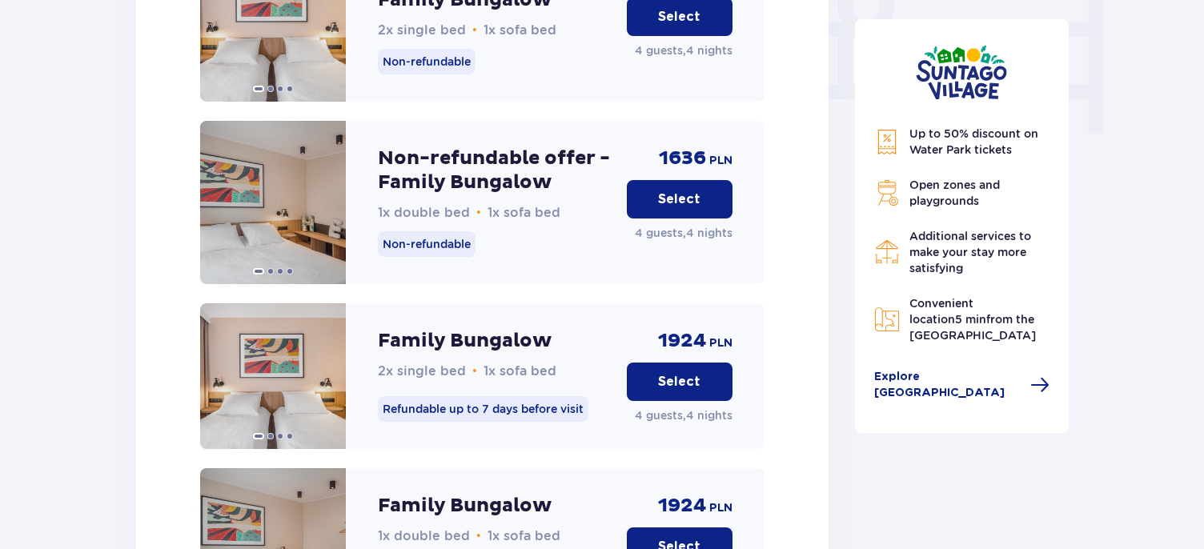
click at [680, 373] on p "Select" at bounding box center [679, 382] width 42 height 18
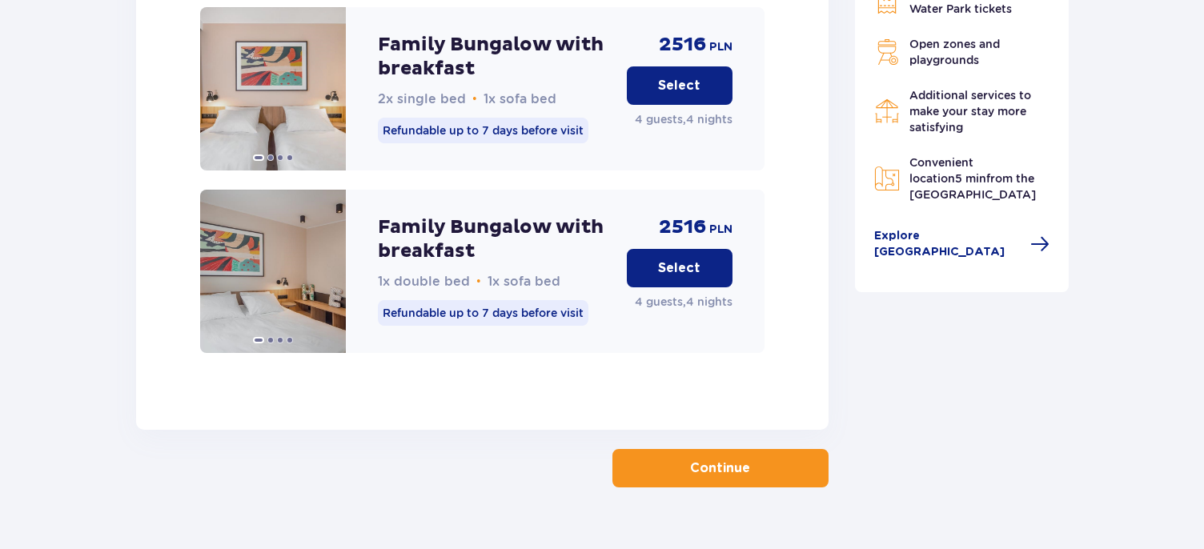
scroll to position [2633, 0]
click at [732, 448] on button "Continue" at bounding box center [720, 467] width 216 height 38
